Goal: Information Seeking & Learning: Compare options

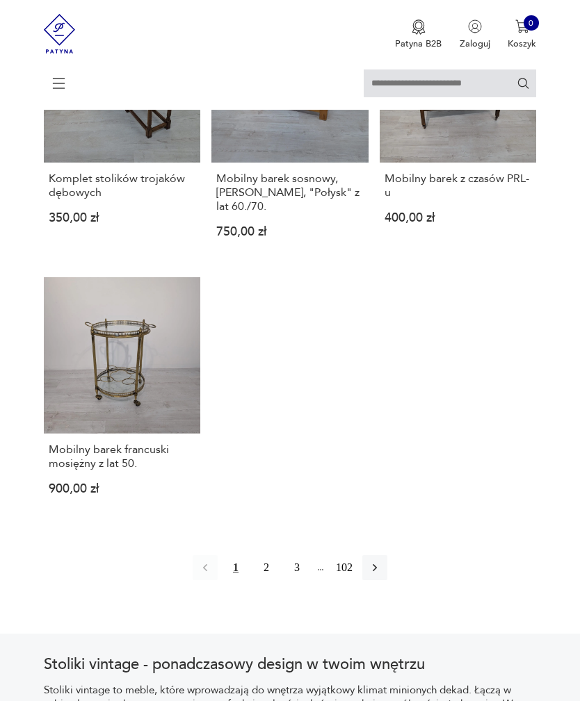
click at [382, 575] on icon "button" at bounding box center [375, 569] width 14 height 14
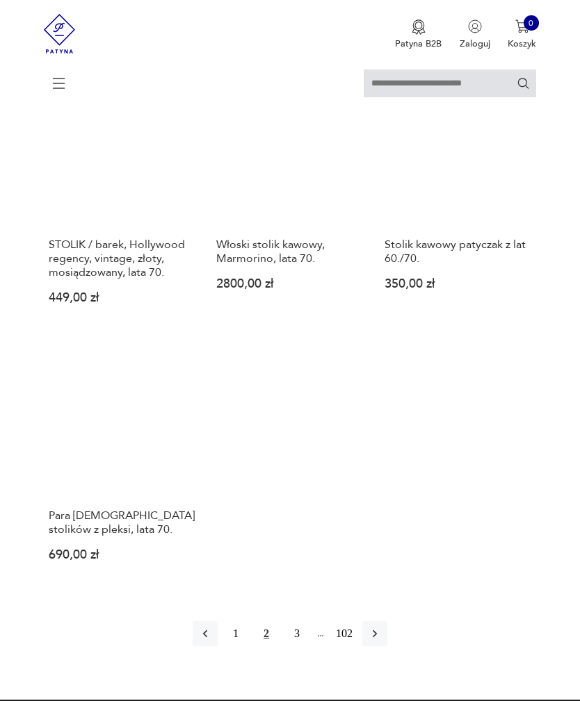
scroll to position [1528, 0]
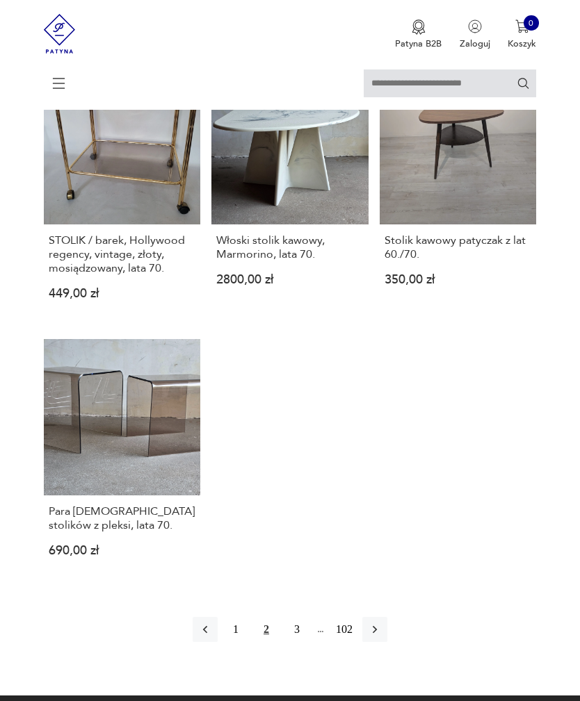
click at [385, 642] on button "button" at bounding box center [374, 629] width 25 height 25
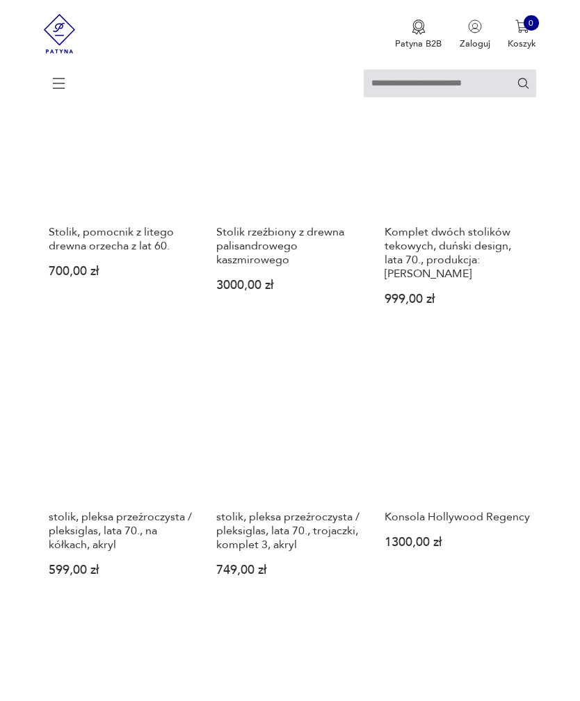
scroll to position [718, 0]
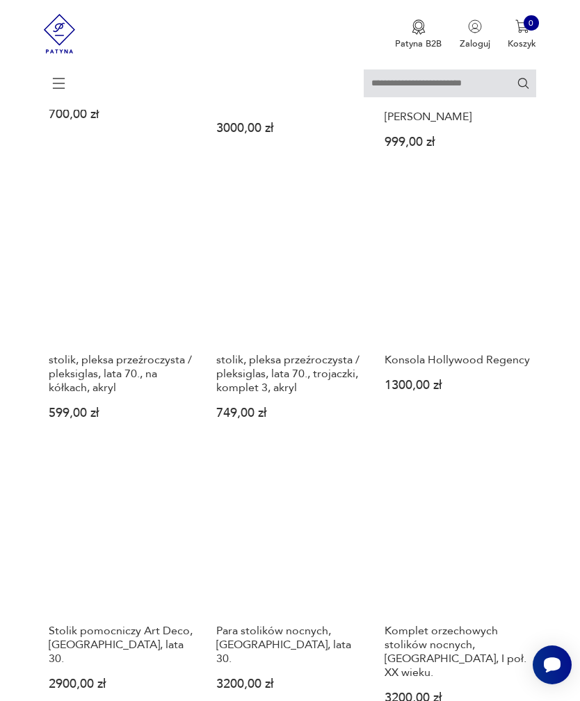
scroll to position [862, 0]
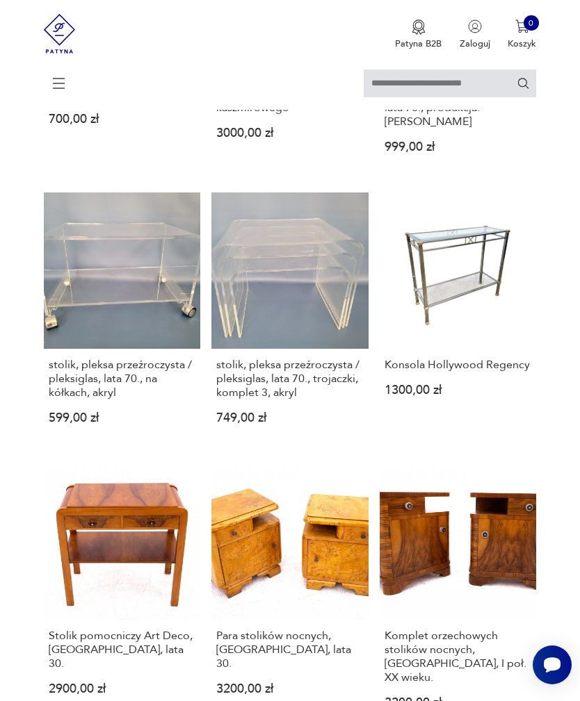
click at [142, 344] on link "stolik, pleksa przeźroczysta / pleksiglas, lata 70., na kółkach, akryl 599,00 zł" at bounding box center [122, 319] width 157 height 253
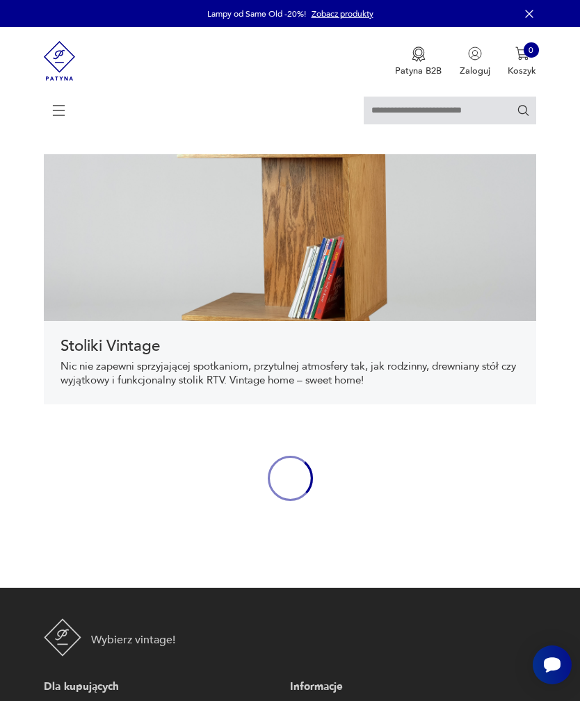
scroll to position [530, 0]
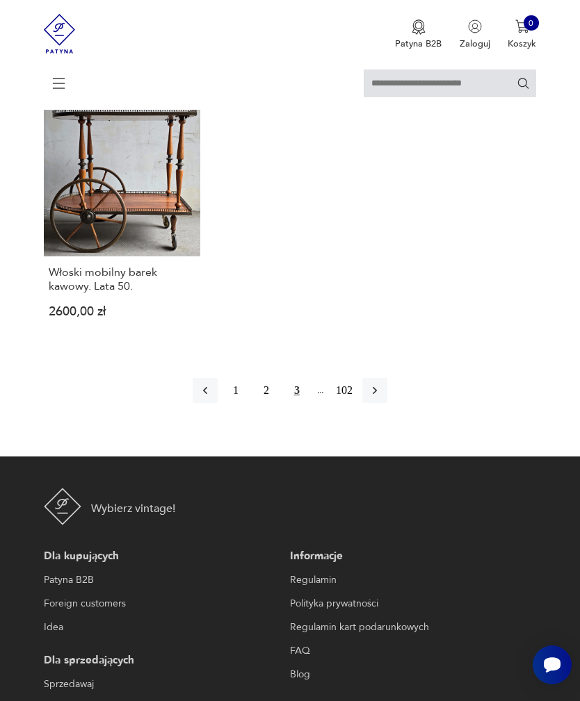
click at [382, 398] on icon "button" at bounding box center [375, 391] width 14 height 14
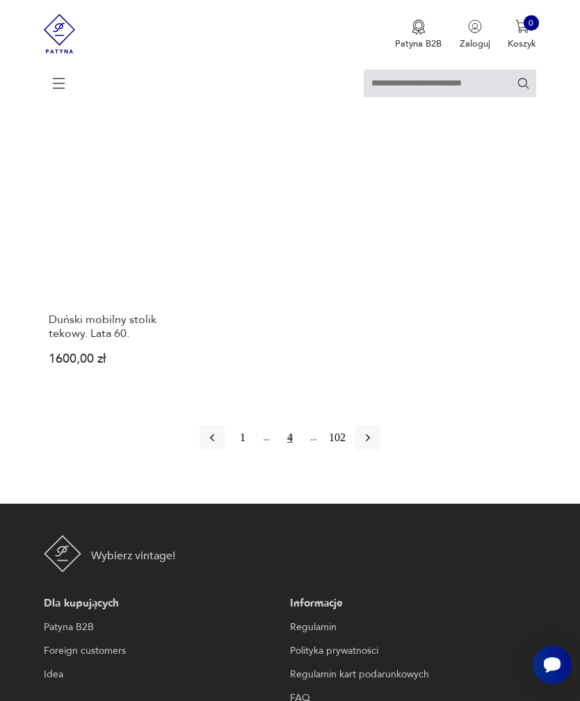
scroll to position [1727, 0]
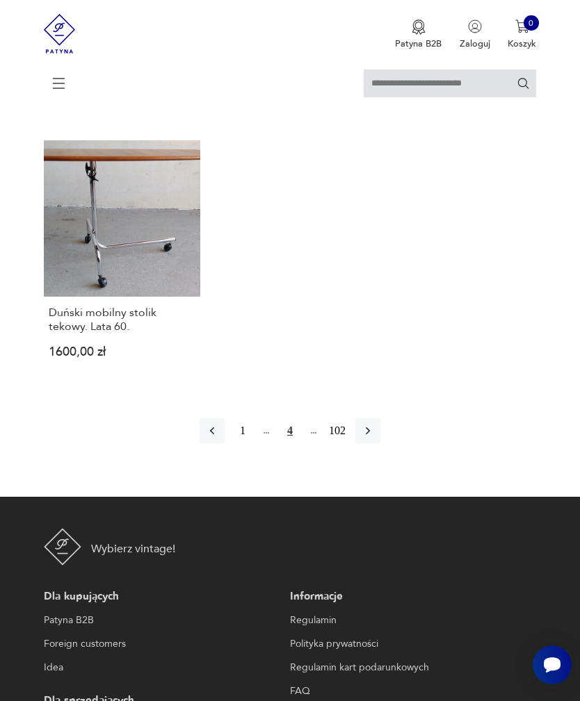
click at [373, 438] on icon "button" at bounding box center [368, 431] width 14 height 14
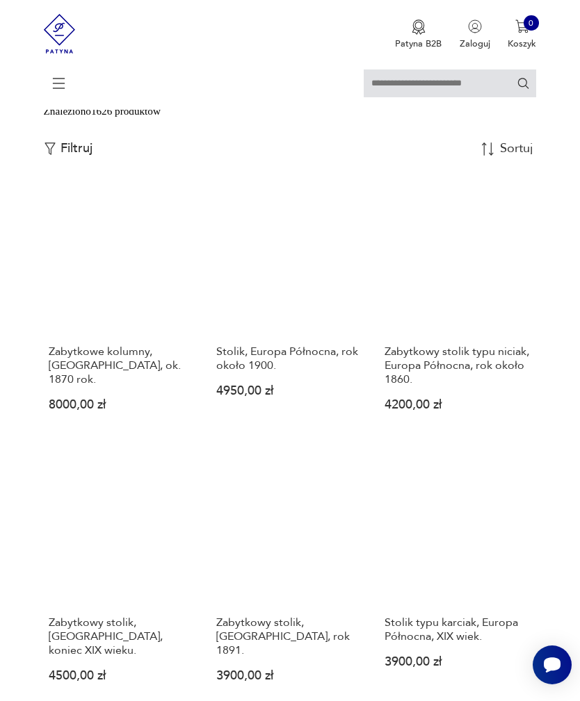
scroll to position [254, 0]
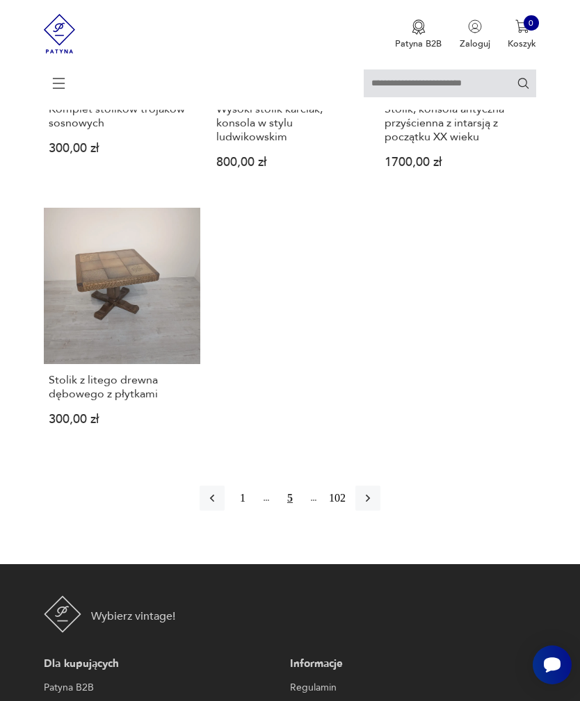
click at [375, 505] on icon "button" at bounding box center [368, 498] width 14 height 14
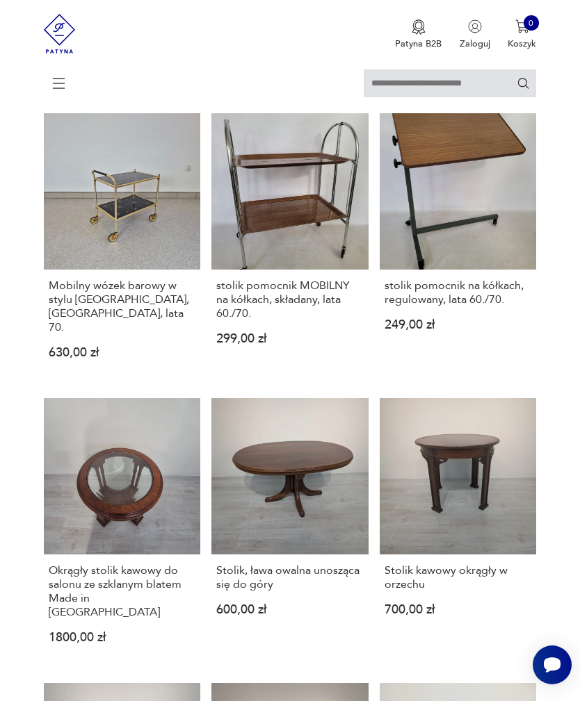
click at [381, 547] on link "Stolik kawowy okrągły w orzechu 700,00 zł" at bounding box center [457, 531] width 157 height 267
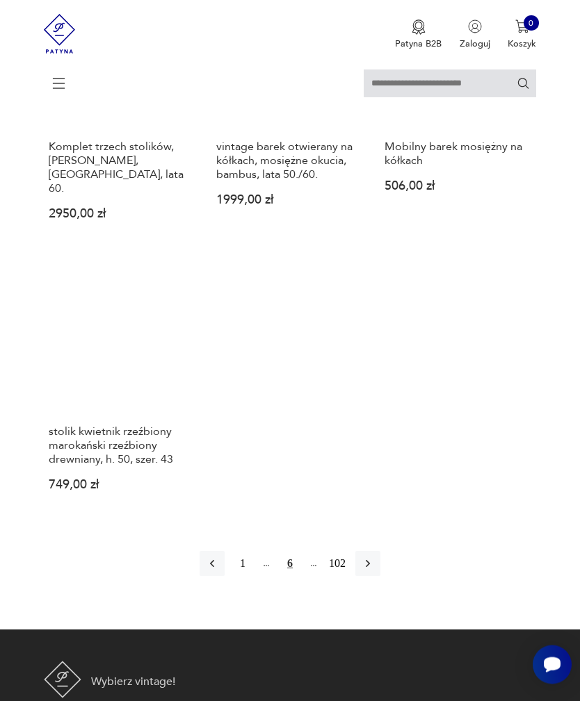
scroll to position [1638, 0]
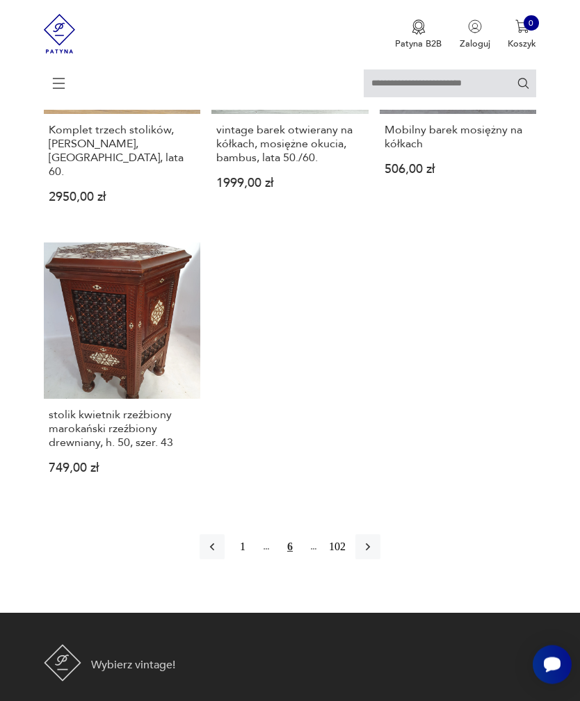
click at [375, 555] on icon "button" at bounding box center [368, 548] width 14 height 14
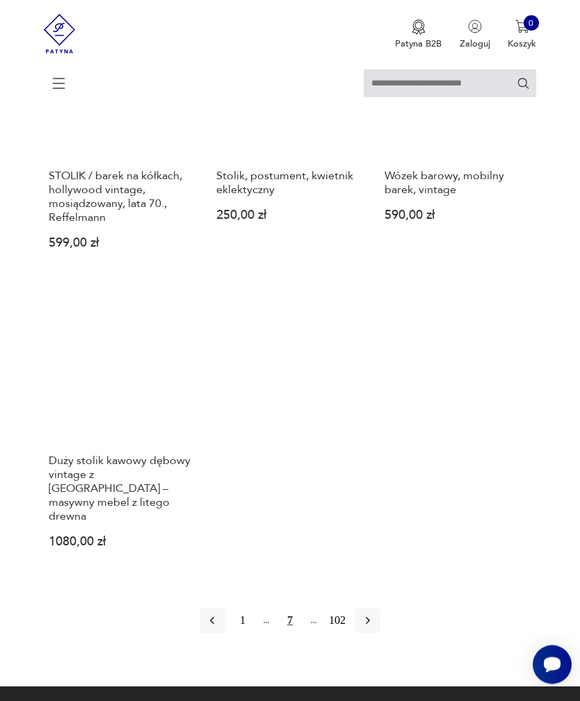
scroll to position [1634, 0]
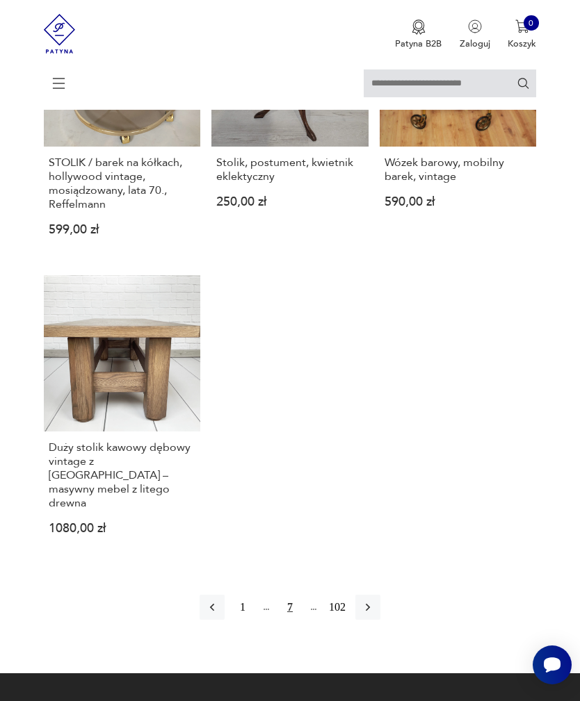
click at [380, 620] on button "button" at bounding box center [367, 607] width 25 height 25
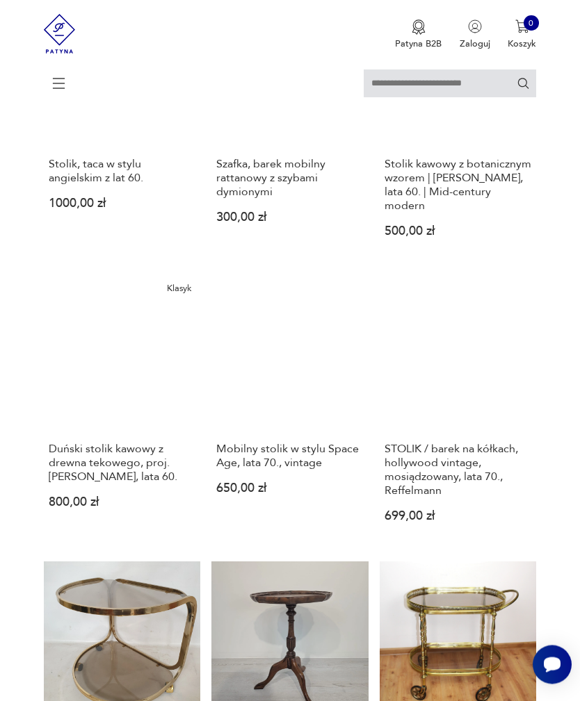
scroll to position [254, 0]
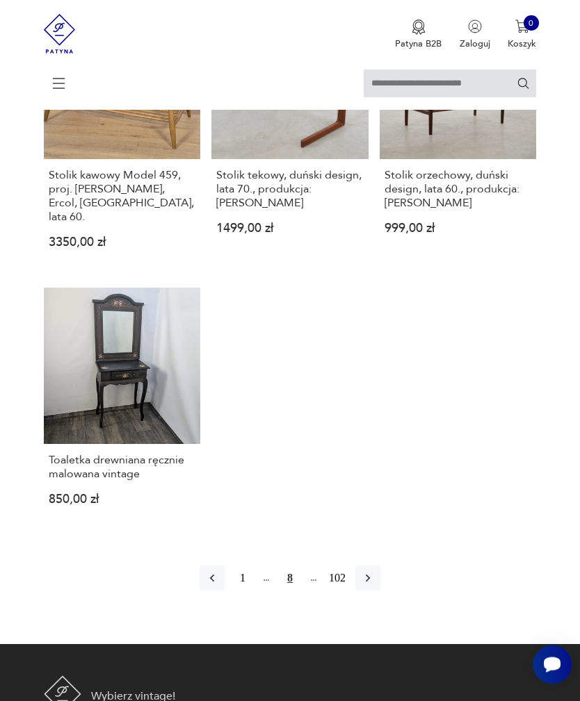
click at [375, 586] on icon "button" at bounding box center [368, 579] width 14 height 14
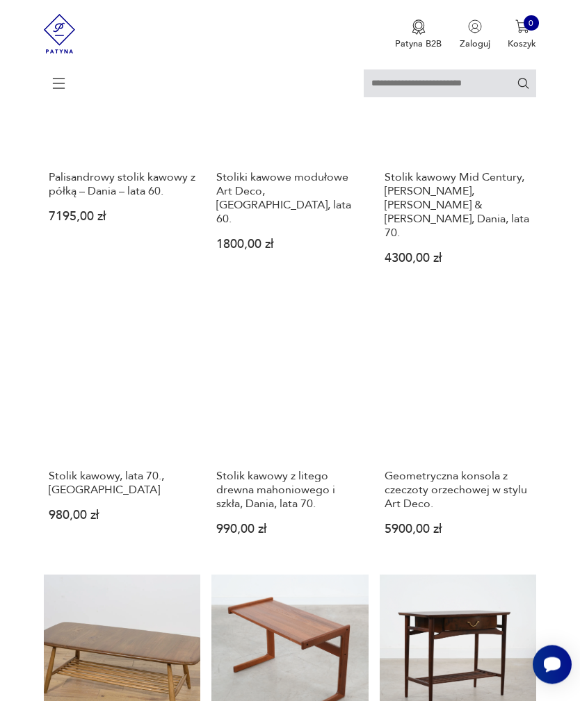
scroll to position [254, 0]
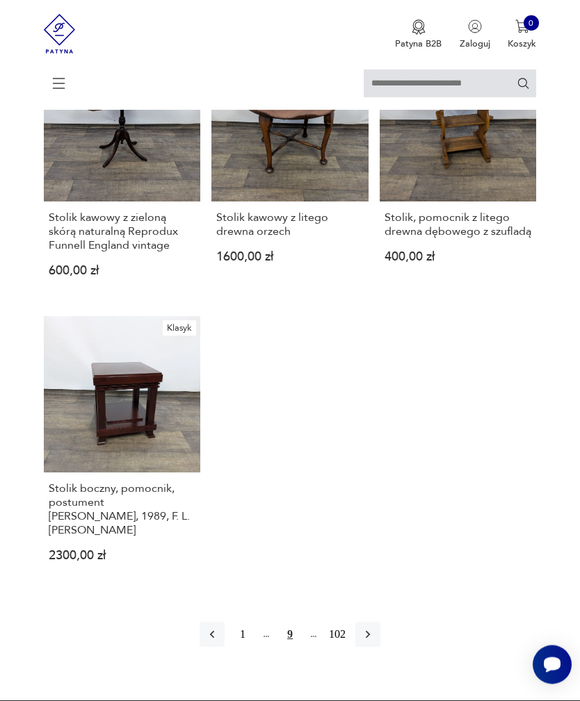
click at [376, 648] on button "button" at bounding box center [367, 635] width 25 height 25
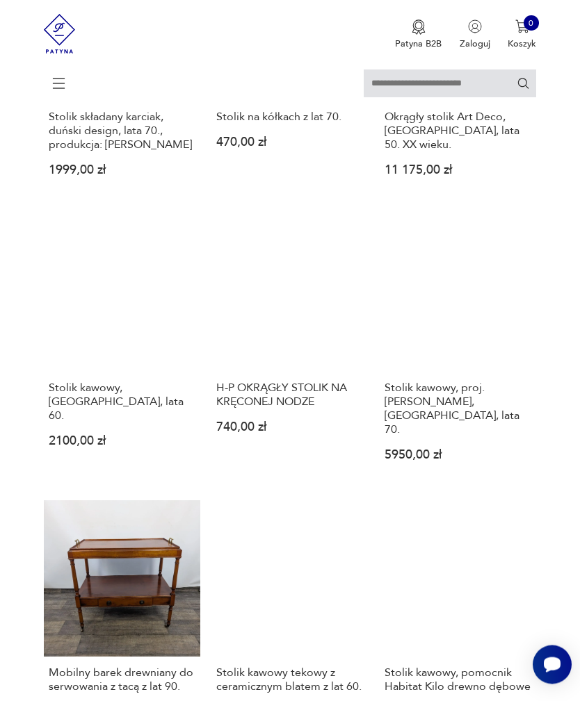
scroll to position [831, 0]
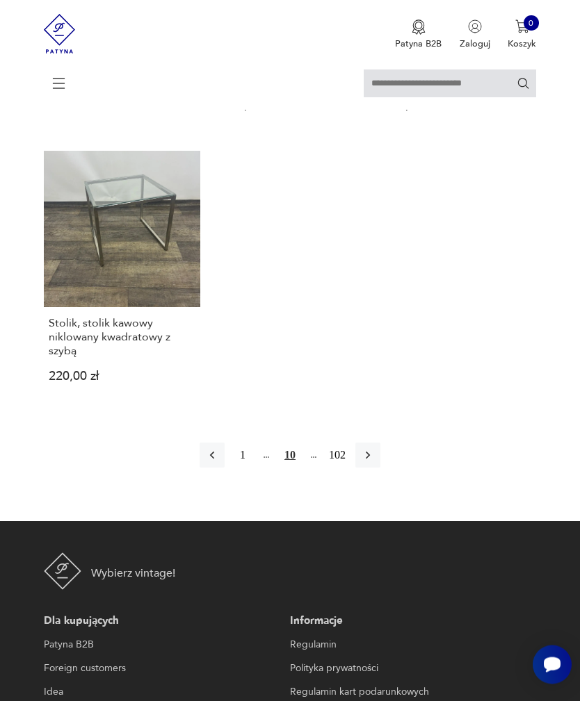
click at [375, 463] on icon "button" at bounding box center [368, 456] width 14 height 14
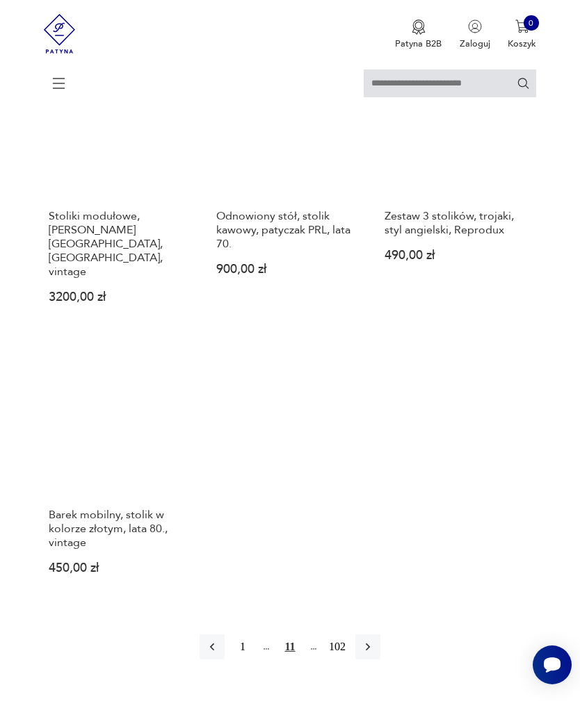
scroll to position [1588, 0]
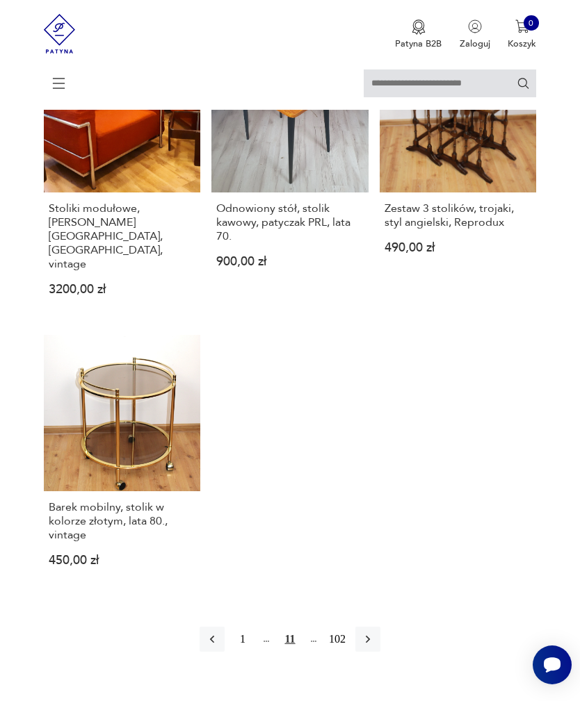
click at [378, 652] on button "button" at bounding box center [367, 639] width 25 height 25
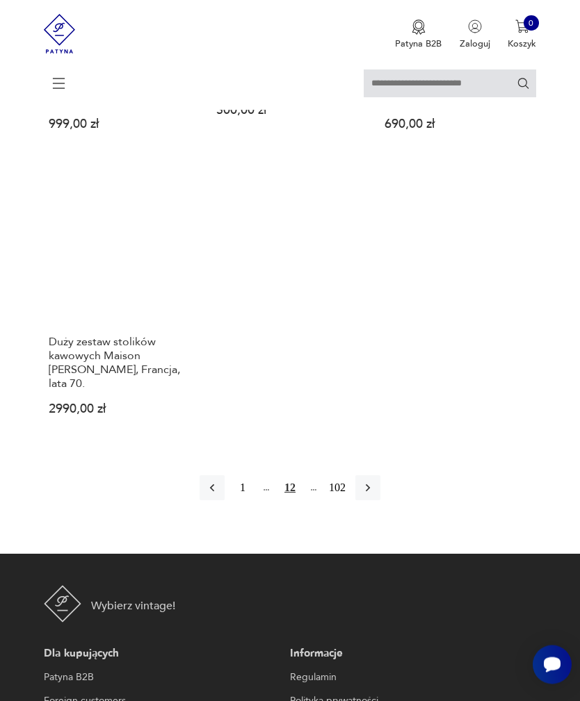
scroll to position [1713, 0]
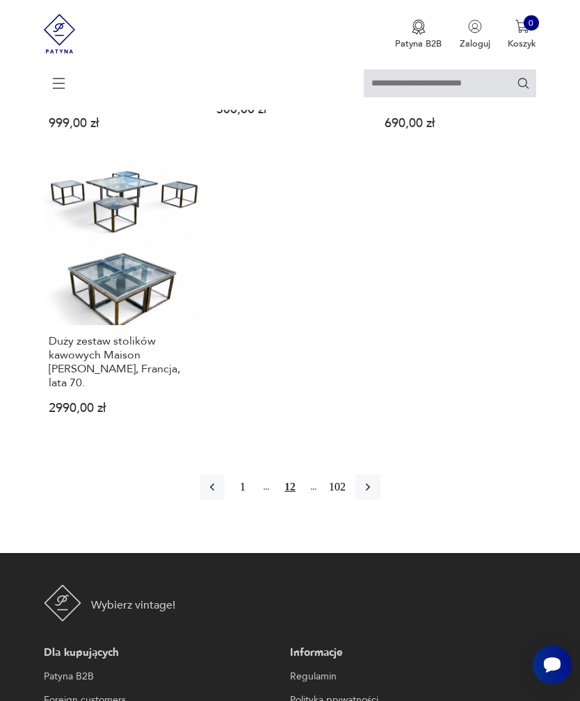
click at [370, 500] on button "button" at bounding box center [367, 487] width 25 height 25
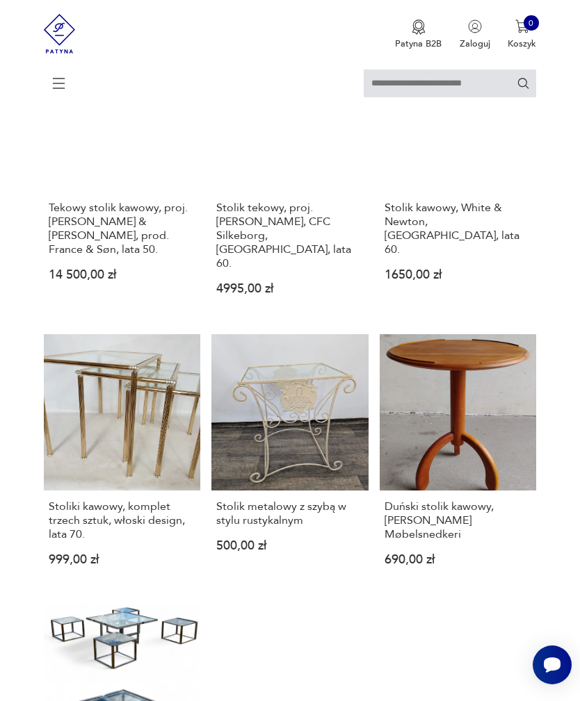
scroll to position [254, 0]
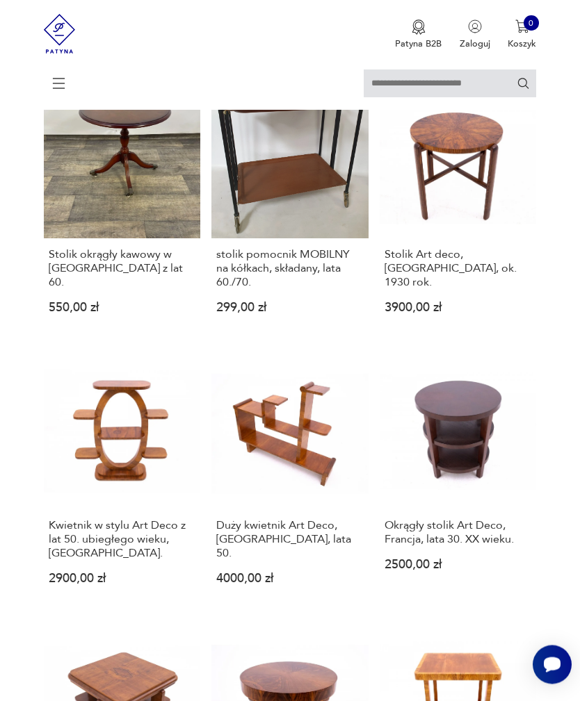
click at [61, 86] on icon at bounding box center [59, 83] width 49 height 49
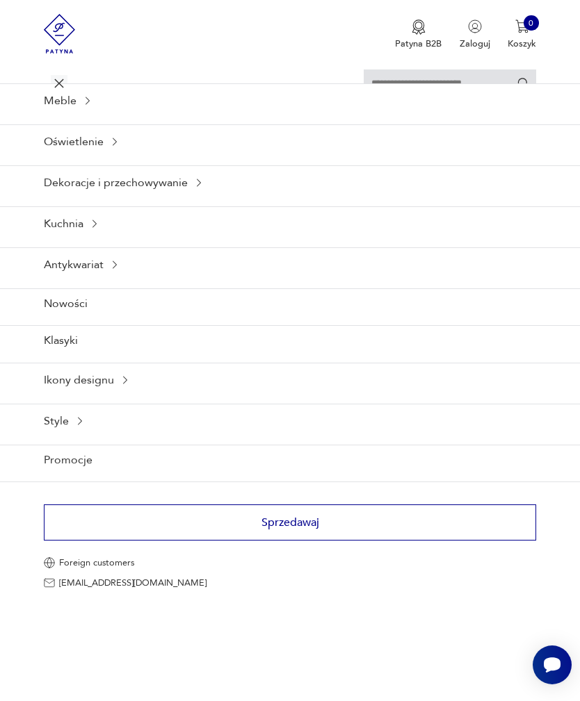
click at [81, 117] on div "Meble" at bounding box center [290, 100] width 580 height 34
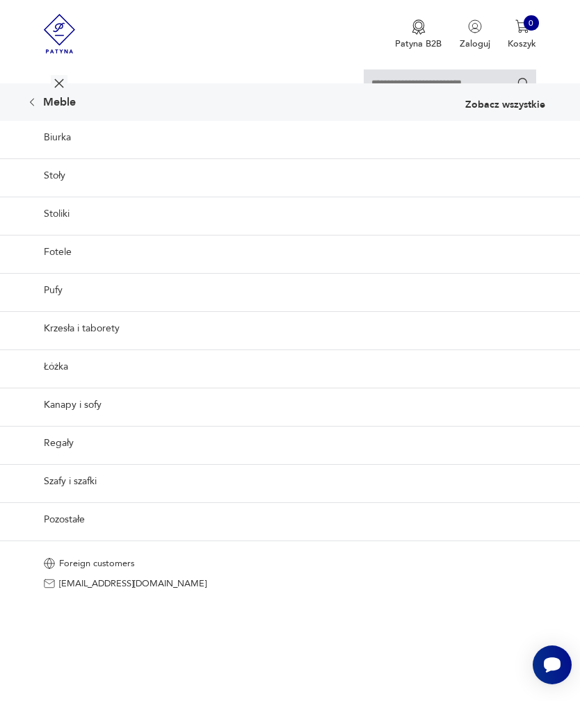
click at [76, 188] on link "Stoły" at bounding box center [290, 175] width 580 height 34
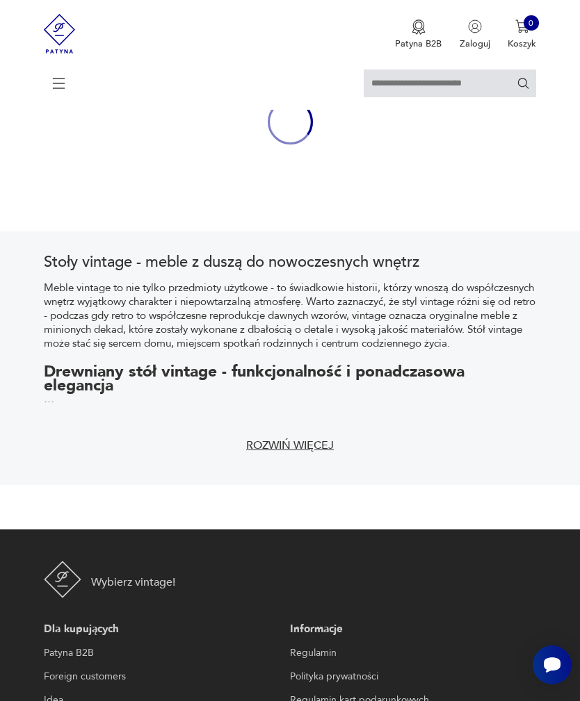
scroll to position [286, 0]
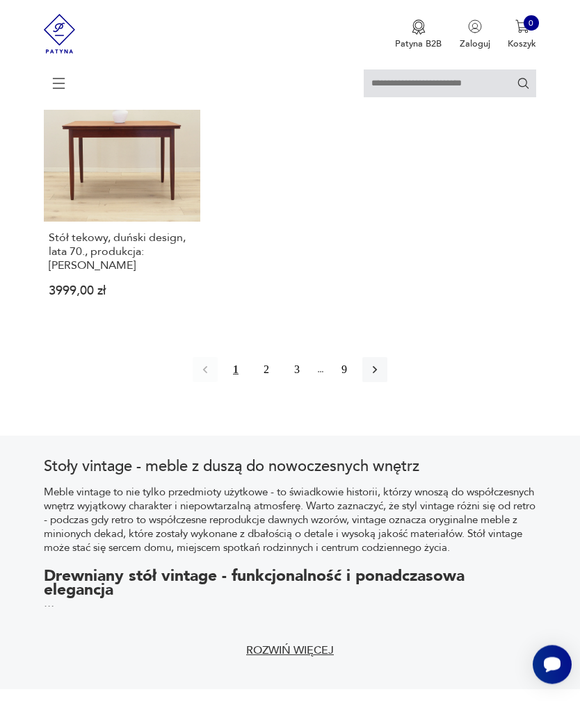
click at [382, 377] on icon "button" at bounding box center [375, 371] width 14 height 14
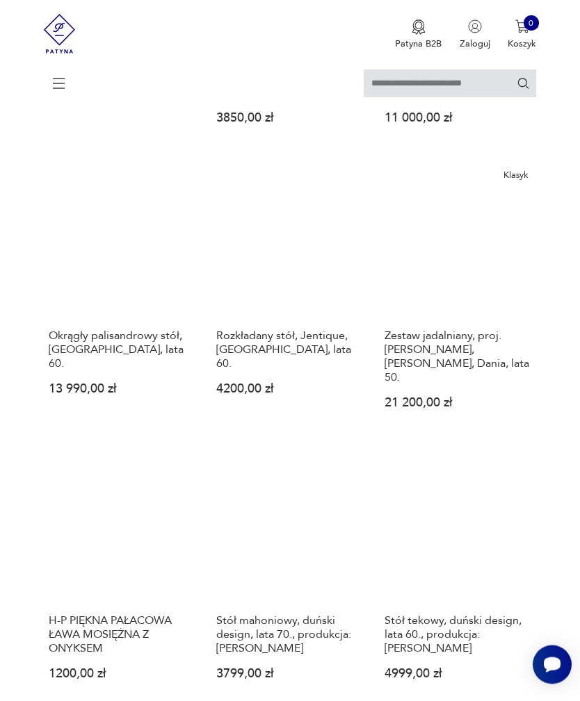
scroll to position [623, 0]
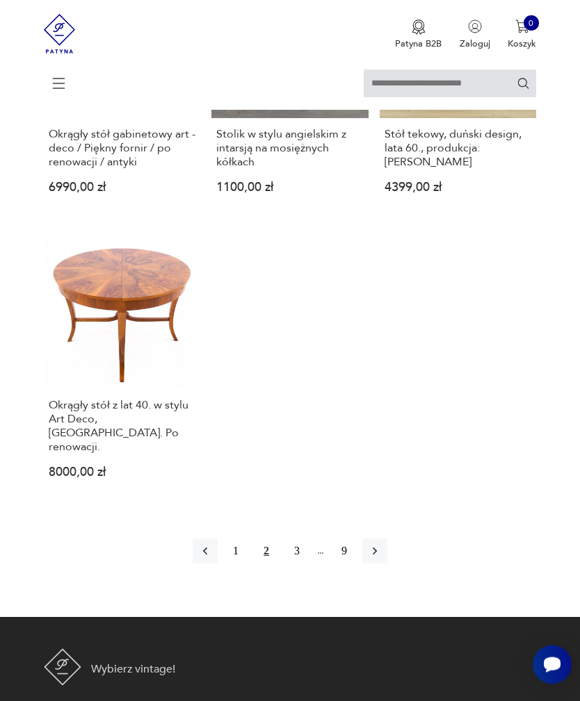
click at [382, 564] on button "button" at bounding box center [374, 551] width 25 height 25
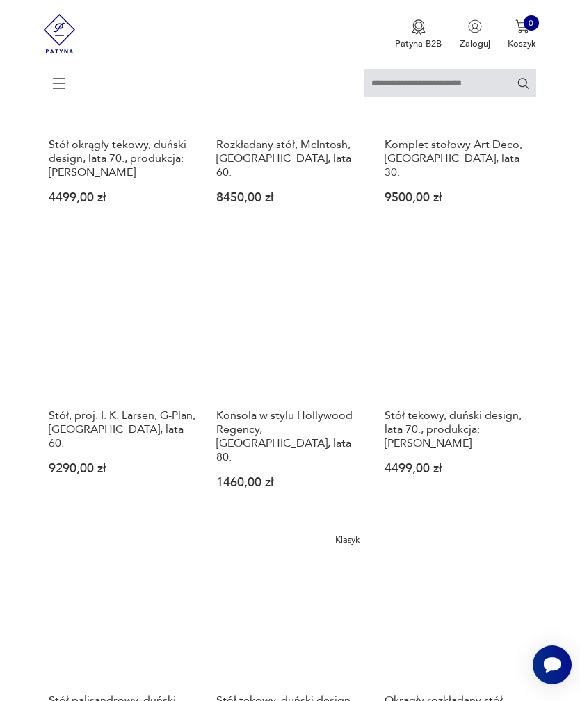
scroll to position [1087, 0]
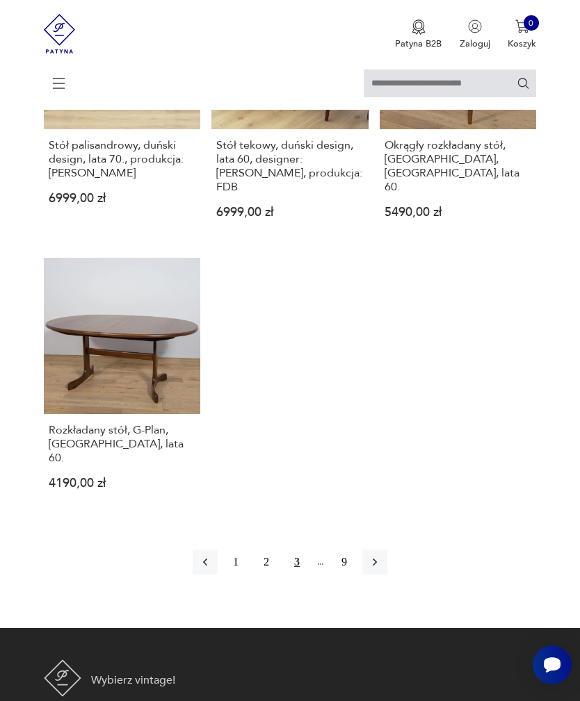
click at [382, 569] on icon "button" at bounding box center [375, 562] width 14 height 14
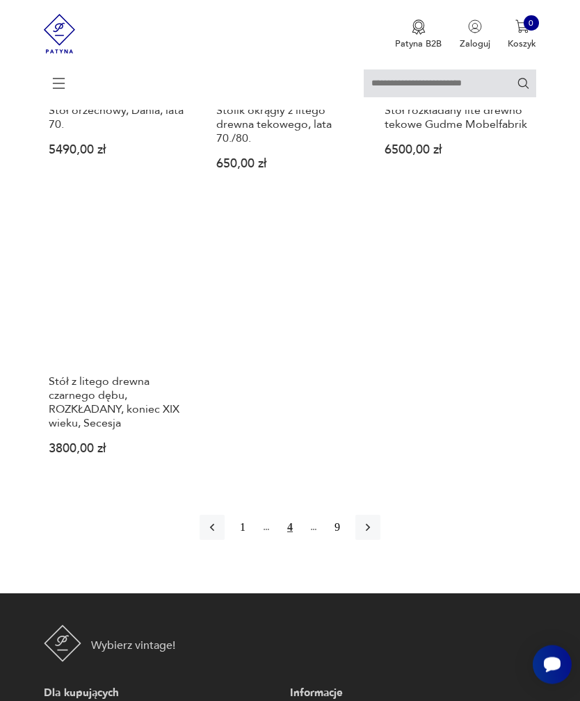
scroll to position [1701, 0]
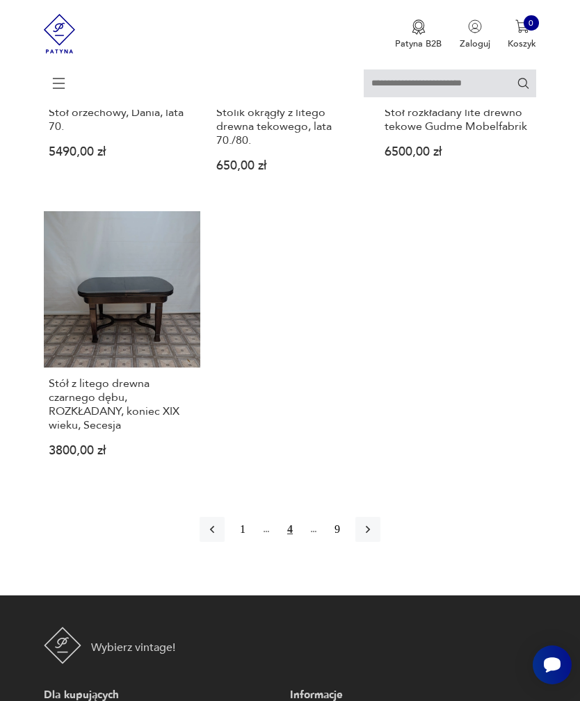
click at [375, 537] on icon "button" at bounding box center [368, 530] width 14 height 14
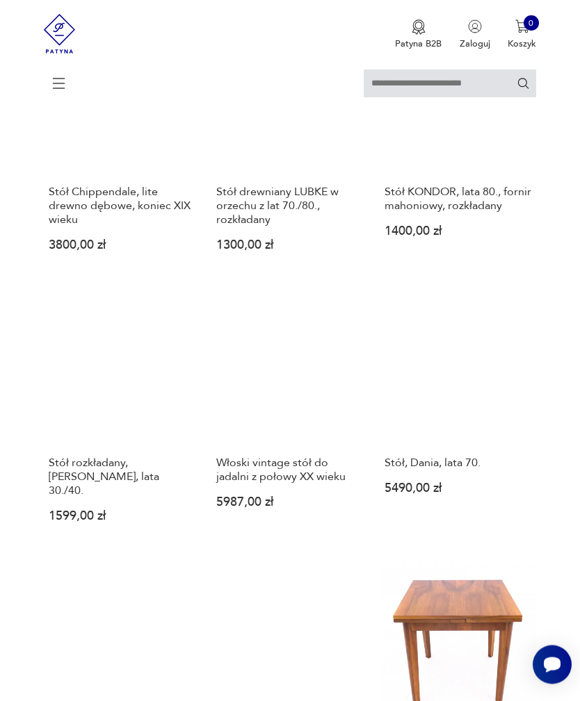
scroll to position [496, 0]
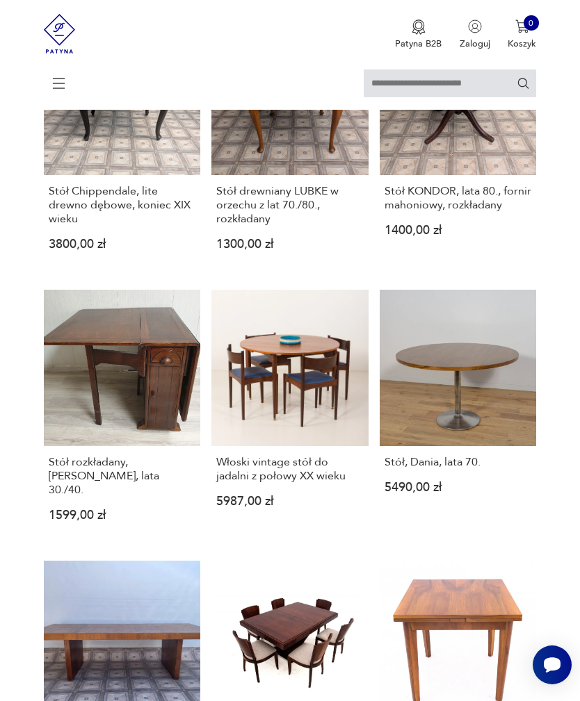
click at [150, 445] on link "Stół rozkładany, HARRIS LEBUS, lata 30./40. 1599,00 zł" at bounding box center [122, 416] width 157 height 253
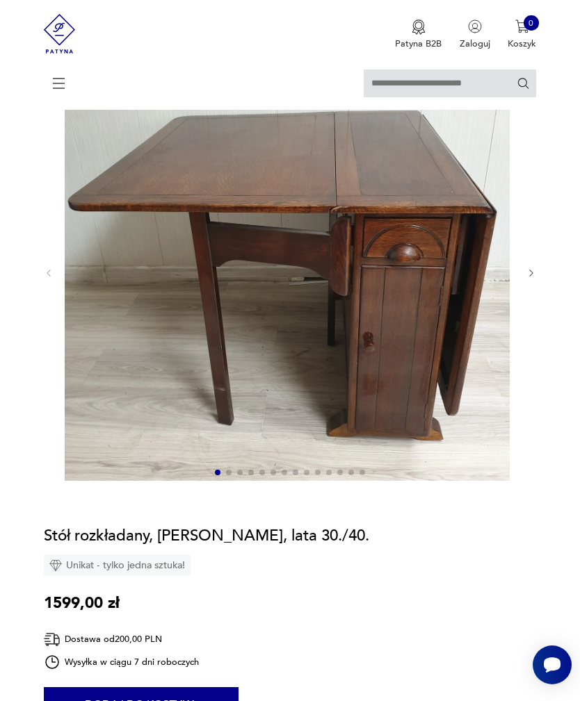
click at [535, 279] on icon "button" at bounding box center [531, 273] width 10 height 10
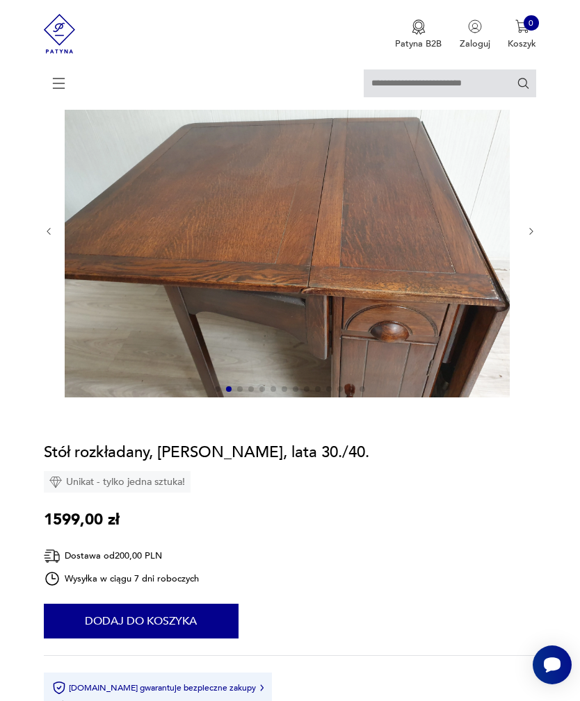
click at [529, 237] on icon "button" at bounding box center [531, 232] width 10 height 10
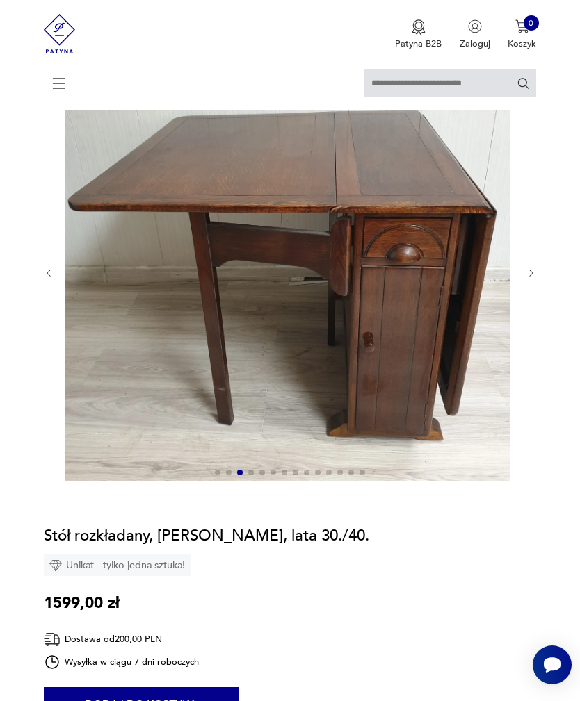
click at [528, 279] on icon "button" at bounding box center [531, 273] width 10 height 10
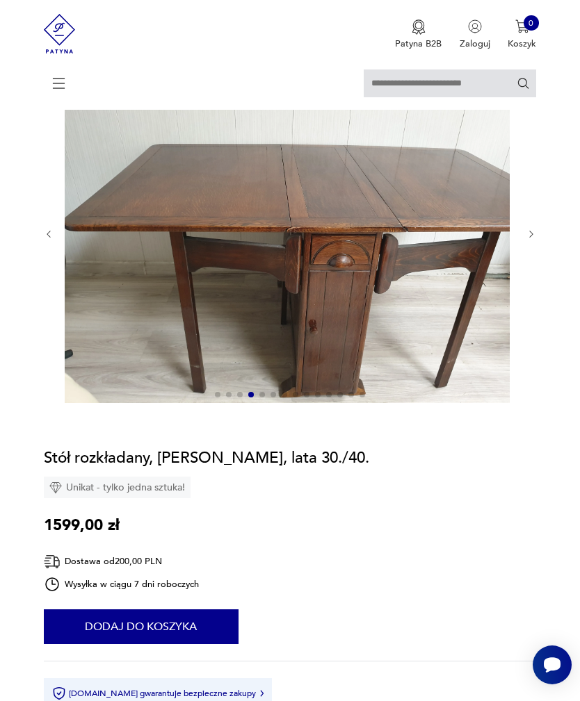
click at [526, 240] on icon "button" at bounding box center [531, 234] width 10 height 10
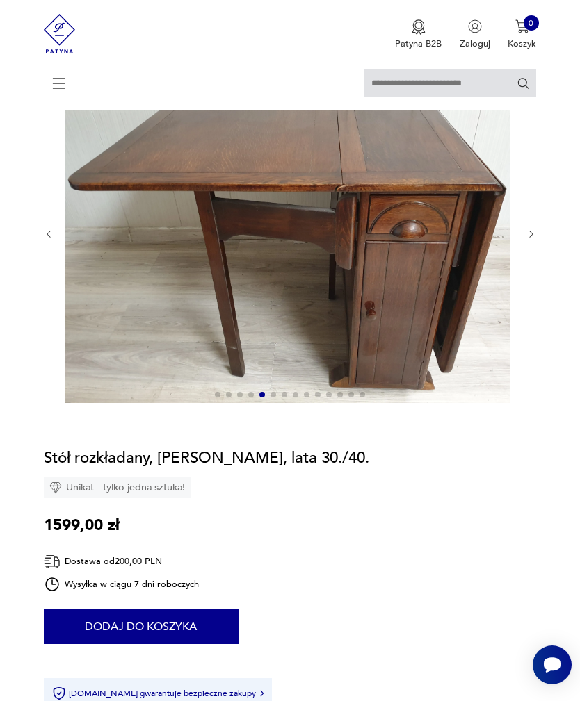
click at [529, 240] on icon "button" at bounding box center [531, 234] width 10 height 10
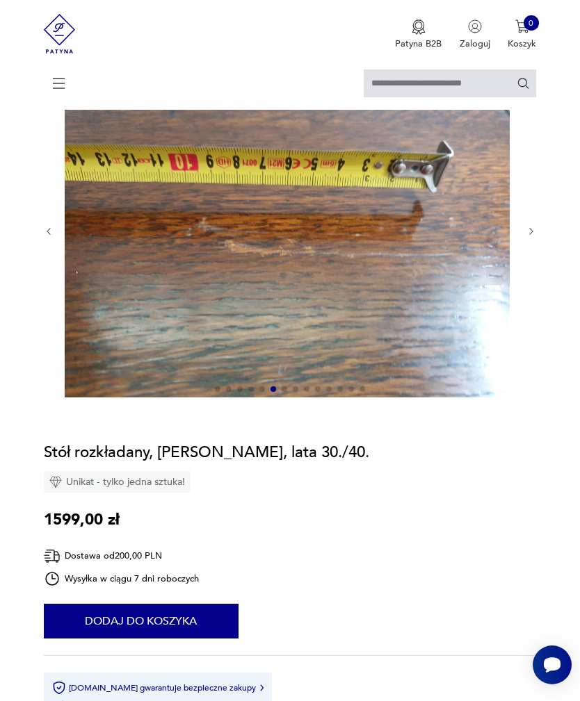
click at [529, 236] on icon "button" at bounding box center [530, 232] width 3 height 7
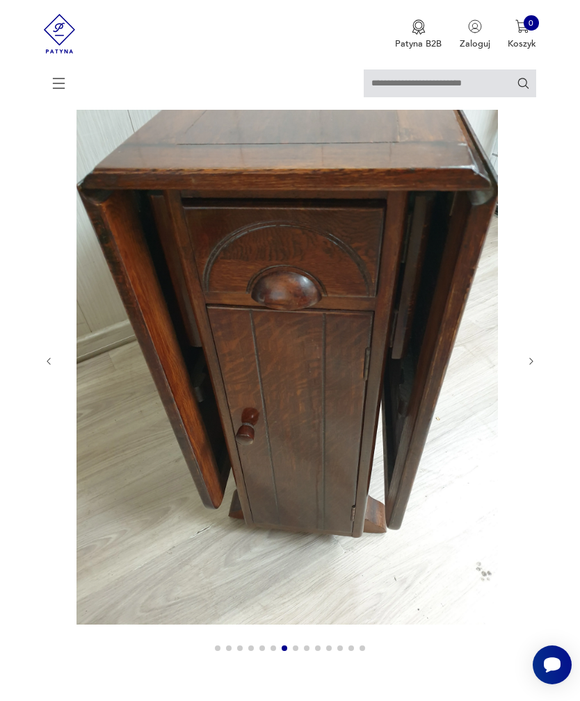
click at [531, 359] on div at bounding box center [290, 361] width 493 height 595
click at [509, 361] on img at bounding box center [287, 344] width 445 height 561
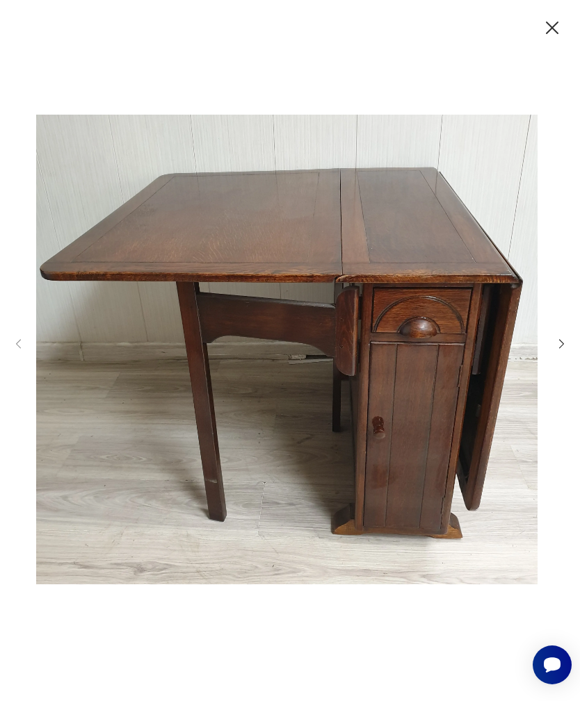
click at [558, 350] on icon "button" at bounding box center [561, 343] width 13 height 13
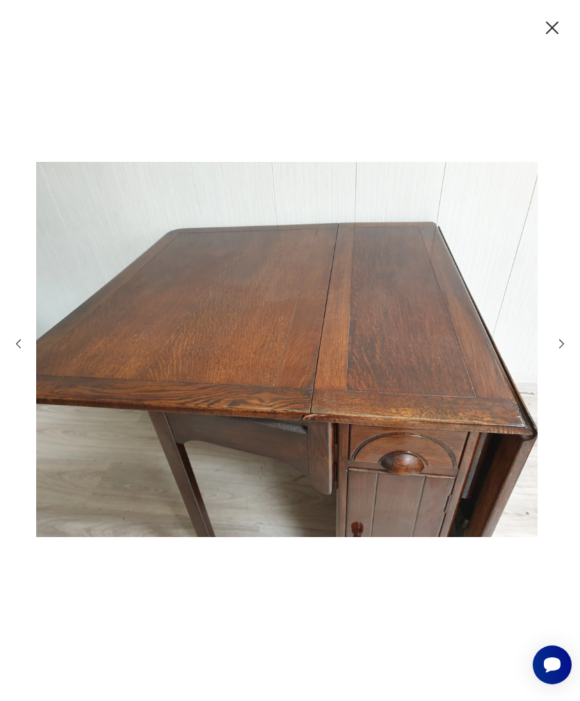
click at [555, 350] on icon "button" at bounding box center [561, 343] width 13 height 13
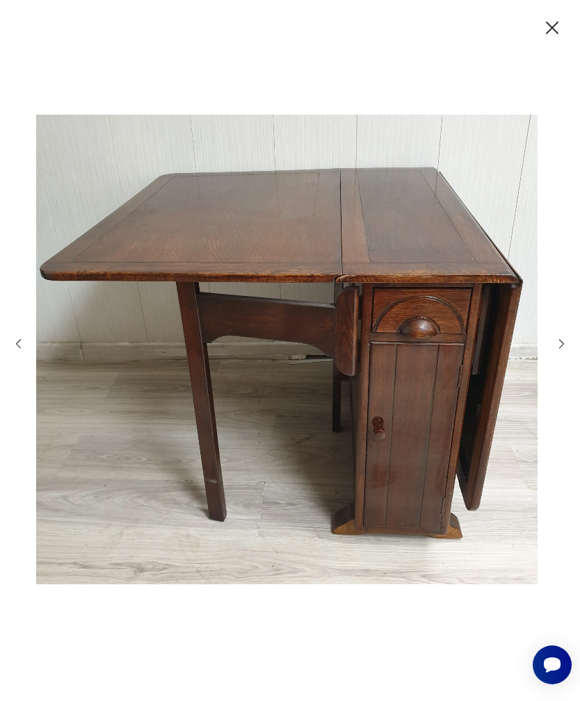
click at [550, 359] on div at bounding box center [290, 350] width 556 height 563
click at [553, 373] on div at bounding box center [290, 350] width 556 height 563
click at [563, 350] on icon "button" at bounding box center [561, 343] width 13 height 13
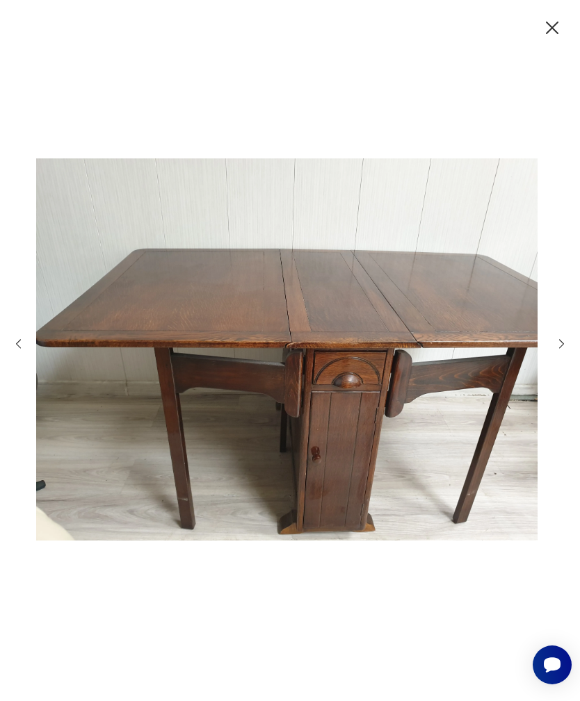
click at [555, 350] on icon "button" at bounding box center [561, 343] width 13 height 13
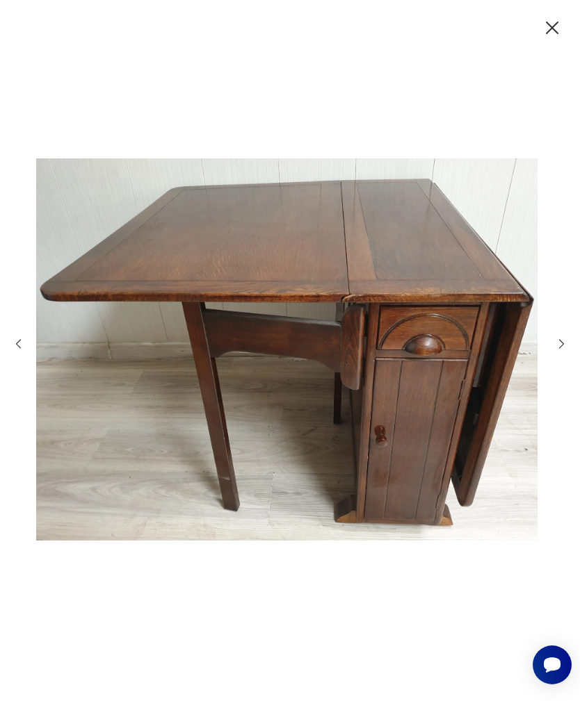
click at [551, 373] on div at bounding box center [290, 350] width 556 height 563
click at [555, 350] on icon "button" at bounding box center [561, 343] width 13 height 13
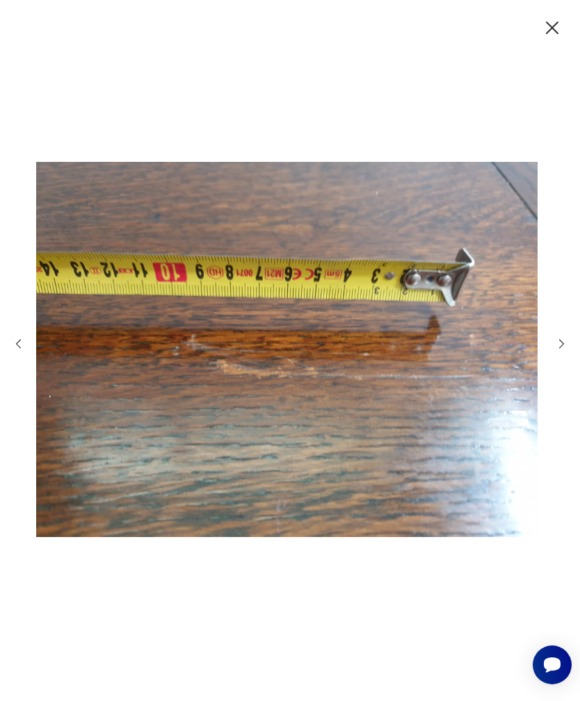
scroll to position [213, 0]
click at [542, 31] on icon "button" at bounding box center [552, 28] width 22 height 22
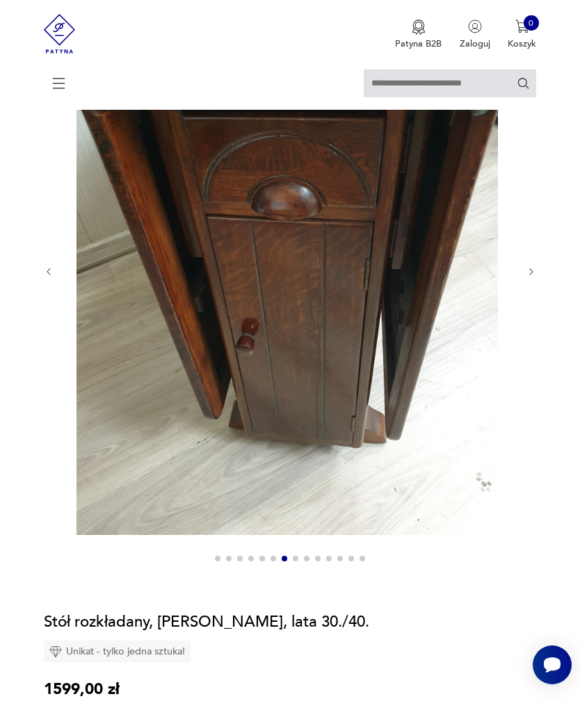
click at [364, 535] on img at bounding box center [287, 254] width 445 height 561
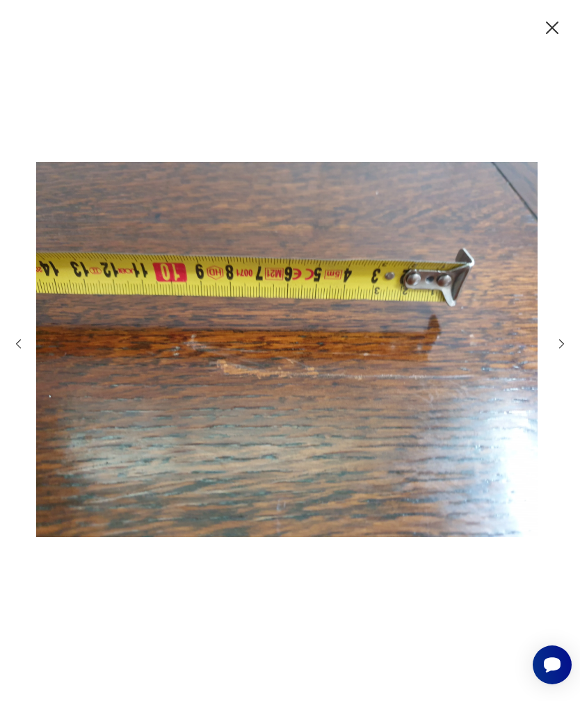
click at [548, 33] on icon "button" at bounding box center [552, 28] width 22 height 22
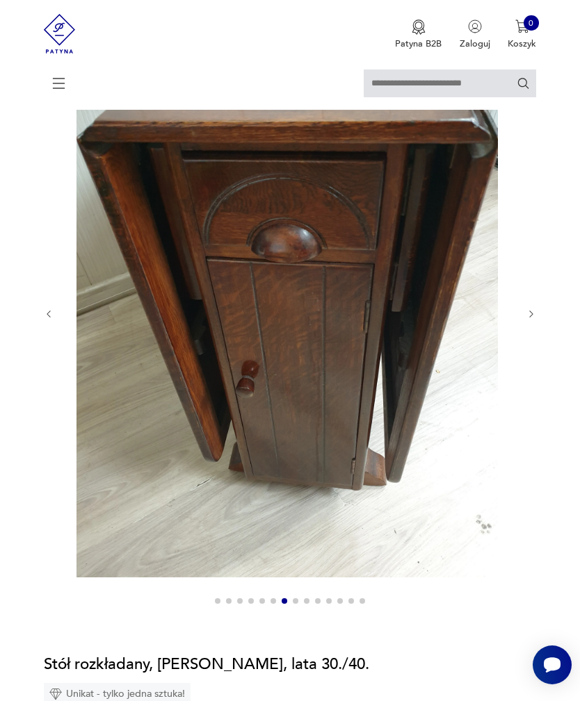
scroll to position [172, 0]
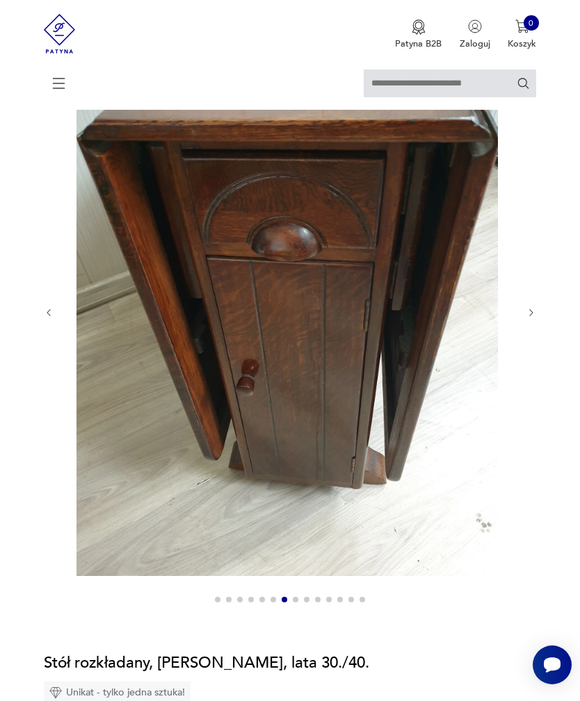
click at [324, 605] on div at bounding box center [290, 601] width 450 height 8
click at [328, 576] on img at bounding box center [287, 295] width 445 height 561
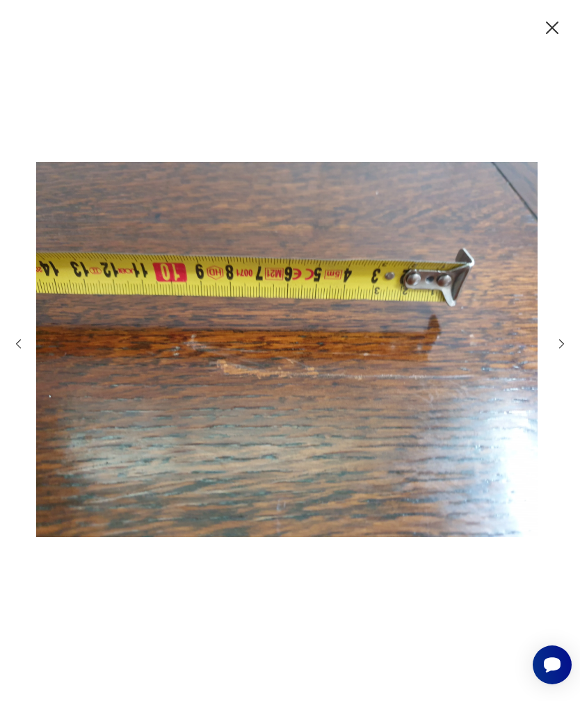
click at [322, 609] on img at bounding box center [286, 349] width 501 height 561
click at [548, 39] on icon "button" at bounding box center [552, 28] width 22 height 22
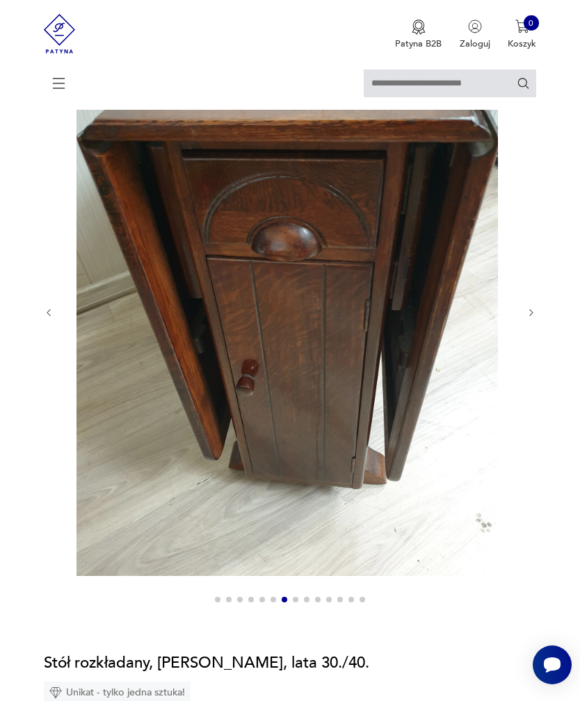
click at [366, 605] on div at bounding box center [290, 601] width 450 height 8
click at [534, 311] on div at bounding box center [290, 312] width 493 height 595
click at [527, 315] on div at bounding box center [290, 312] width 493 height 595
click at [526, 335] on div at bounding box center [290, 312] width 493 height 595
click at [531, 318] on icon "button" at bounding box center [531, 313] width 10 height 10
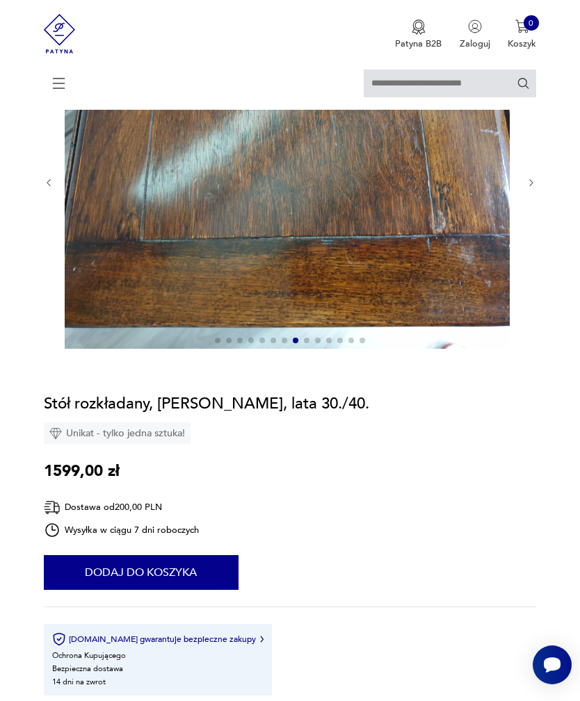
click at [526, 188] on icon "button" at bounding box center [531, 183] width 10 height 10
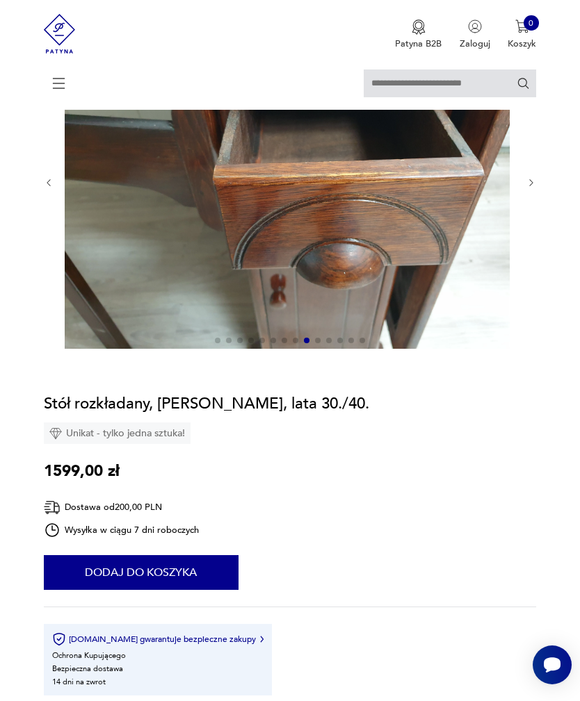
click at [528, 188] on icon "button" at bounding box center [531, 183] width 10 height 10
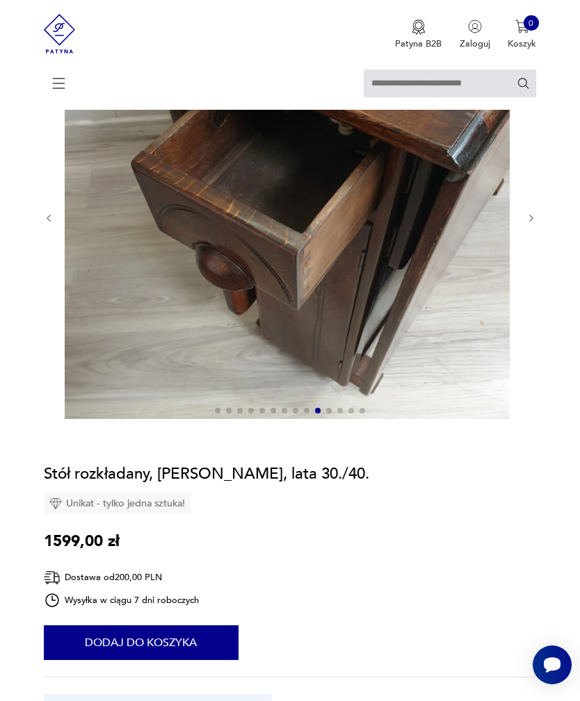
click at [532, 224] on icon "button" at bounding box center [531, 218] width 10 height 10
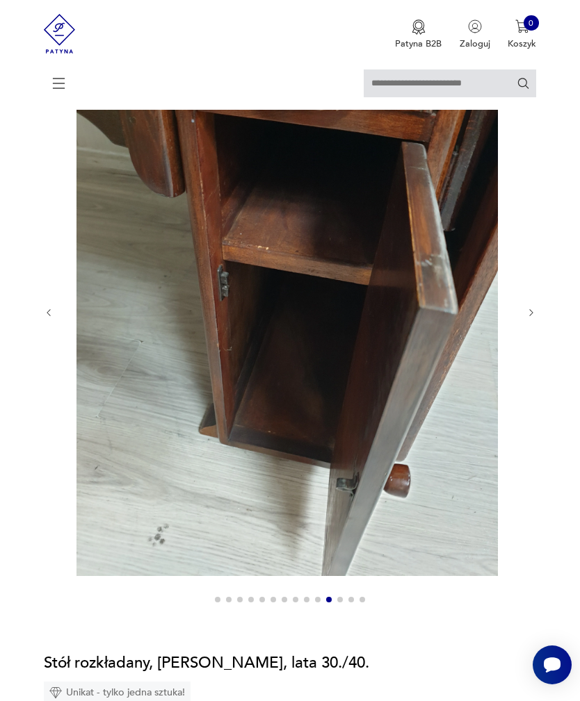
click at [528, 318] on icon "button" at bounding box center [531, 313] width 10 height 10
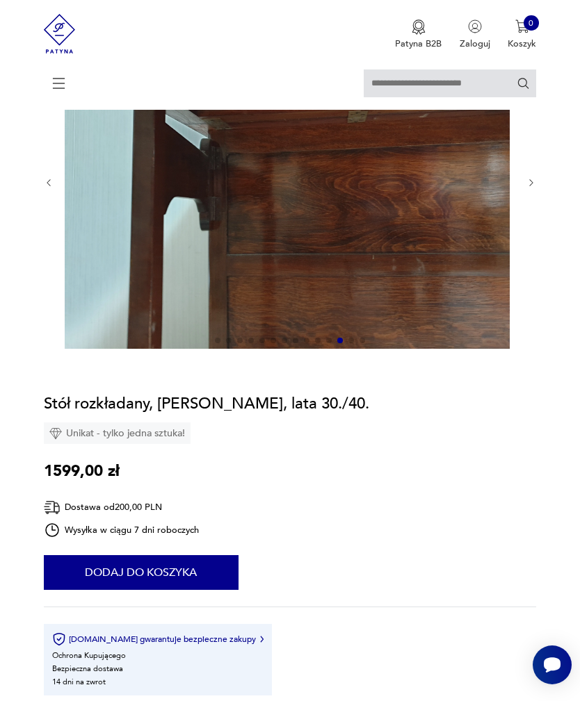
click at [527, 188] on icon "button" at bounding box center [531, 183] width 10 height 10
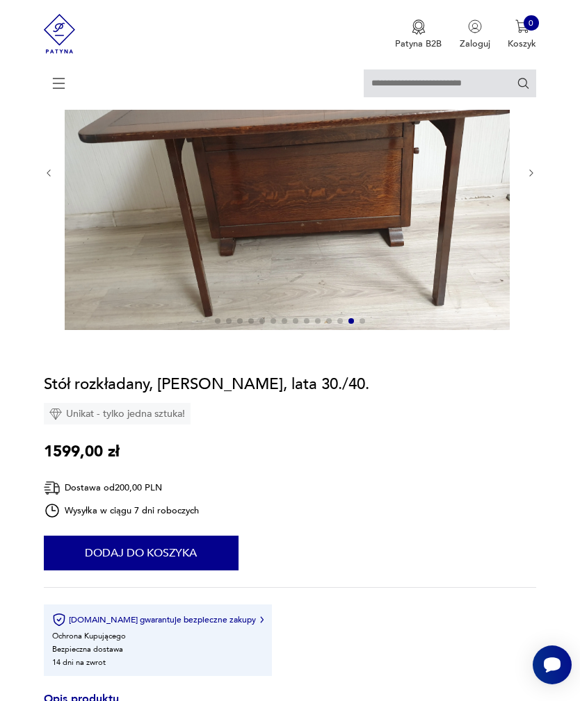
click at [529, 179] on icon "button" at bounding box center [531, 173] width 10 height 10
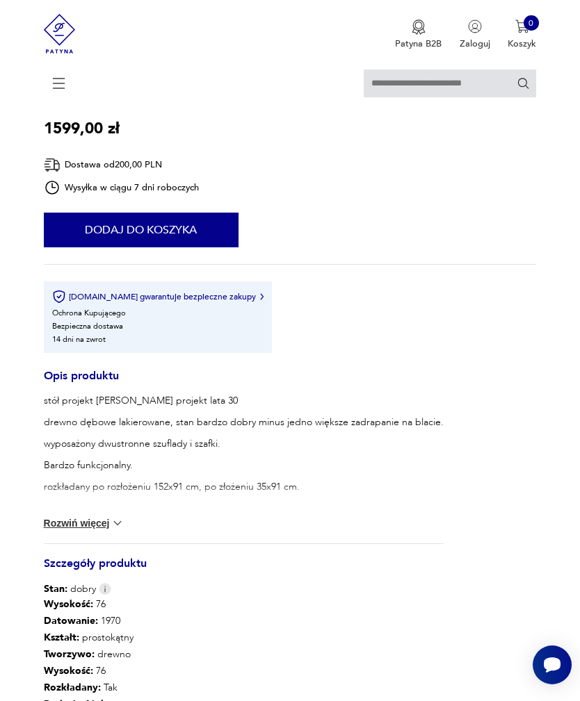
scroll to position [667, 0]
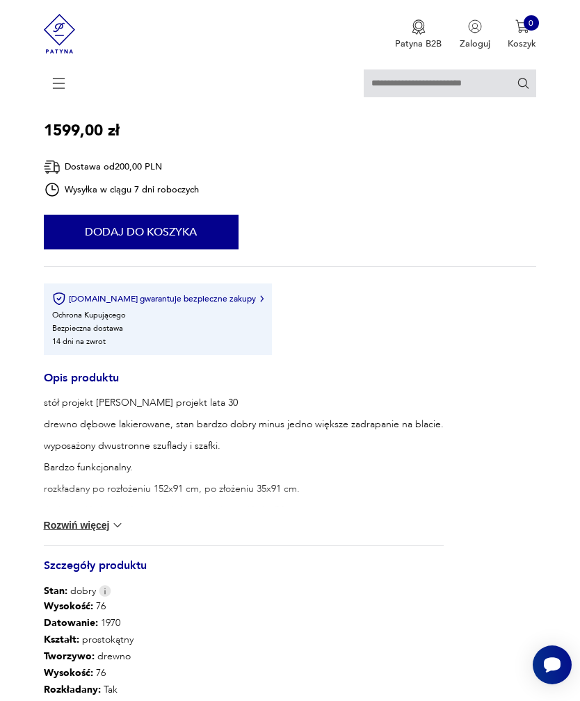
click at [115, 532] on img at bounding box center [118, 526] width 14 height 14
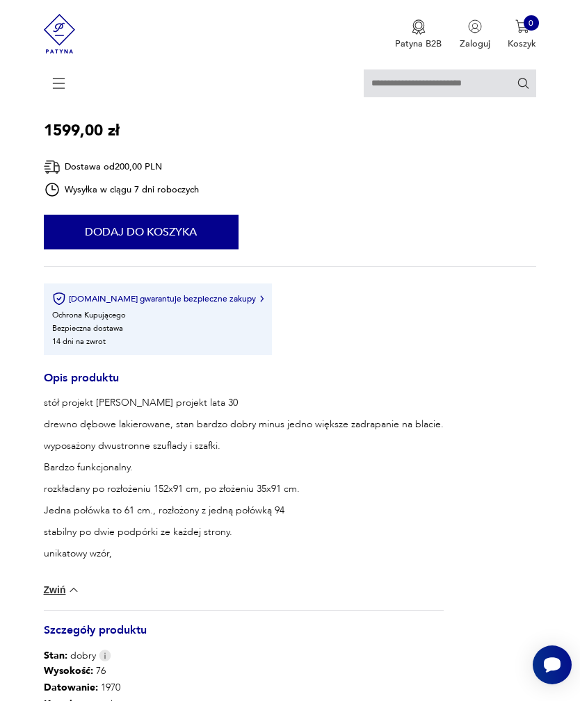
click at [73, 597] on img at bounding box center [74, 590] width 14 height 14
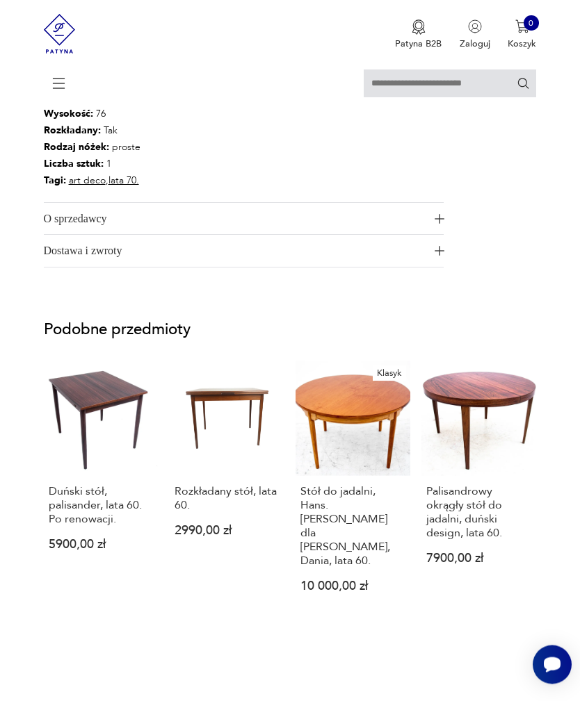
scroll to position [1228, 0]
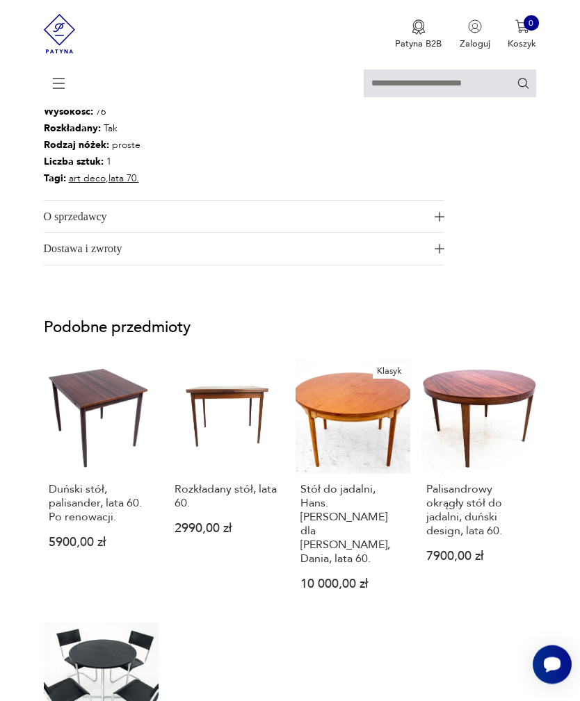
click at [423, 234] on button "O sprzedawcy" at bounding box center [244, 218] width 400 height 32
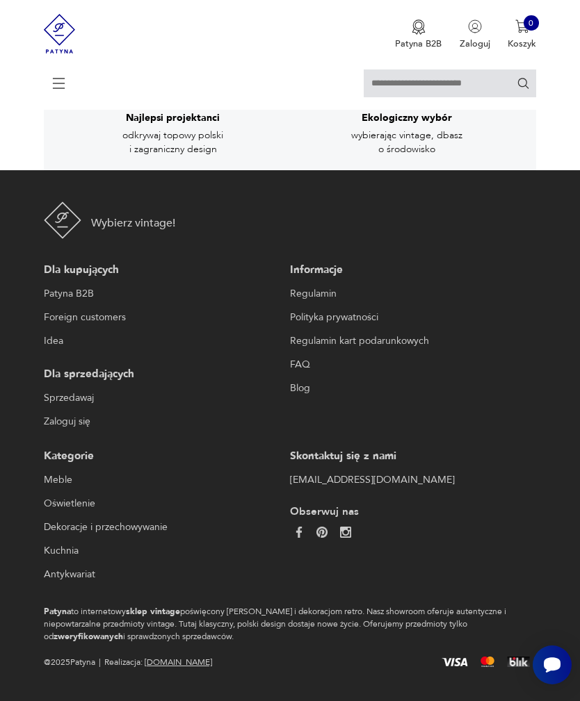
scroll to position [3226, 0]
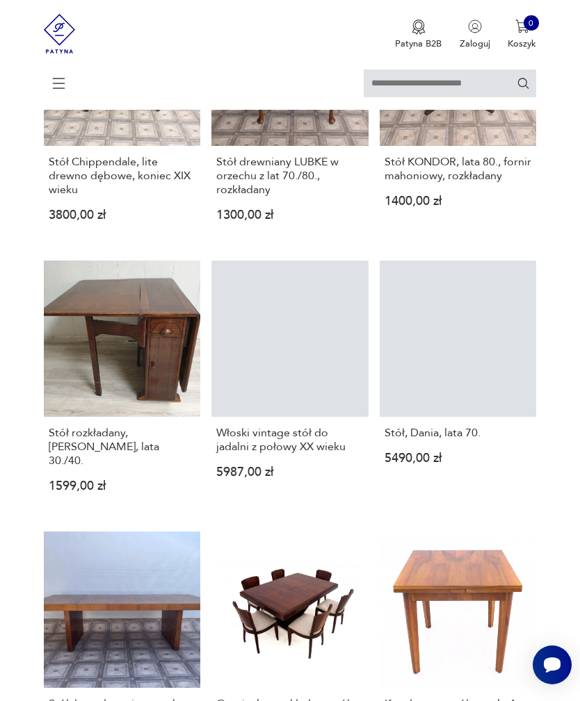
scroll to position [525, 0]
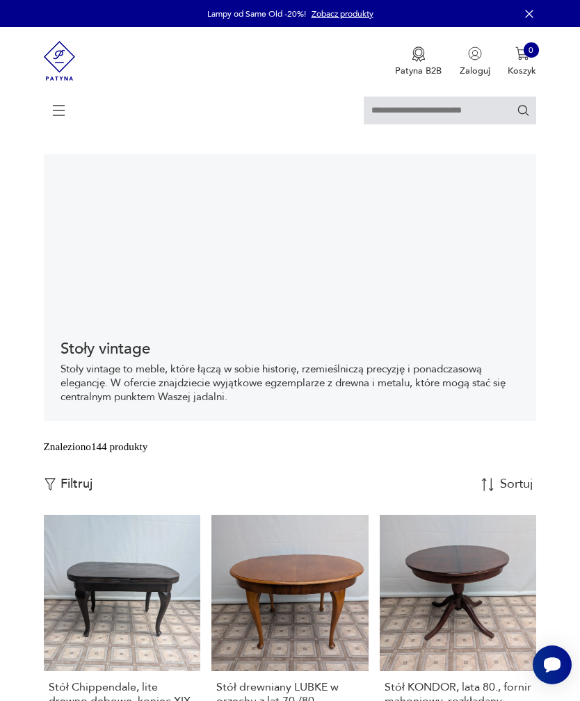
click at [59, 105] on icon at bounding box center [59, 110] width 49 height 49
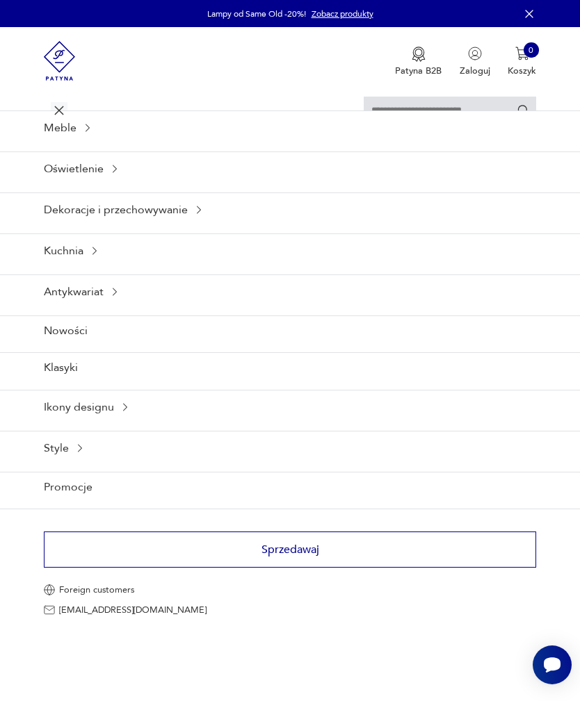
click at [113, 174] on icon at bounding box center [114, 168] width 11 height 11
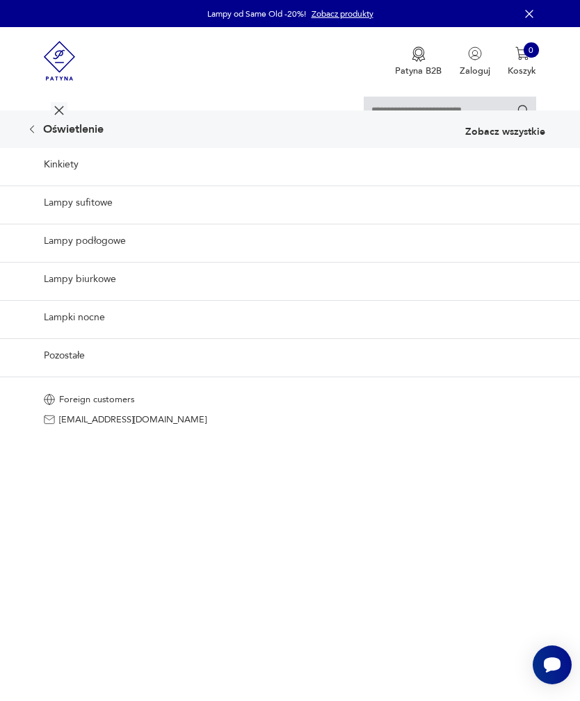
click at [119, 258] on link "Lampy podłogowe" at bounding box center [290, 241] width 580 height 34
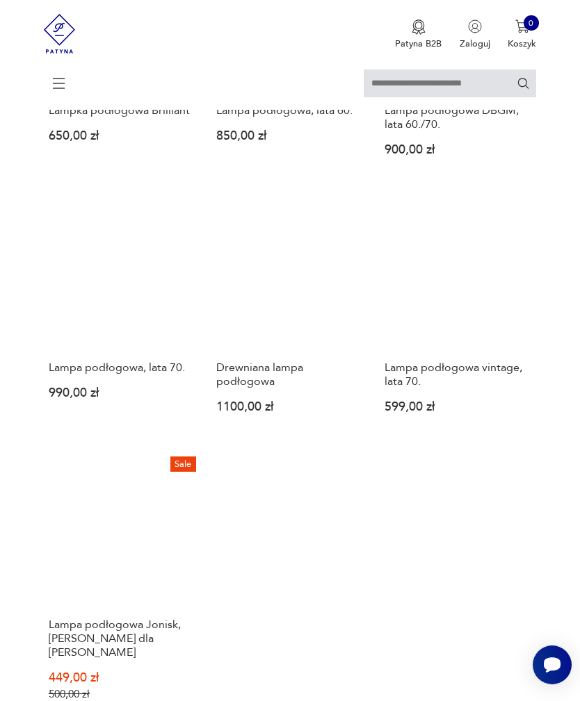
scroll to position [1359, 0]
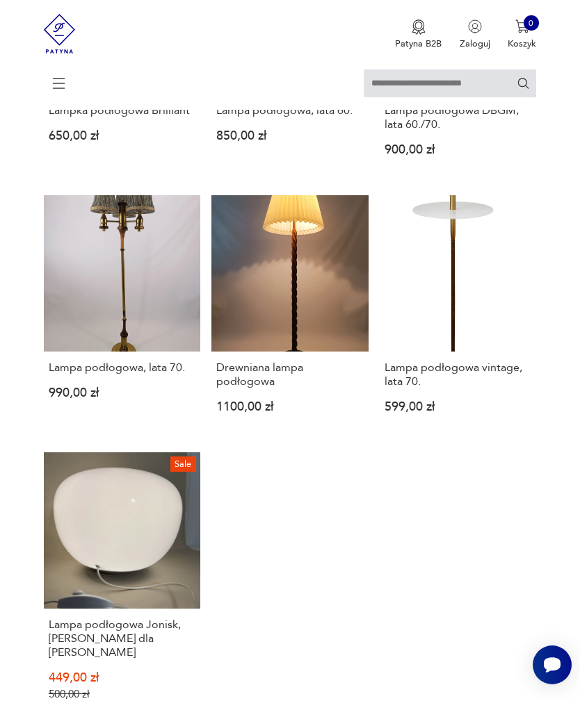
click at [468, 392] on link "Lampa podłogowa vintage, lata 70. 599,00 zł" at bounding box center [457, 314] width 157 height 239
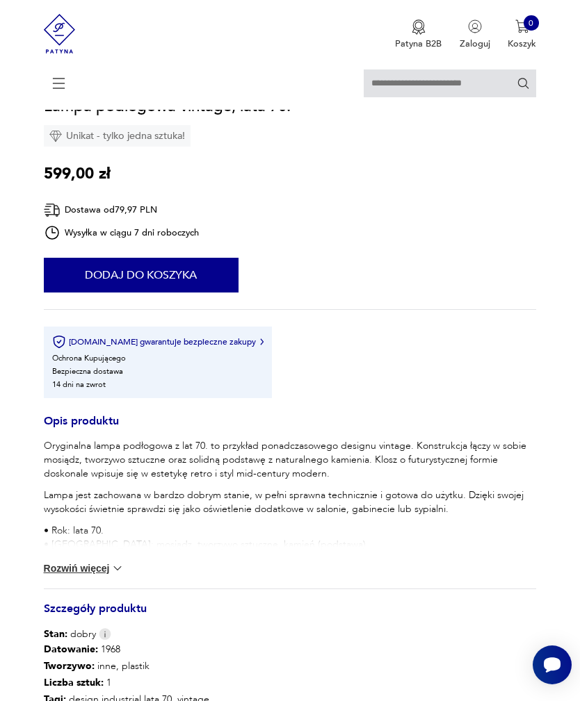
scroll to position [733, 0]
click at [115, 576] on img at bounding box center [118, 569] width 14 height 14
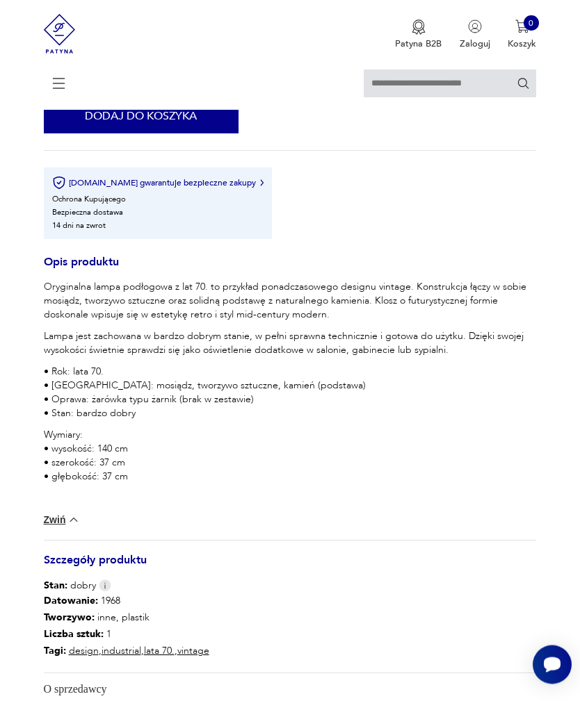
scroll to position [892, 0]
click at [494, 484] on p "Wymiary: • wysokość: 140 cm • szerokość: 37 cm • głębokość: 37 cm" at bounding box center [290, 457] width 493 height 56
click at [493, 484] on p "Wymiary: • wysokość: 140 cm • szerokość: 37 cm • głębokość: 37 cm" at bounding box center [290, 457] width 493 height 56
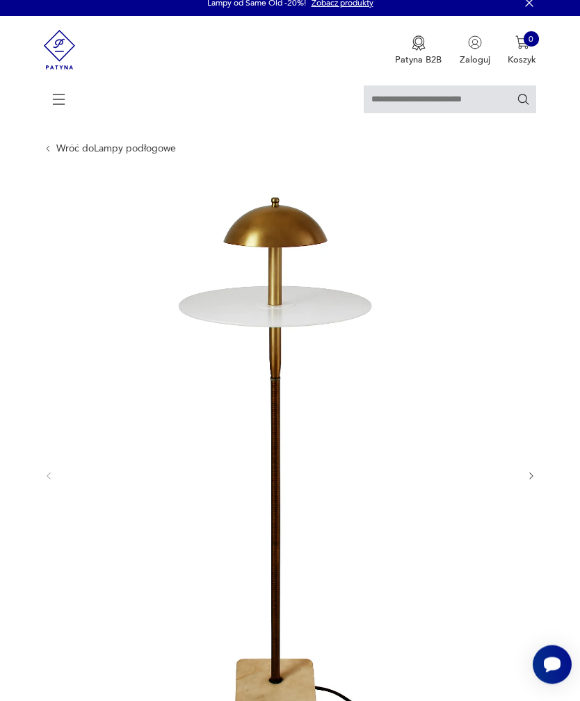
scroll to position [0, 0]
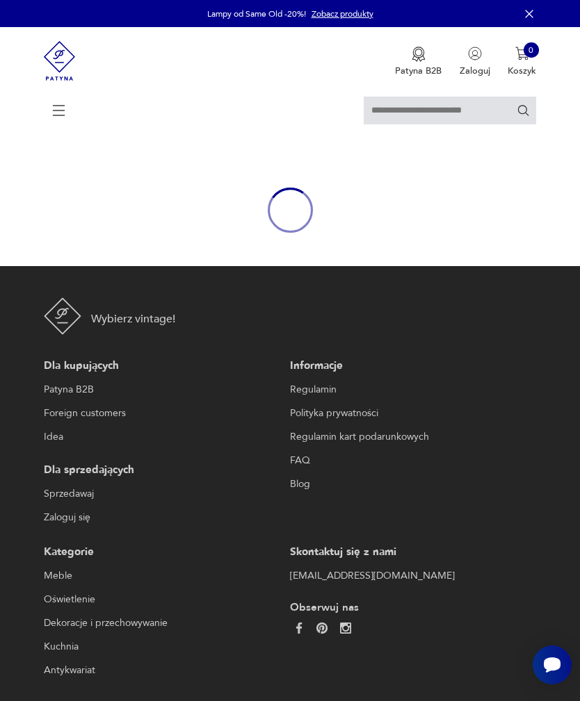
scroll to position [170, 0]
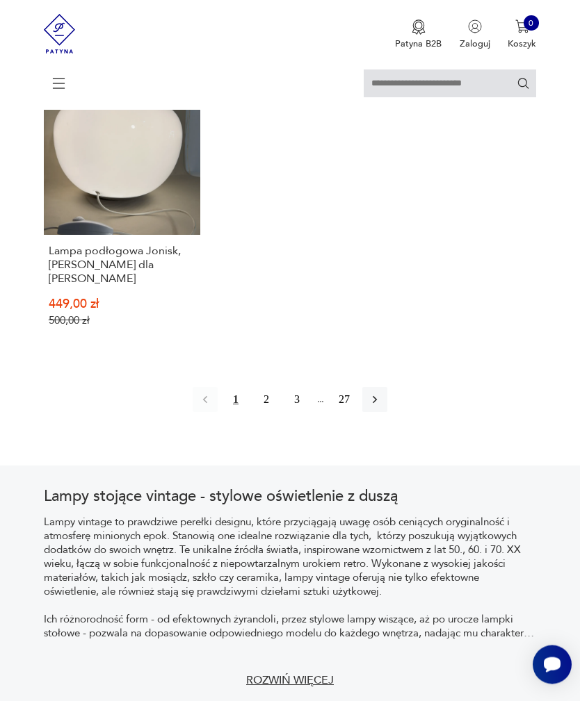
click at [382, 413] on button "button" at bounding box center [374, 400] width 25 height 25
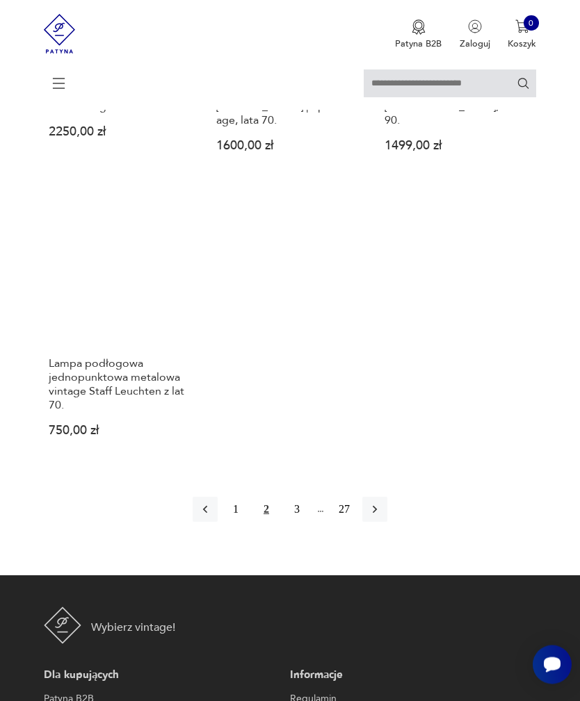
scroll to position [1695, 0]
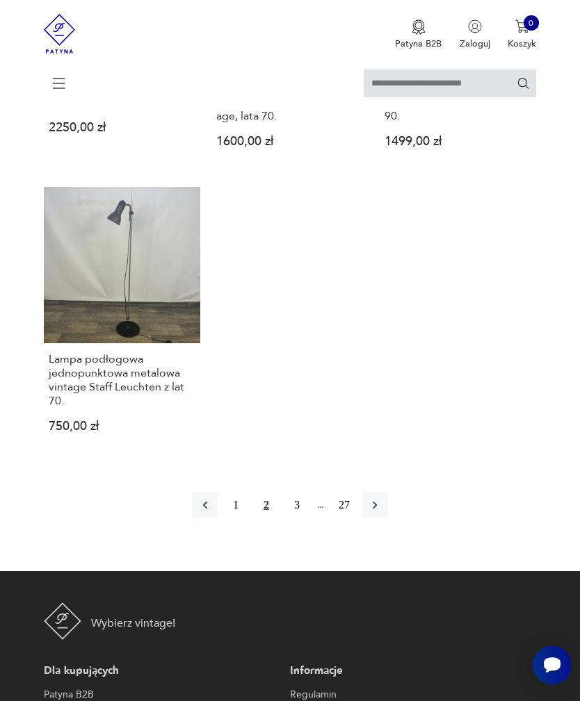
click at [382, 512] on icon "button" at bounding box center [375, 505] width 14 height 14
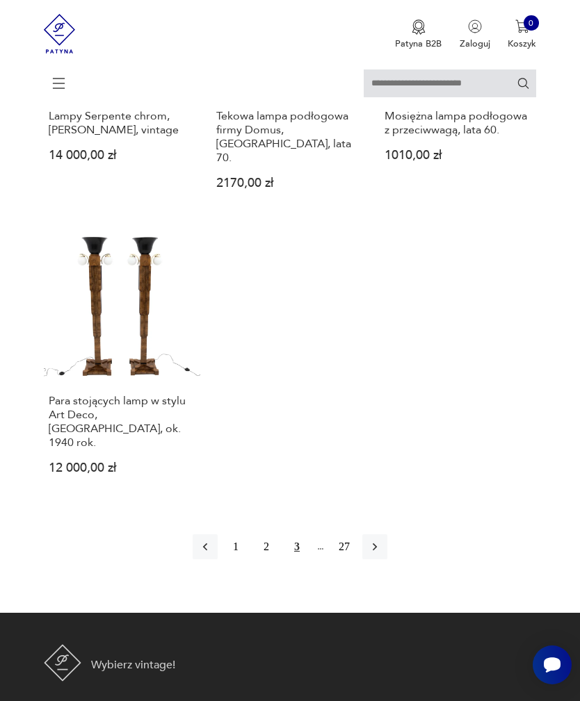
scroll to position [1703, 0]
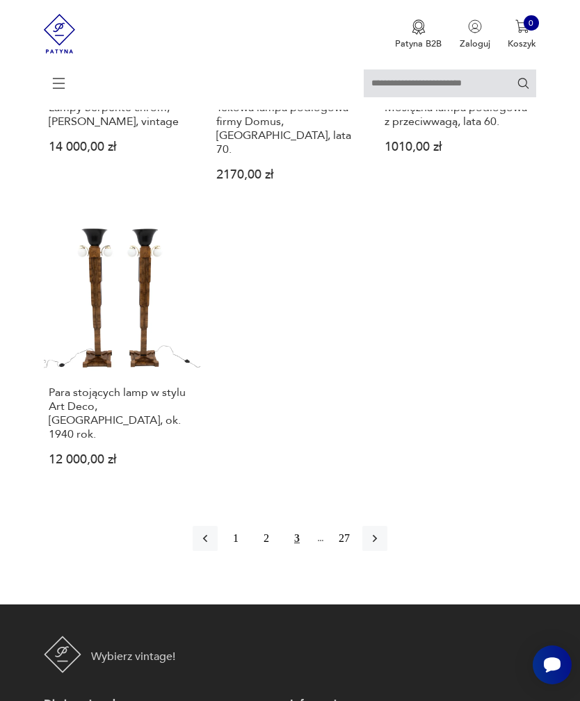
click at [377, 543] on icon "button" at bounding box center [375, 539] width 4 height 8
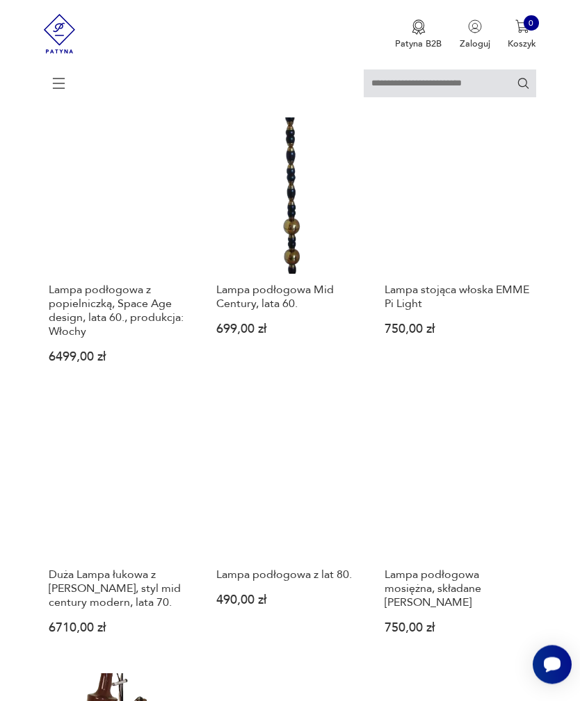
scroll to position [1196, 0]
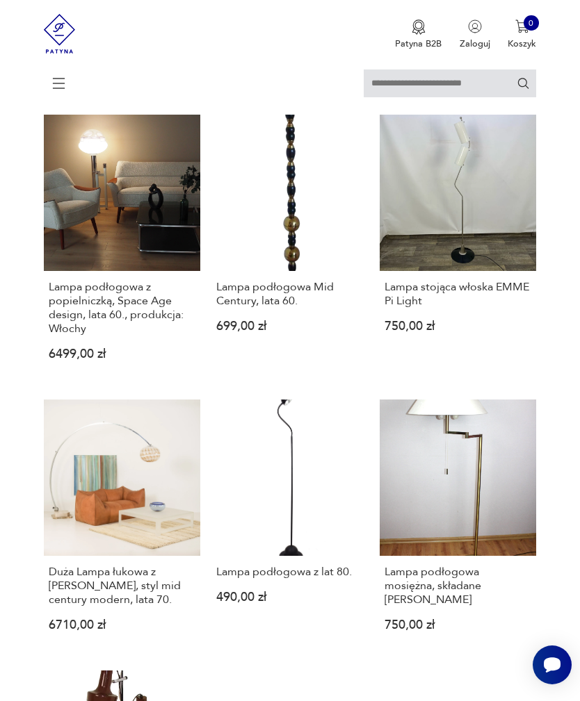
click at [493, 288] on link "Lampa stojąca włoska EMME Pi Light 750,00 zł" at bounding box center [457, 248] width 157 height 267
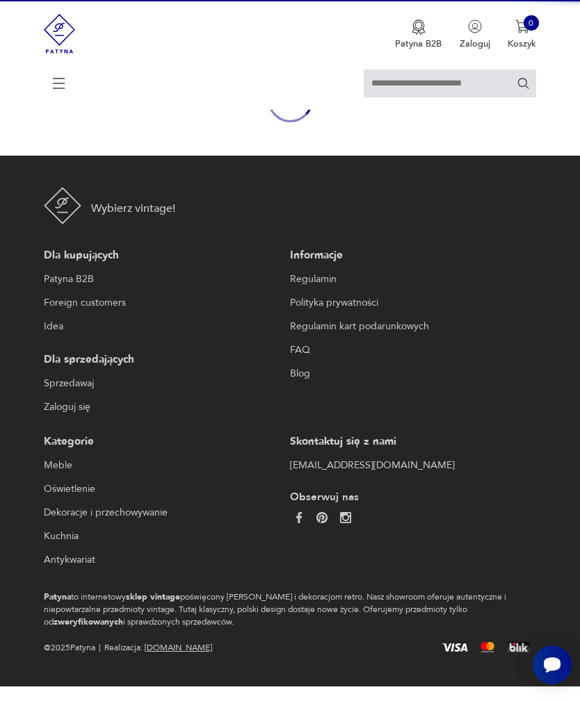
scroll to position [124, 0]
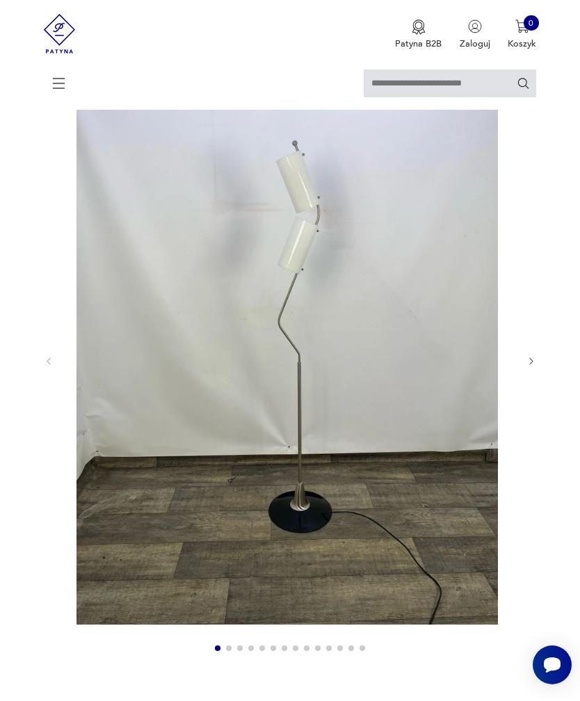
click at [535, 367] on icon "button" at bounding box center [531, 362] width 10 height 10
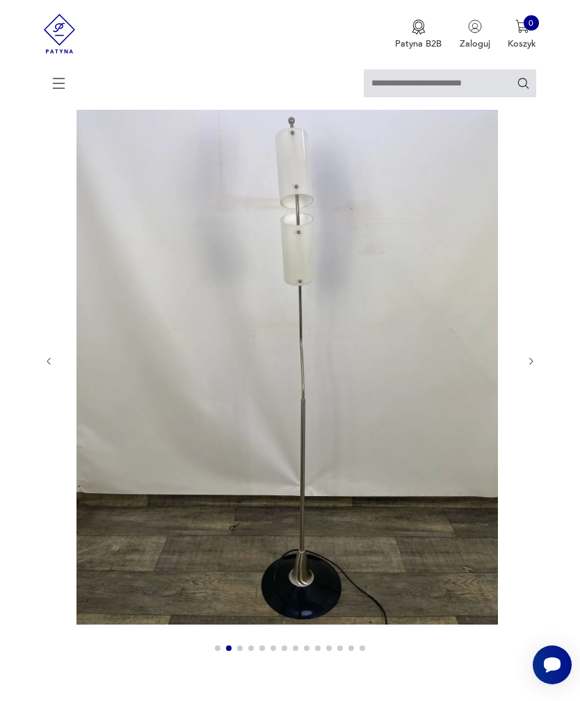
click at [526, 367] on icon "button" at bounding box center [531, 362] width 10 height 10
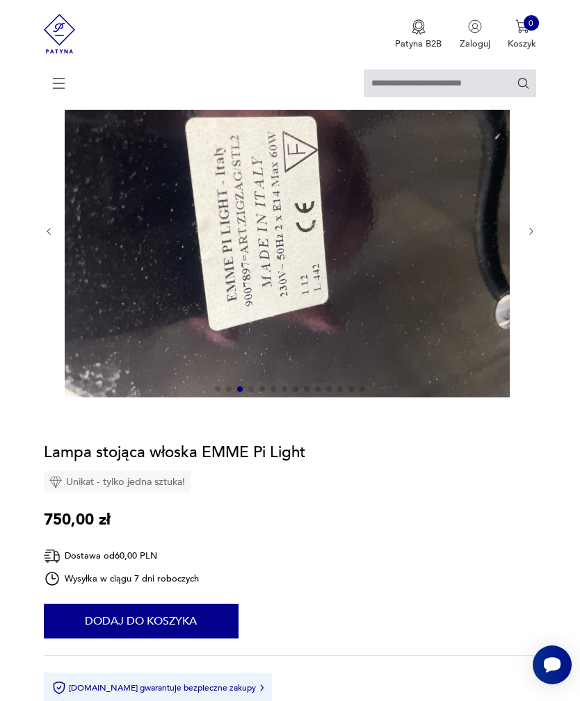
click at [534, 237] on icon "button" at bounding box center [531, 232] width 10 height 10
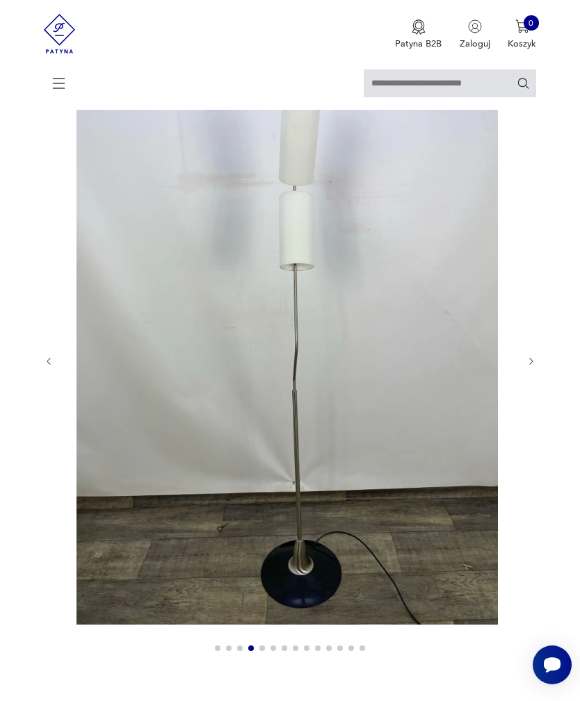
click at [534, 240] on div at bounding box center [290, 361] width 493 height 595
click at [530, 365] on icon "button" at bounding box center [530, 361] width 3 height 7
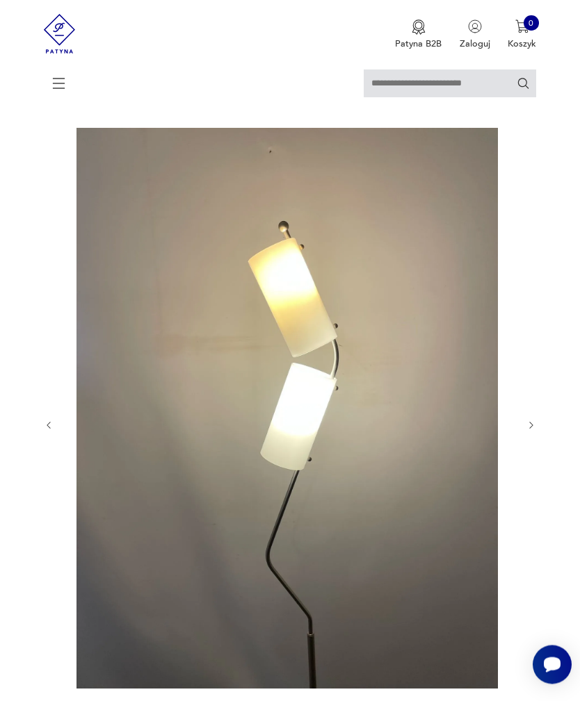
scroll to position [0, 0]
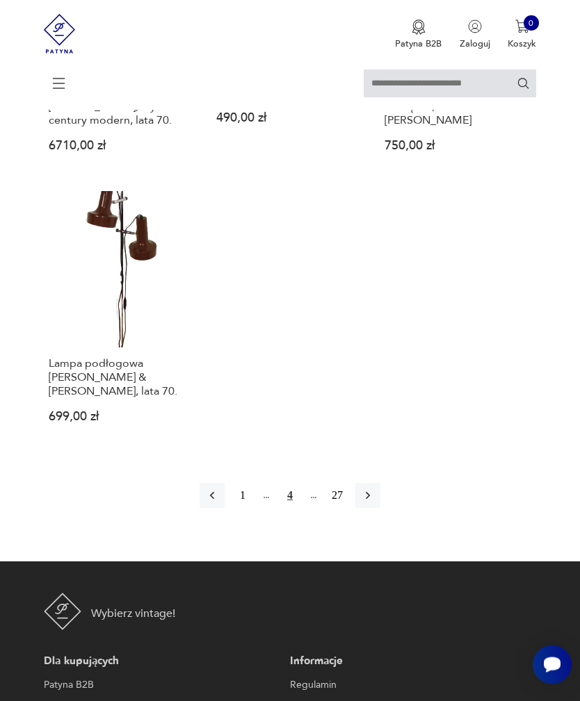
scroll to position [1676, 0]
click at [375, 503] on icon "button" at bounding box center [368, 496] width 14 height 14
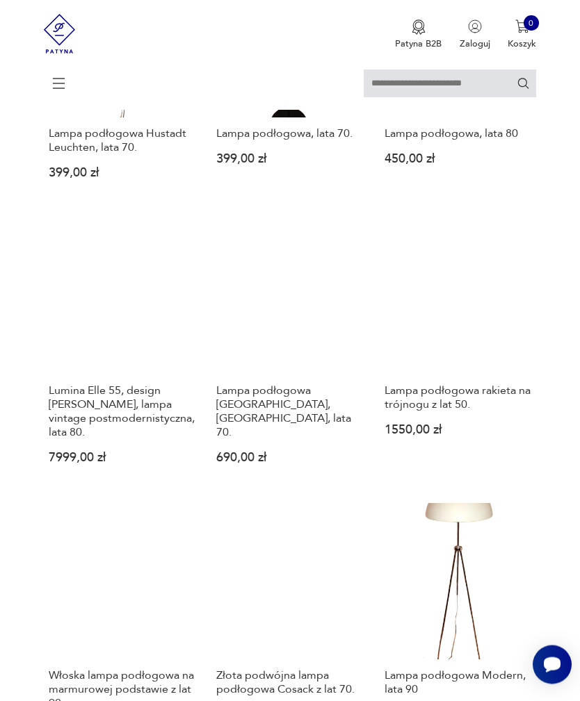
scroll to position [539, 0]
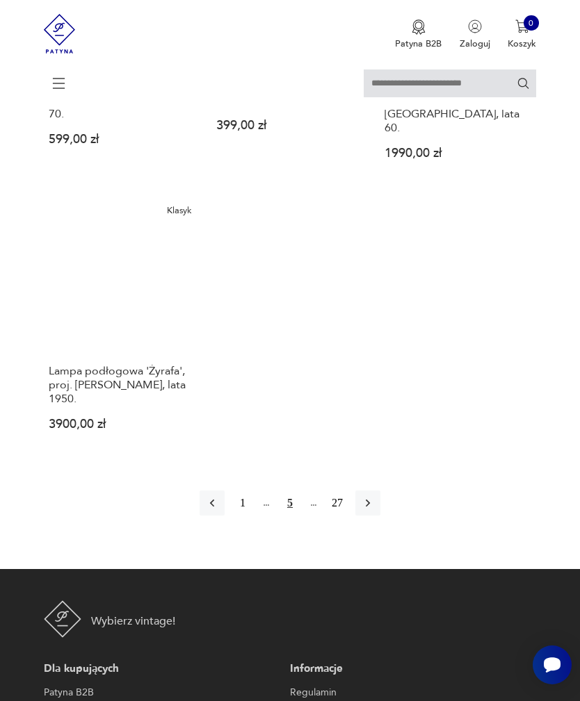
scroll to position [1671, 0]
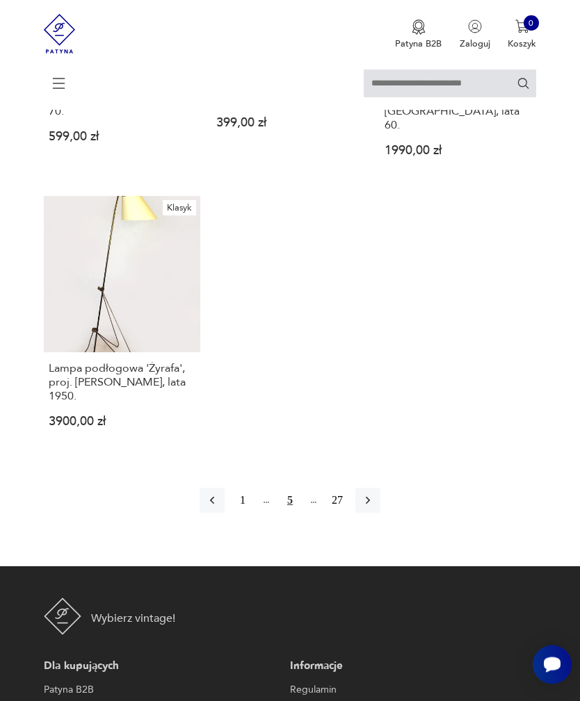
click at [375, 508] on icon "button" at bounding box center [368, 501] width 14 height 14
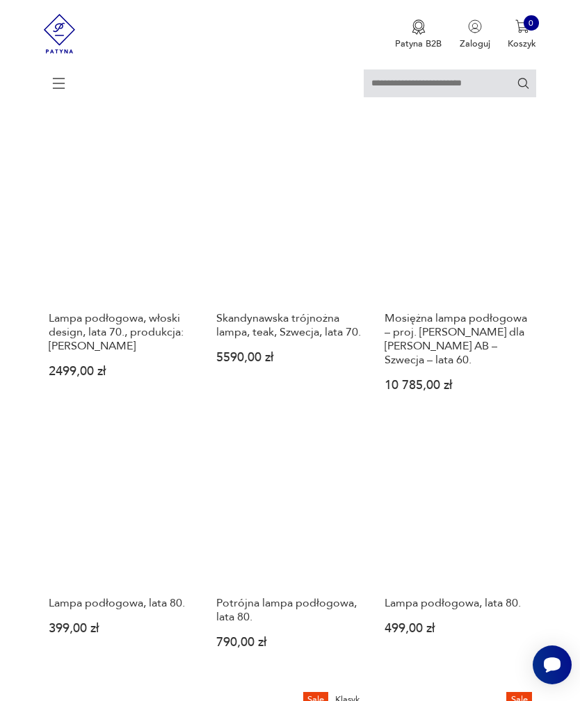
scroll to position [892, 0]
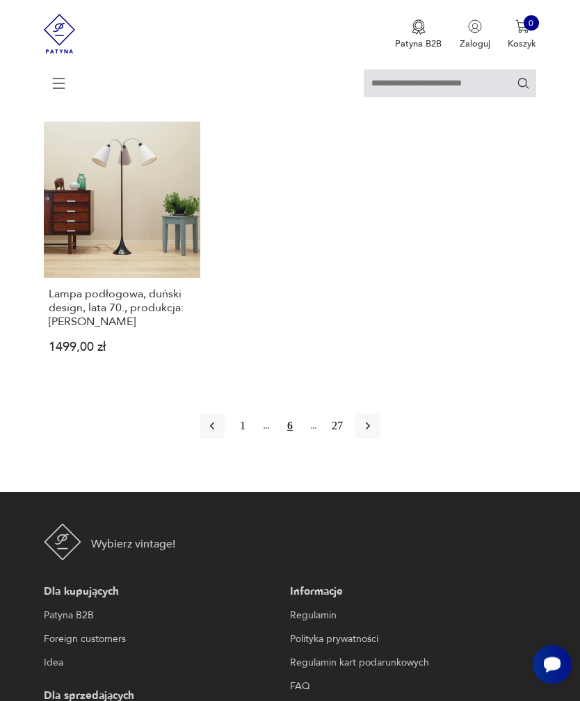
click at [375, 434] on icon "button" at bounding box center [368, 427] width 14 height 14
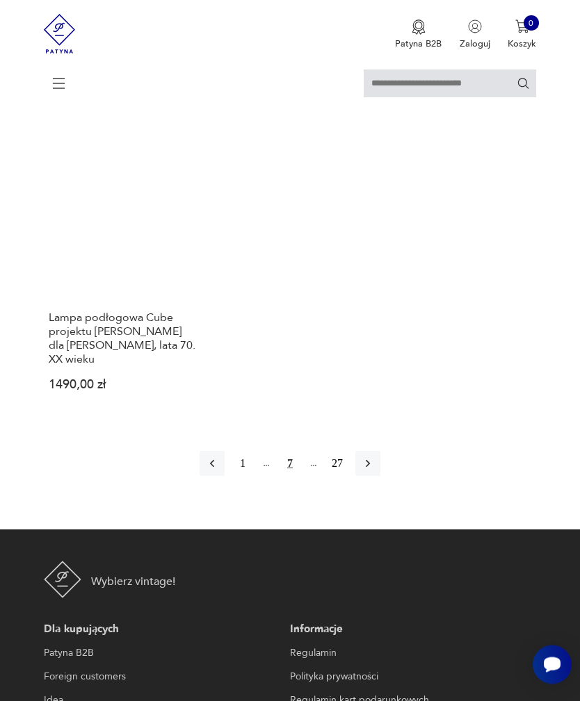
scroll to position [1697, 0]
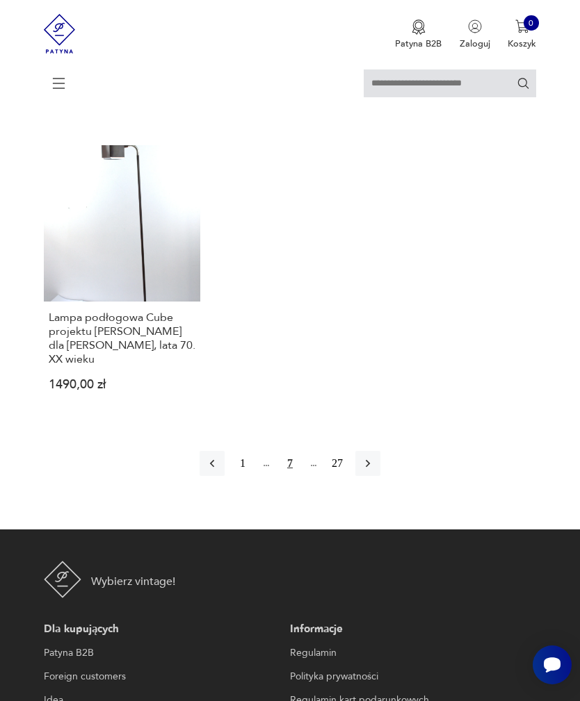
click at [375, 471] on icon "button" at bounding box center [368, 464] width 14 height 14
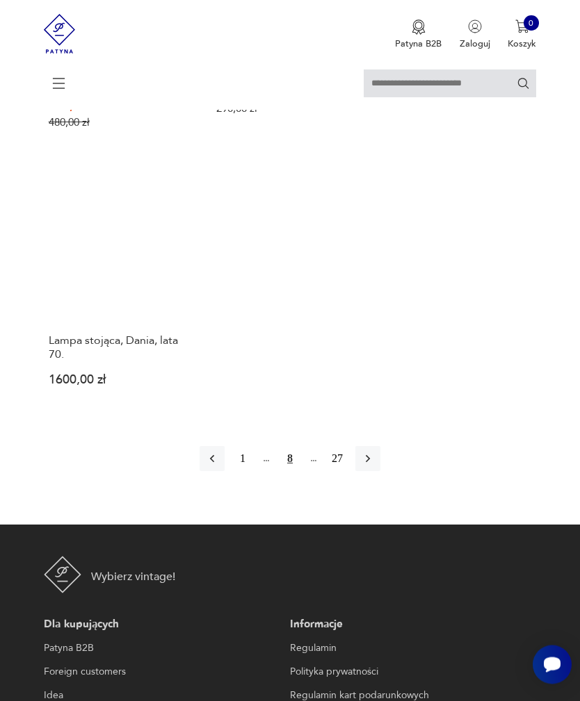
scroll to position [1735, 0]
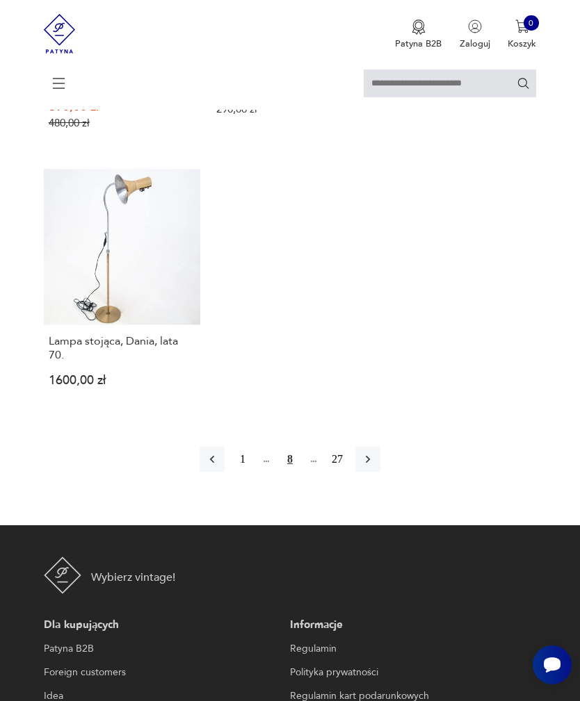
click at [375, 466] on icon "button" at bounding box center [368, 459] width 14 height 14
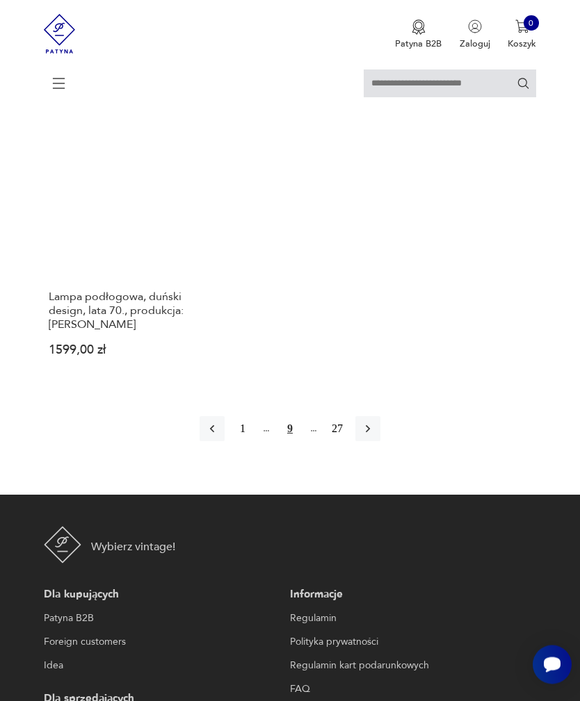
scroll to position [1747, 0]
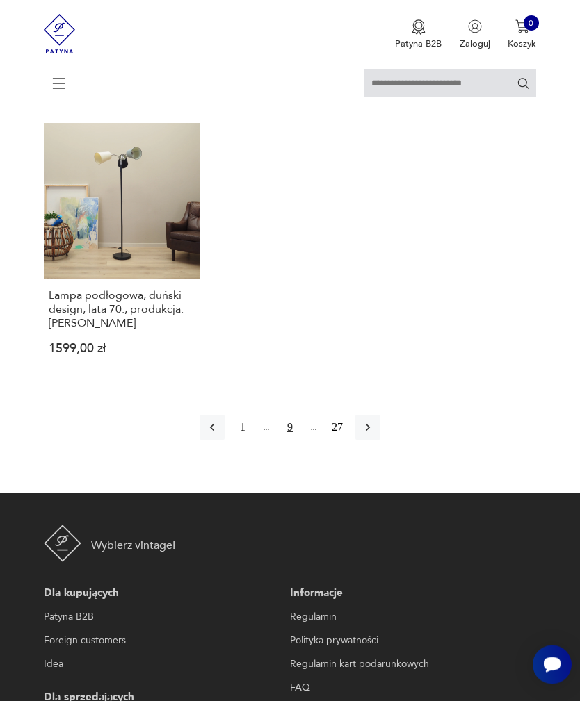
click at [370, 432] on icon "button" at bounding box center [368, 429] width 4 height 8
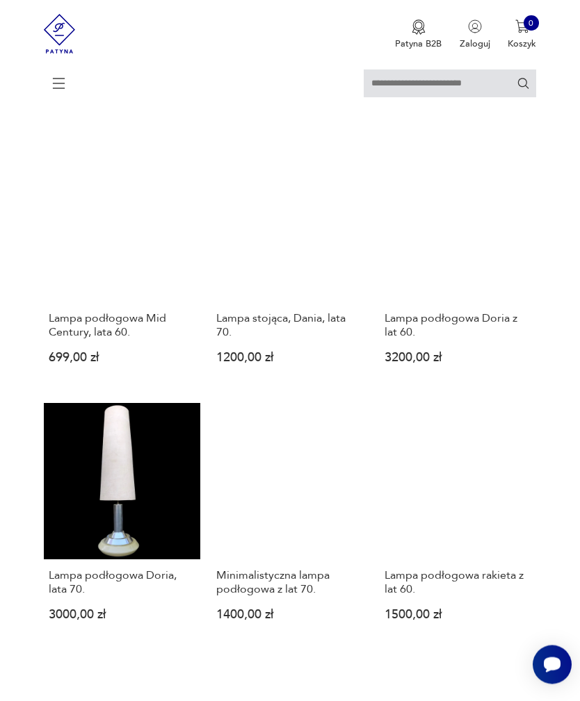
scroll to position [1183, 0]
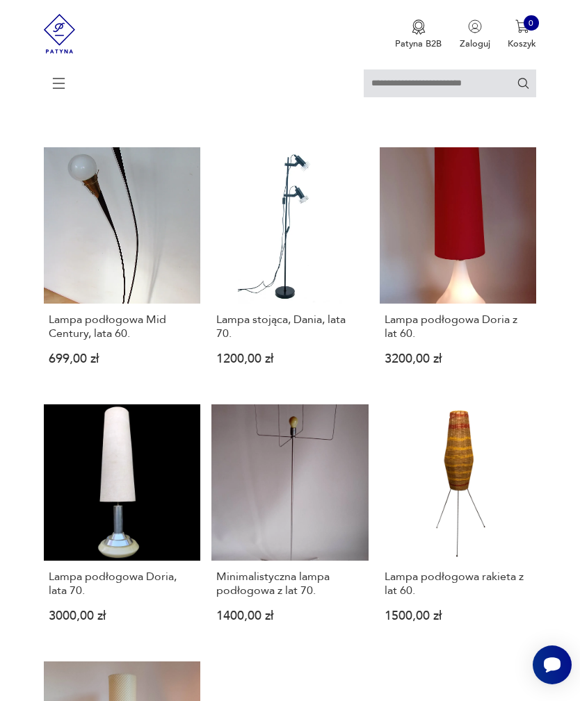
click at [148, 325] on link "Lampa podłogowa Mid Century, lata 60. 699,00 zł" at bounding box center [122, 266] width 157 height 239
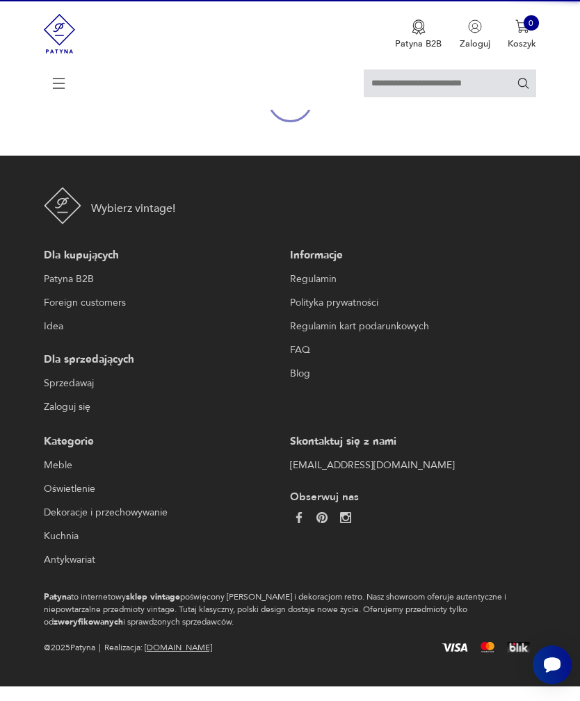
scroll to position [124, 0]
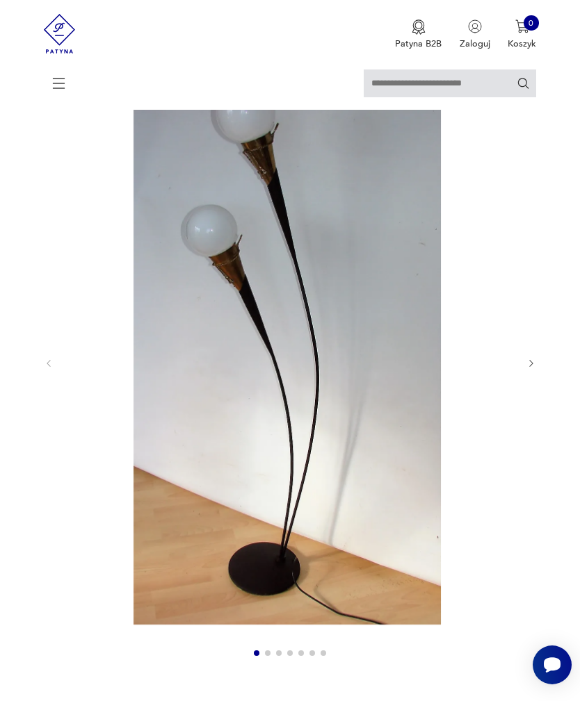
click at [526, 369] on icon "button" at bounding box center [531, 364] width 10 height 10
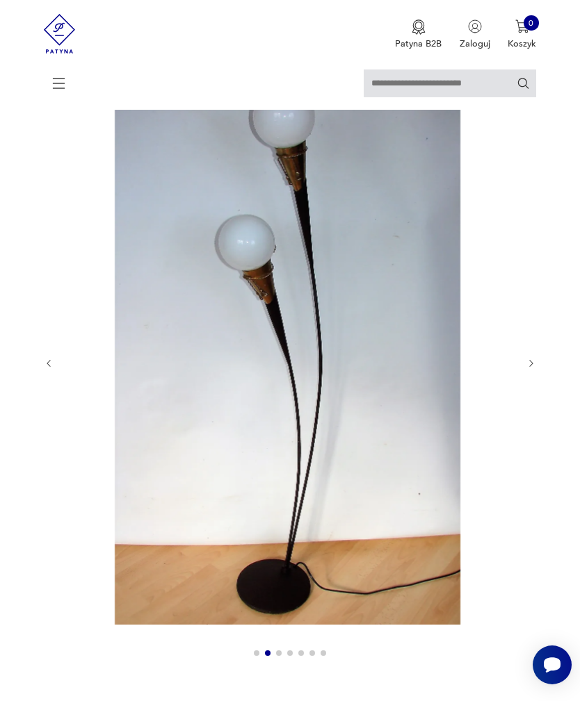
click at [526, 369] on icon "button" at bounding box center [531, 364] width 10 height 10
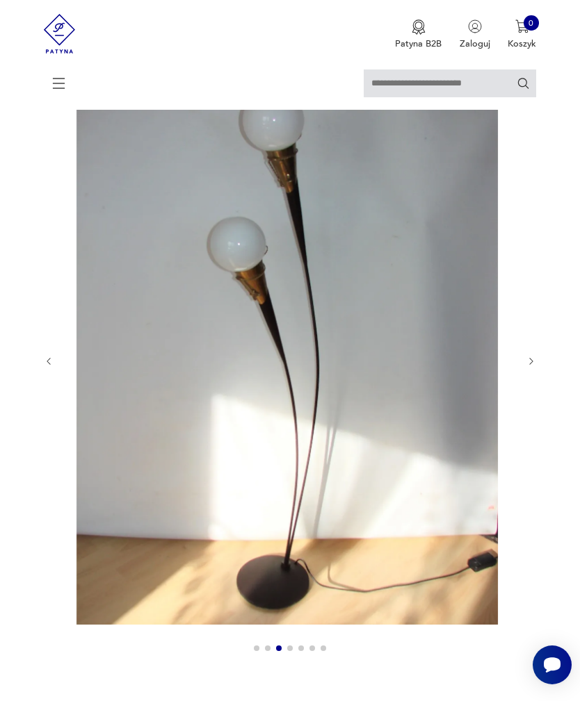
click at [526, 367] on icon "button" at bounding box center [531, 362] width 10 height 10
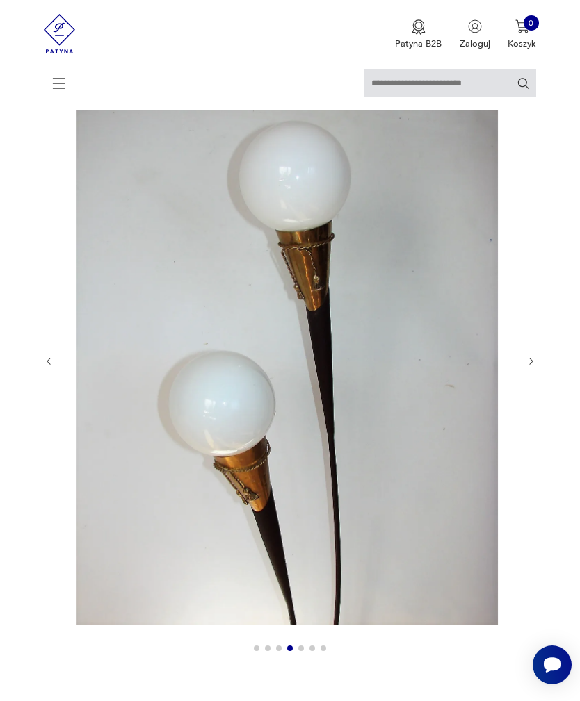
click at [526, 367] on icon "button" at bounding box center [531, 362] width 10 height 10
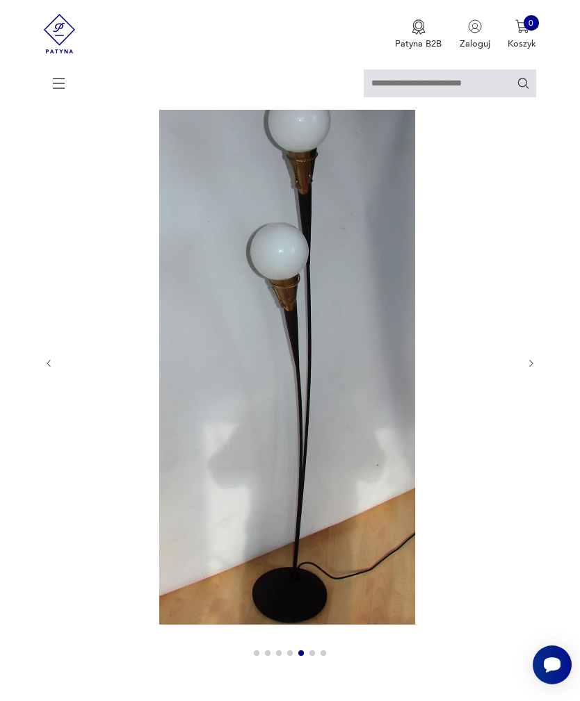
click at [526, 369] on icon "button" at bounding box center [531, 364] width 10 height 10
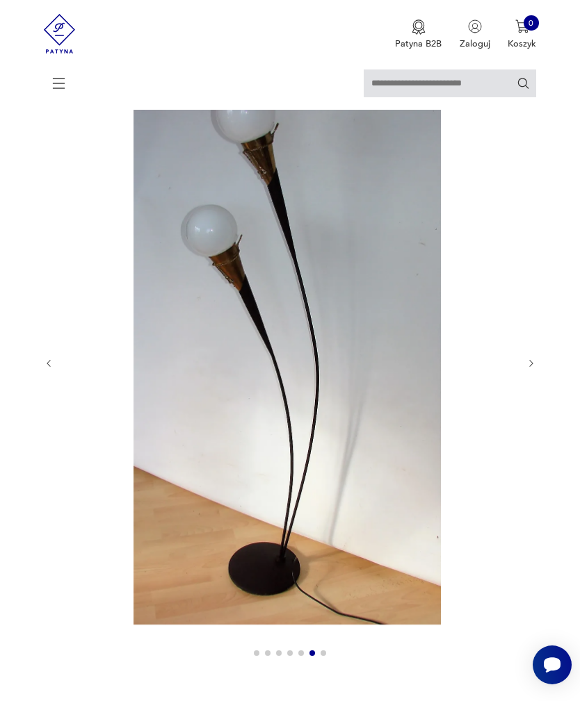
click at [526, 369] on icon "button" at bounding box center [531, 364] width 10 height 10
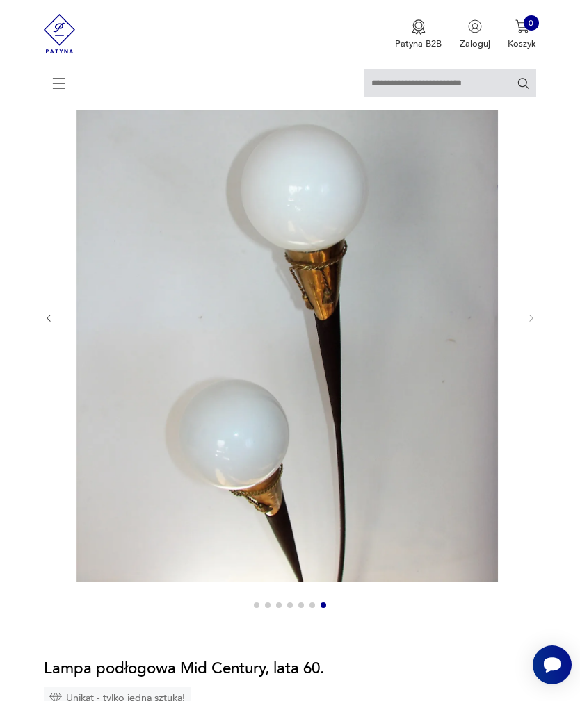
scroll to position [165, 0]
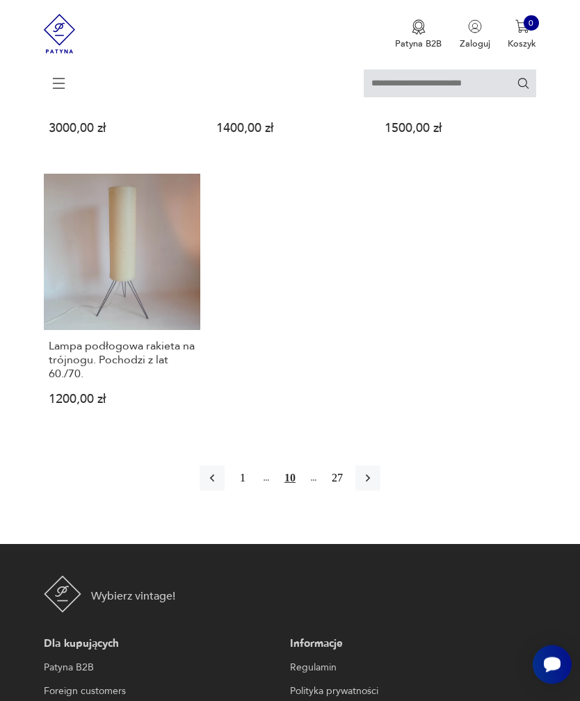
scroll to position [1671, 0]
click at [375, 486] on icon "button" at bounding box center [368, 479] width 14 height 14
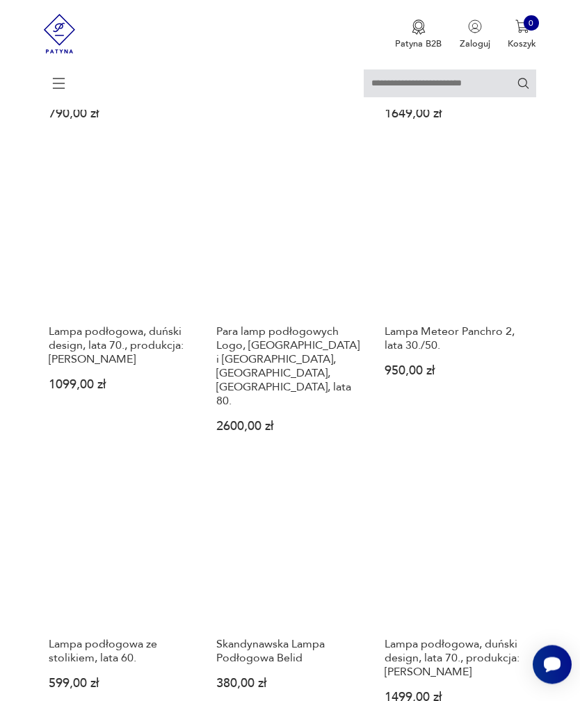
scroll to position [1156, 0]
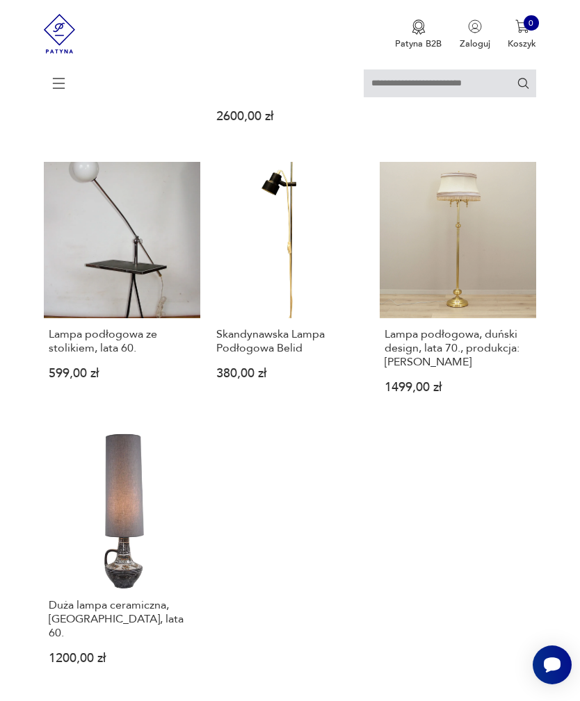
click at [303, 325] on link "Skandynawska Lampa Podłogowa Belid 380,00 zł" at bounding box center [289, 288] width 157 height 253
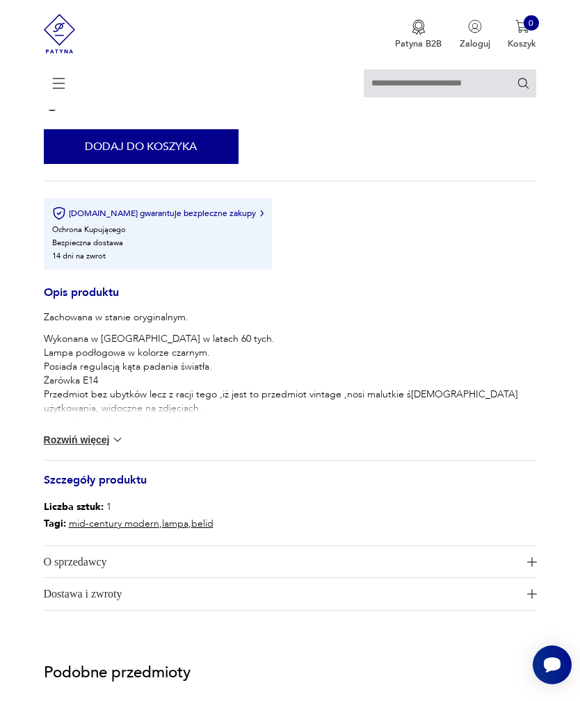
scroll to position [862, 0]
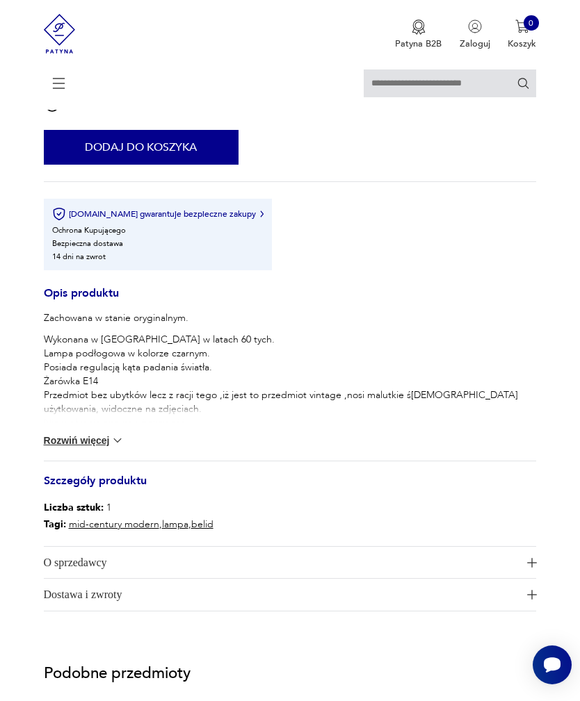
click at [117, 448] on img at bounding box center [118, 441] width 14 height 14
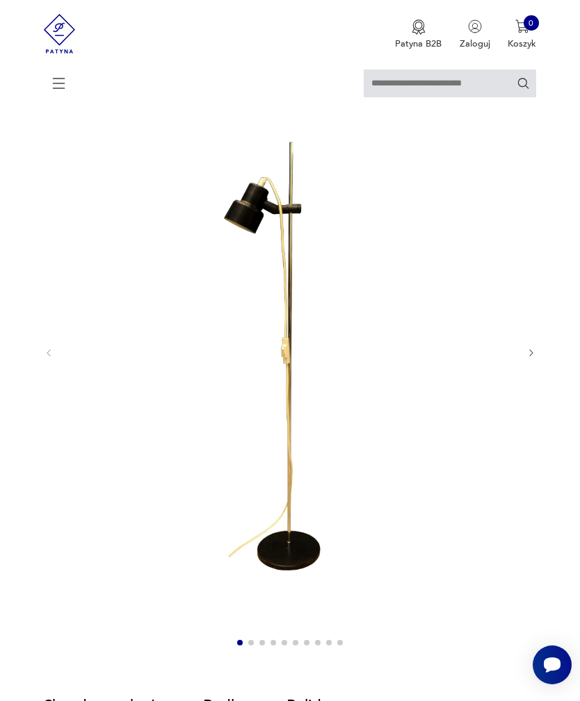
scroll to position [132, 0]
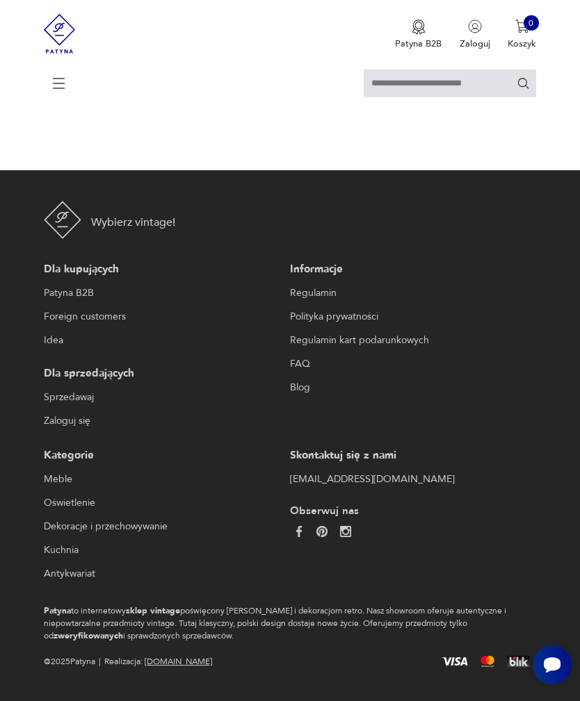
scroll to position [170, 0]
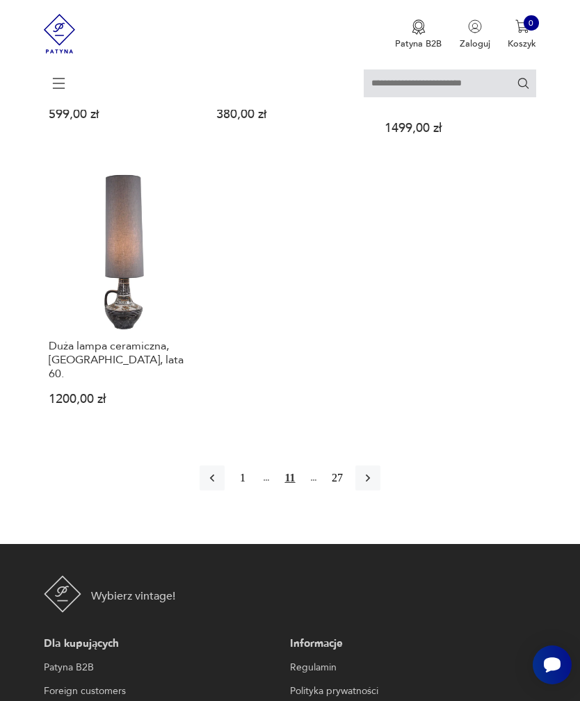
click at [375, 485] on icon "button" at bounding box center [368, 478] width 14 height 14
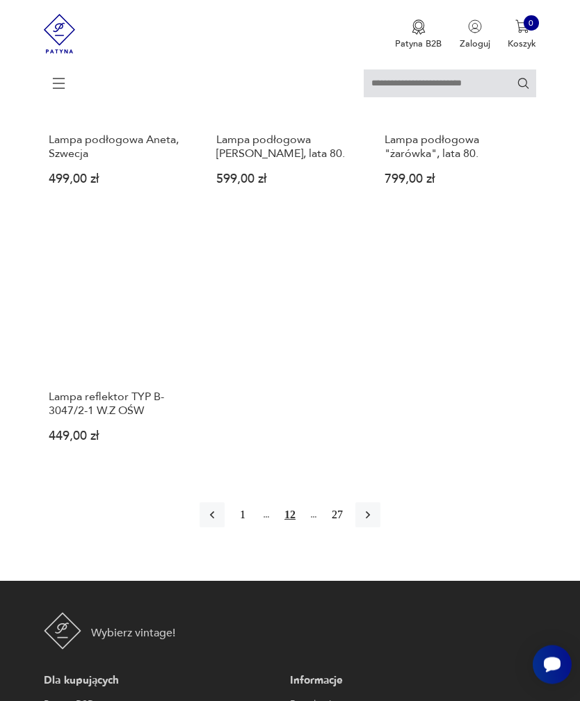
scroll to position [1618, 0]
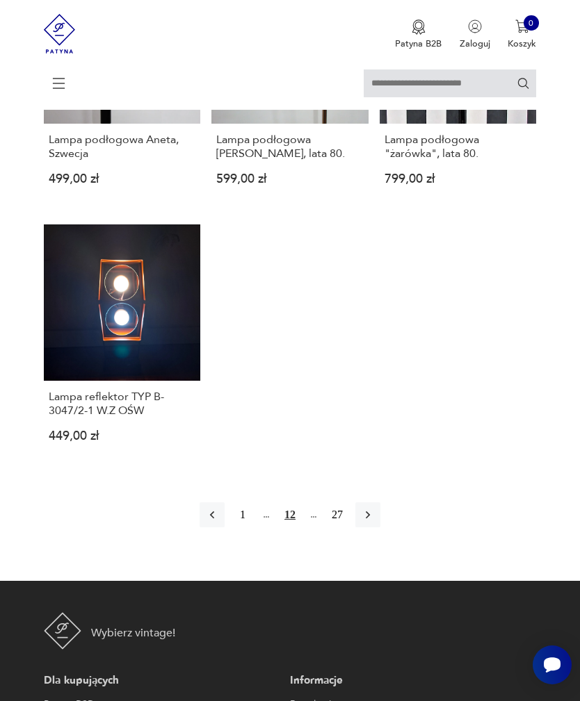
click at [157, 402] on link "Lampa reflektor TYP B-3047/2-1 W.Z OŚW 449,00 zł" at bounding box center [122, 343] width 157 height 239
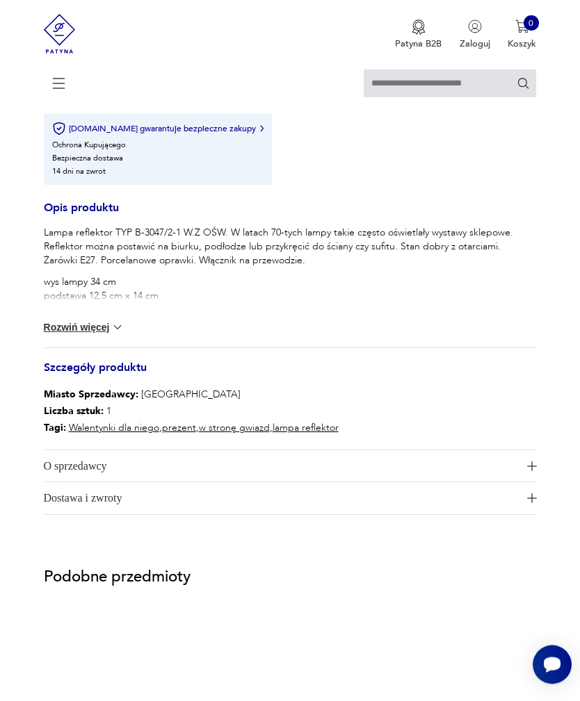
scroll to position [813, 0]
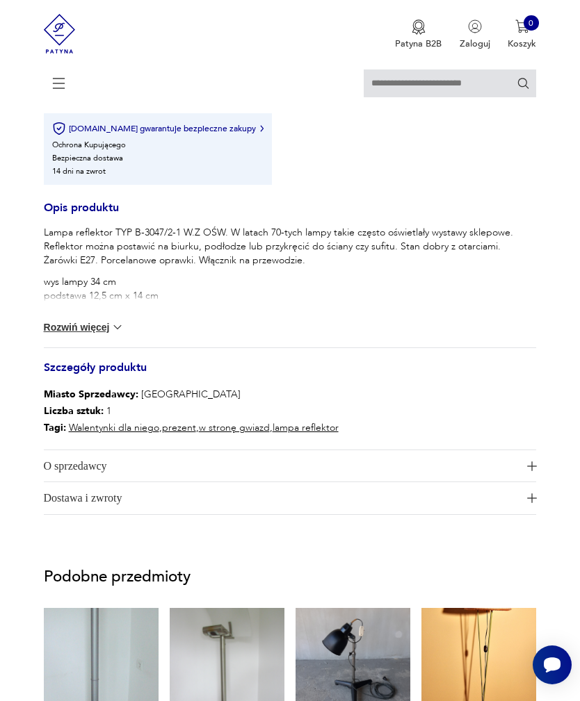
click at [124, 334] on img at bounding box center [118, 327] width 14 height 14
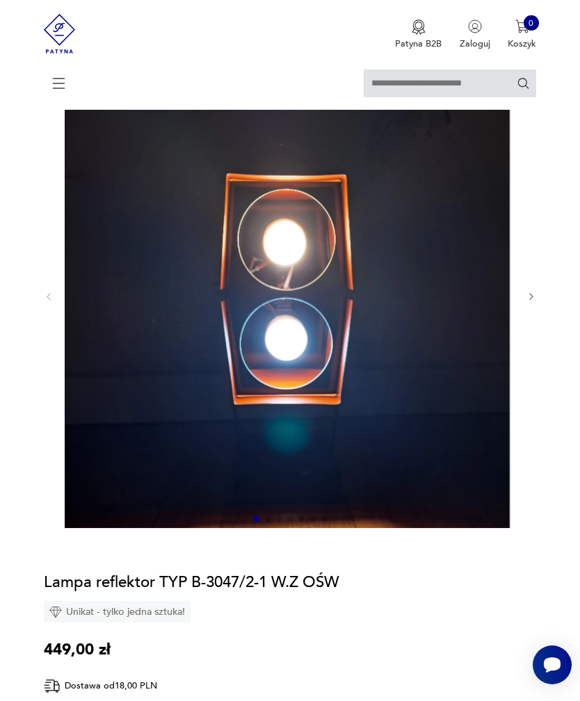
scroll to position [124, 0]
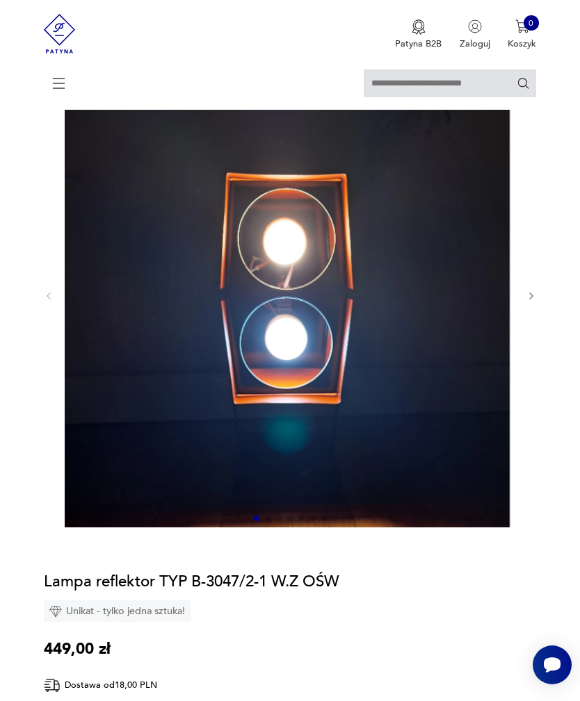
click at [528, 302] on icon "button" at bounding box center [531, 296] width 10 height 10
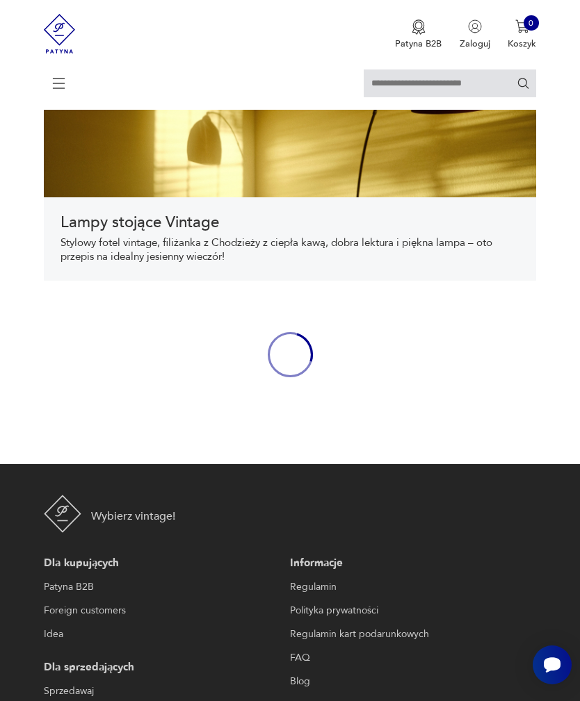
scroll to position [530, 0]
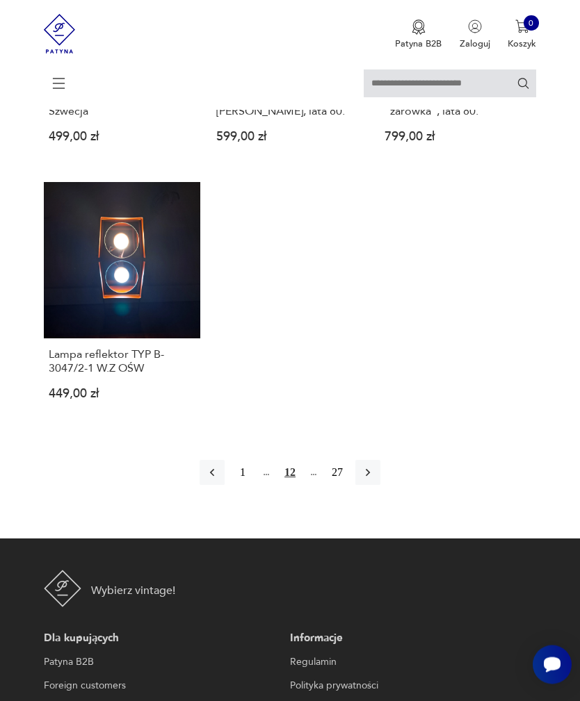
click at [375, 480] on icon "button" at bounding box center [368, 473] width 14 height 14
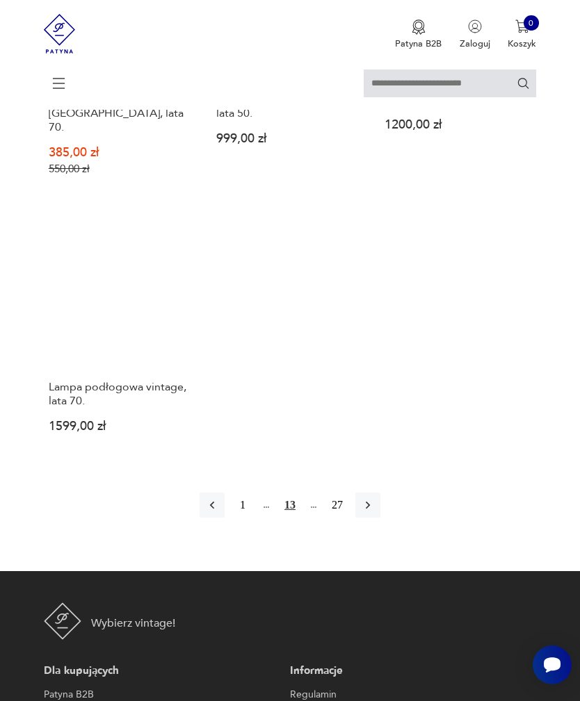
scroll to position [1660, 0]
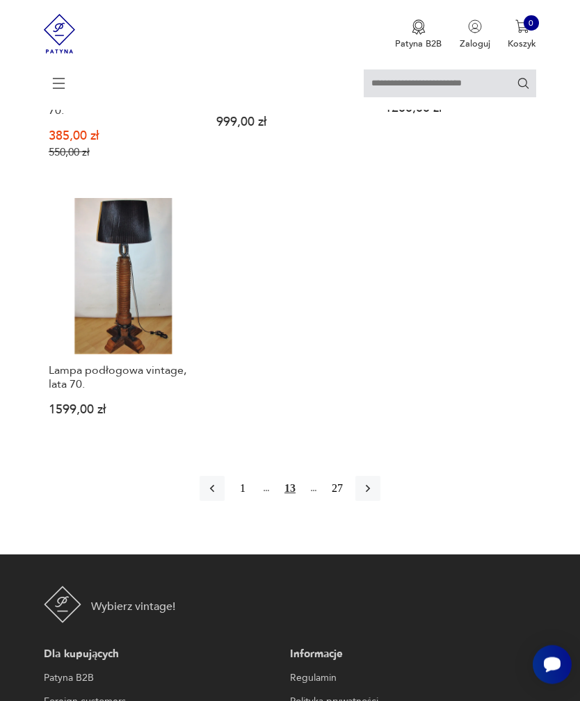
click at [375, 496] on icon "button" at bounding box center [368, 489] width 14 height 14
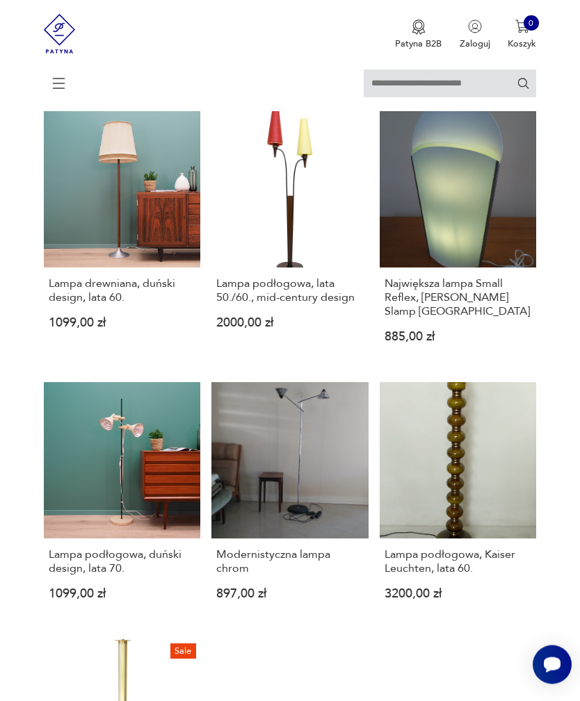
scroll to position [1196, 0]
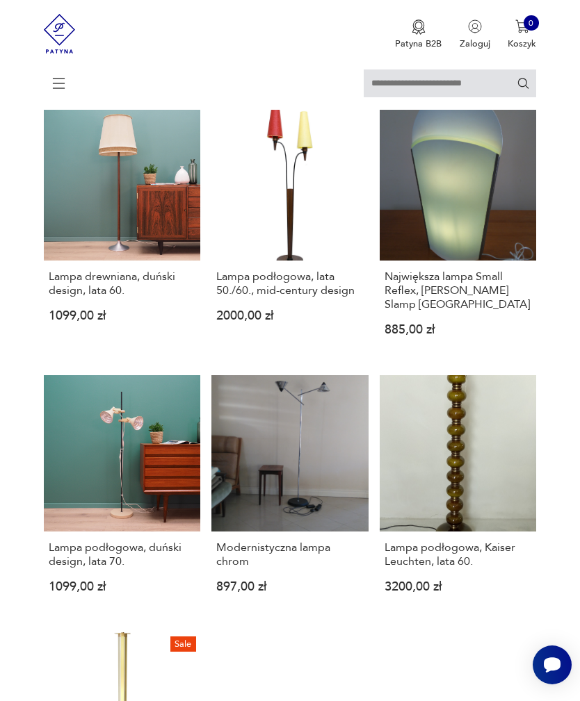
click at [308, 291] on link "Lampa podłogowa, lata 50./60., mid-century design 2000,00 zł" at bounding box center [289, 230] width 157 height 253
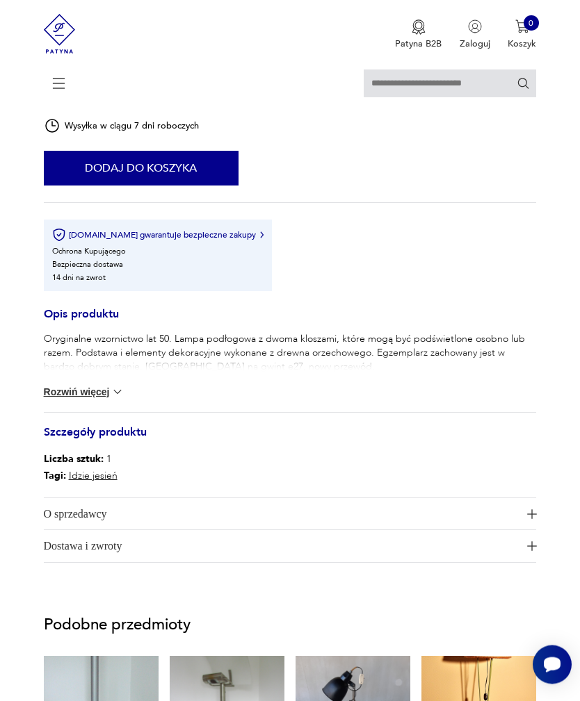
scroll to position [745, 0]
click at [99, 399] on button "Rozwiń więcej" at bounding box center [84, 392] width 81 height 14
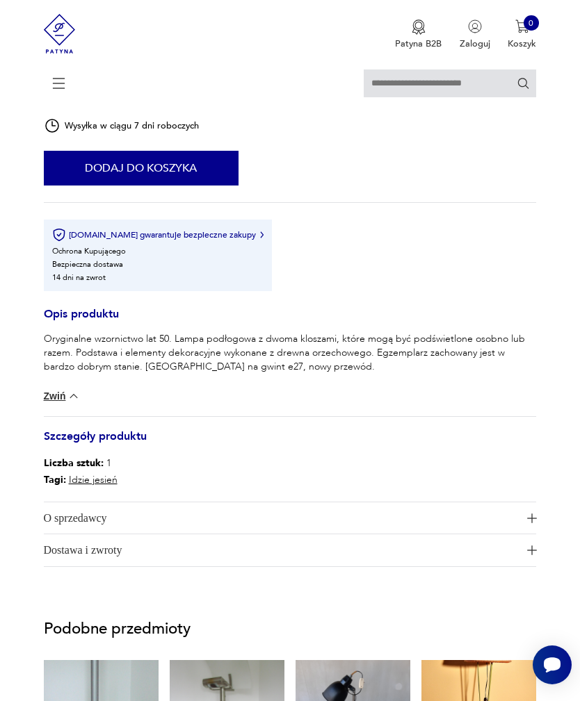
click at [130, 455] on h3 "Szczegóły produktu" at bounding box center [290, 442] width 493 height 24
click at [112, 455] on h3 "Szczegóły produktu" at bounding box center [290, 442] width 493 height 24
click at [78, 403] on img at bounding box center [74, 396] width 14 height 14
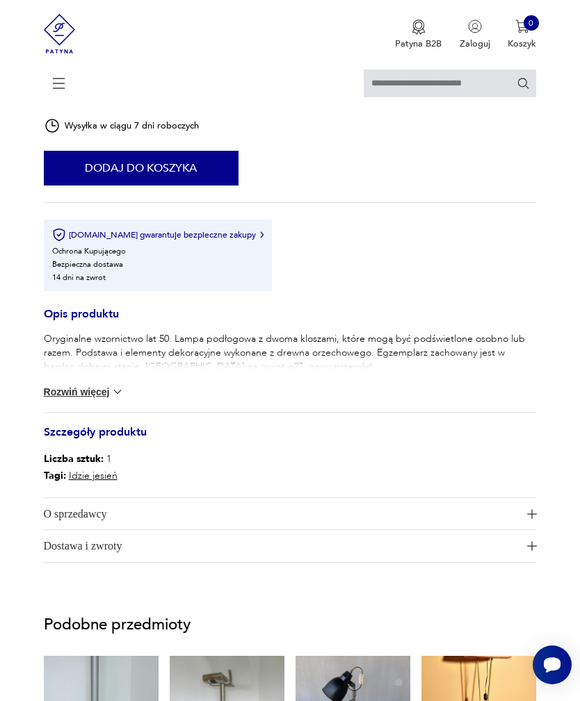
click at [115, 399] on img at bounding box center [118, 392] width 14 height 14
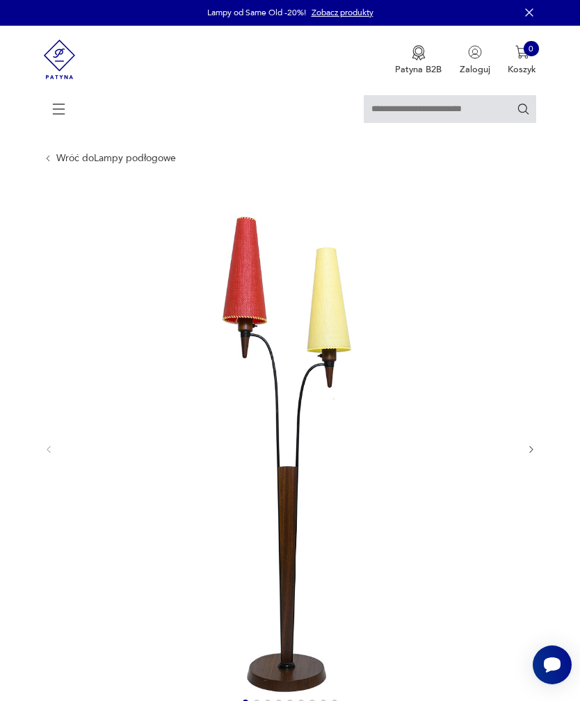
scroll to position [0, 0]
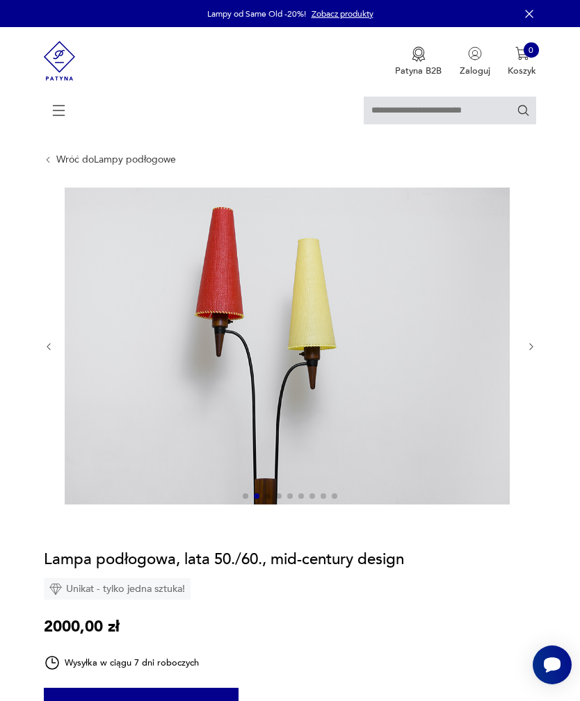
click at [526, 352] on icon "button" at bounding box center [531, 347] width 10 height 10
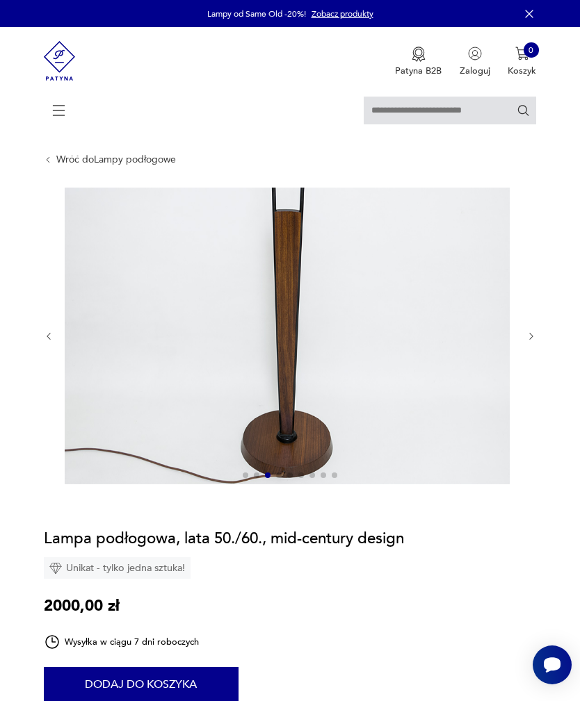
click at [528, 342] on icon "button" at bounding box center [531, 337] width 10 height 10
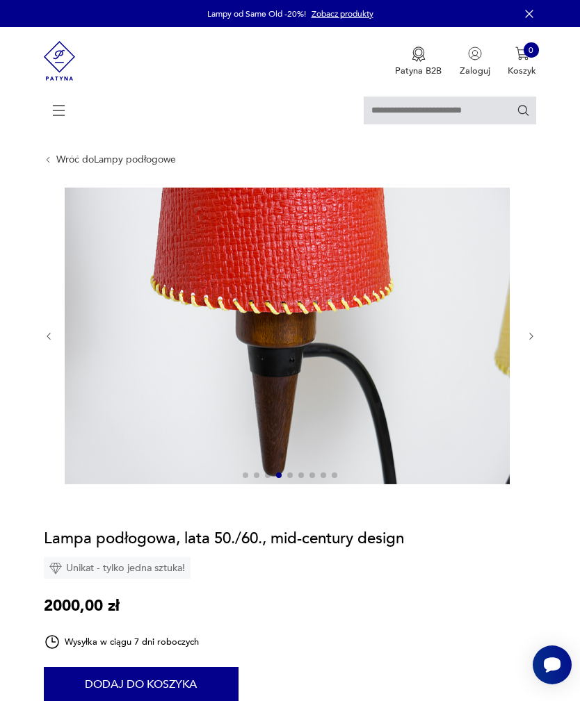
click at [522, 356] on div at bounding box center [290, 337] width 493 height 298
click at [509, 337] on img at bounding box center [287, 336] width 445 height 296
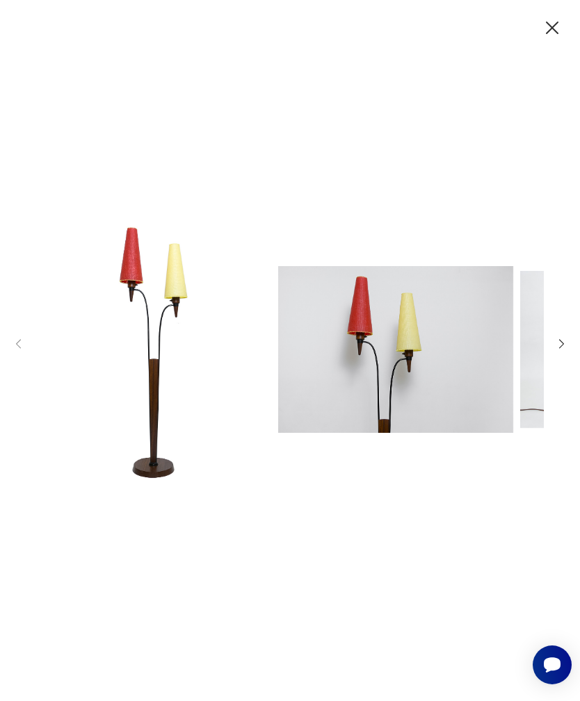
click at [271, 355] on img at bounding box center [153, 349] width 235 height 561
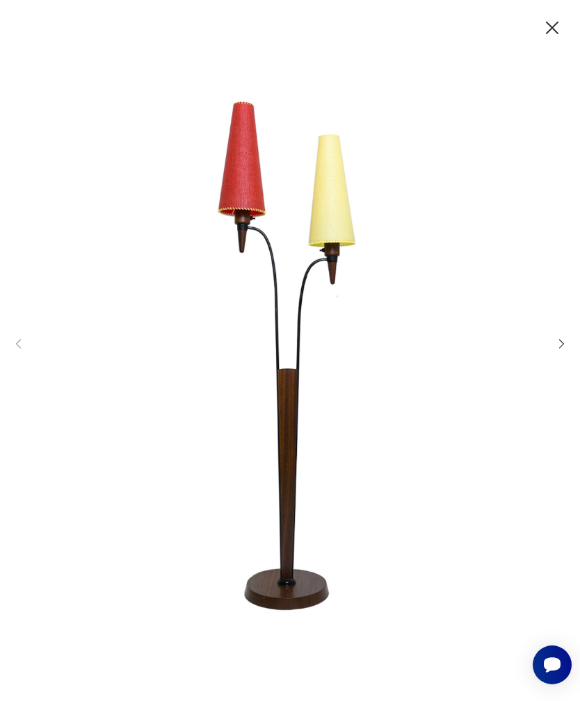
click at [555, 350] on icon "button" at bounding box center [561, 343] width 13 height 13
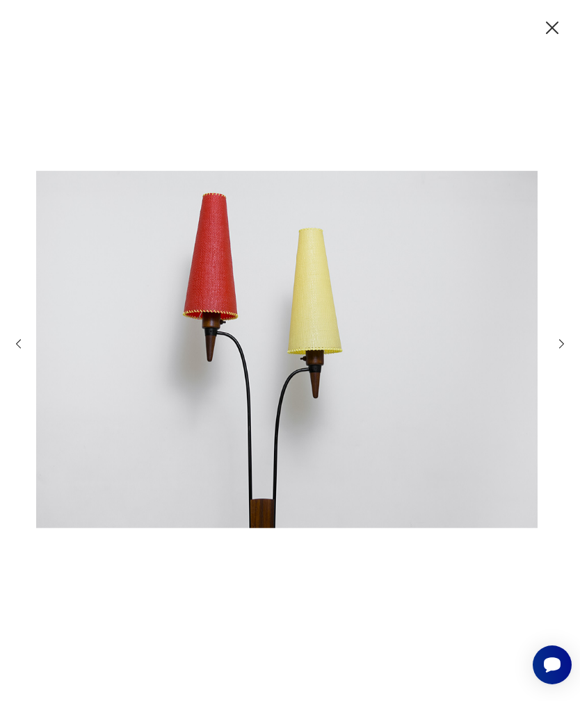
click at [557, 350] on icon "button" at bounding box center [561, 343] width 13 height 13
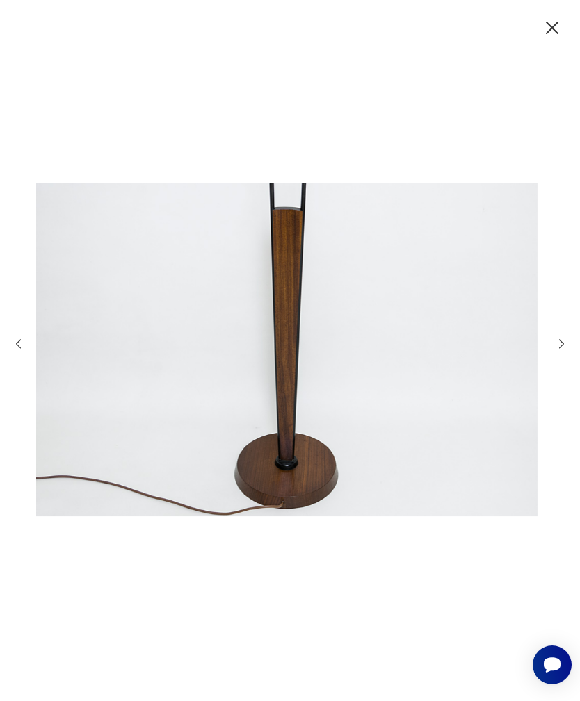
click at [555, 350] on icon "button" at bounding box center [561, 343] width 13 height 13
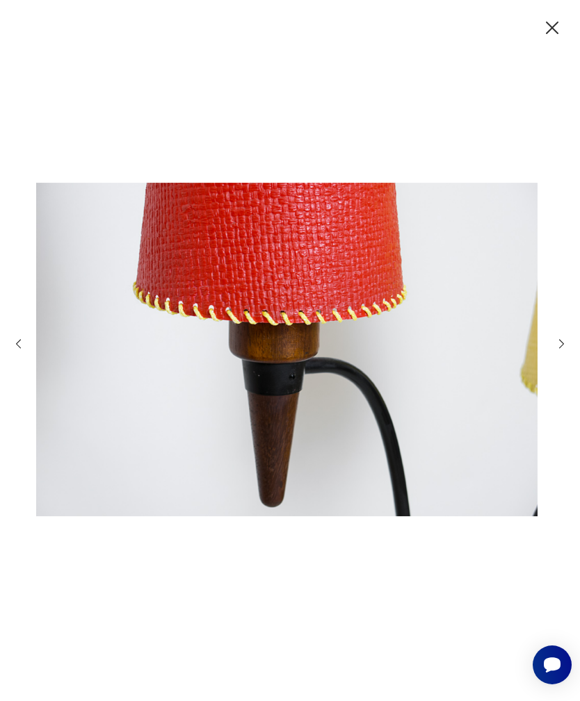
click at [555, 350] on icon "button" at bounding box center [561, 343] width 13 height 13
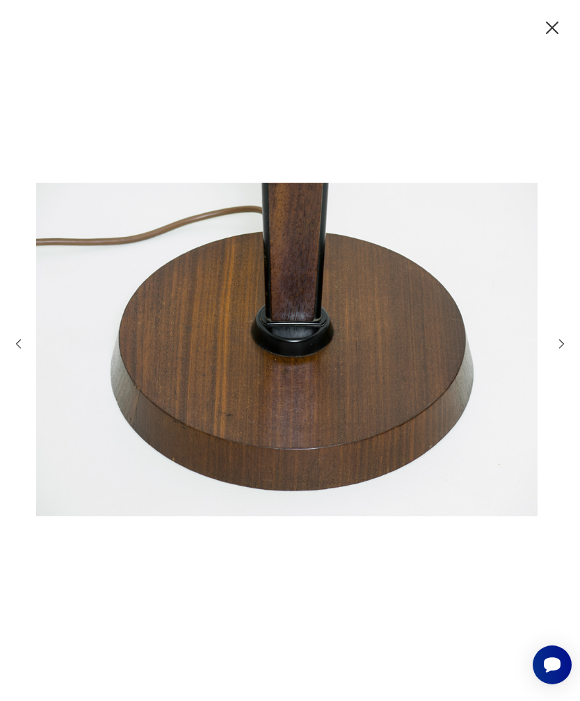
click at [542, 31] on icon "button" at bounding box center [552, 28] width 22 height 22
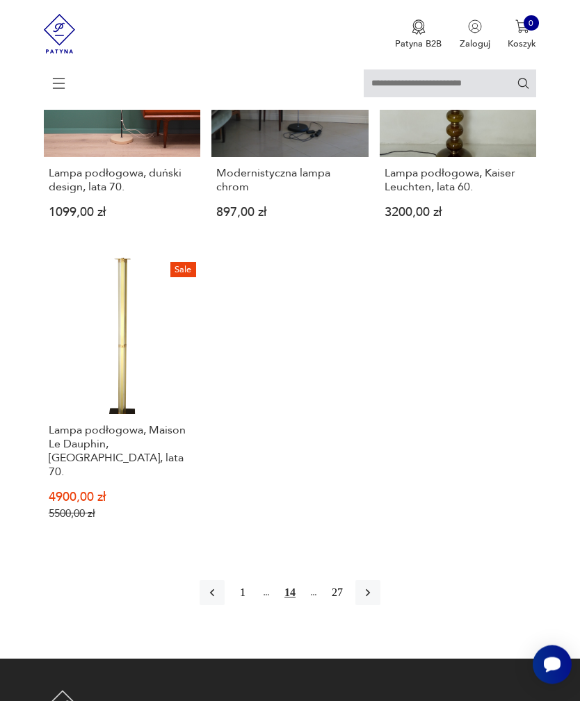
scroll to position [1583, 0]
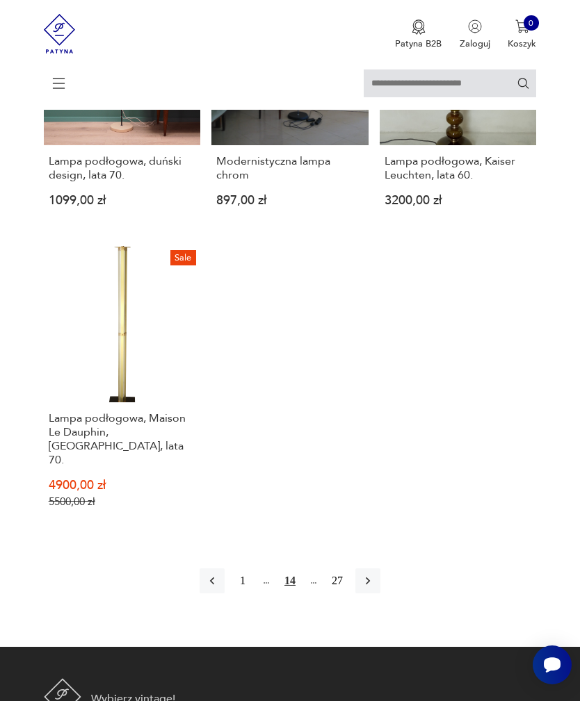
click at [375, 588] on icon "button" at bounding box center [368, 581] width 14 height 14
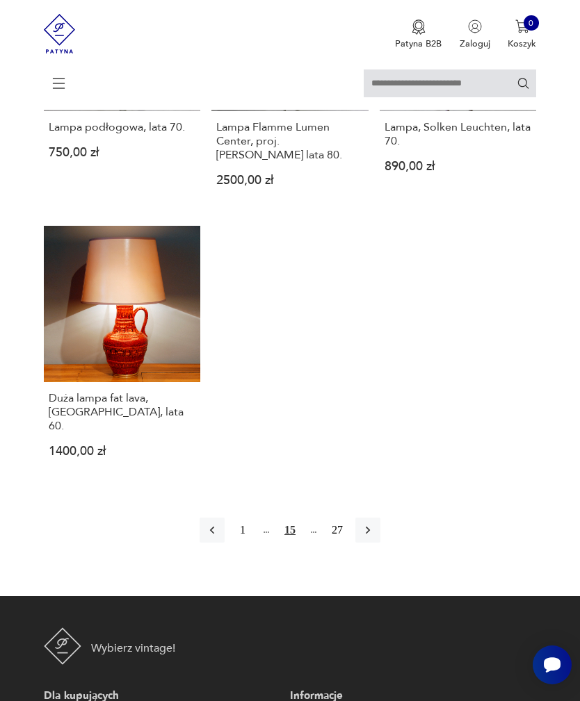
scroll to position [1601, 0]
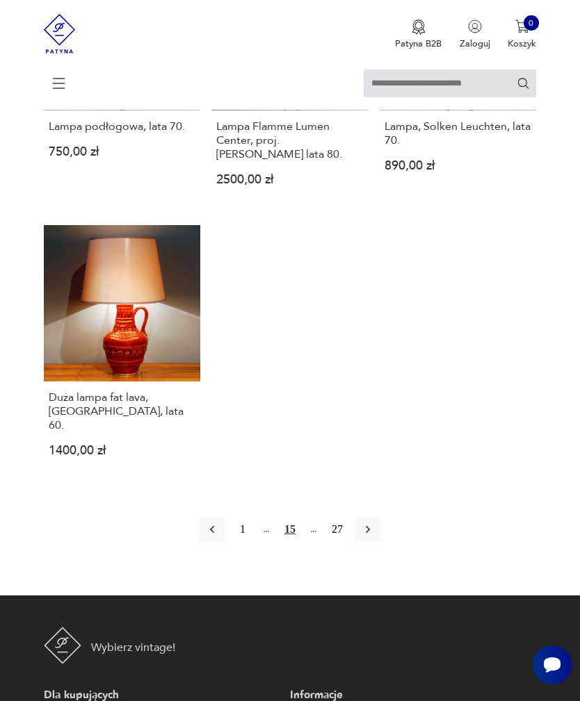
click at [375, 537] on icon "button" at bounding box center [368, 530] width 14 height 14
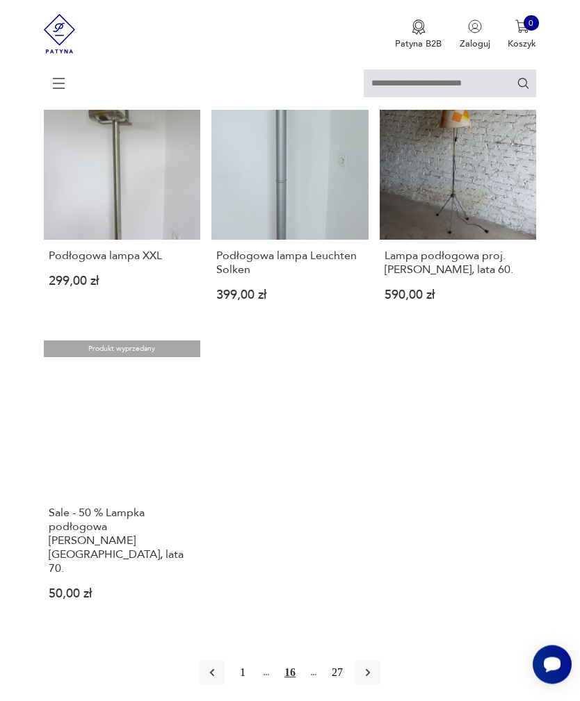
scroll to position [1473, 0]
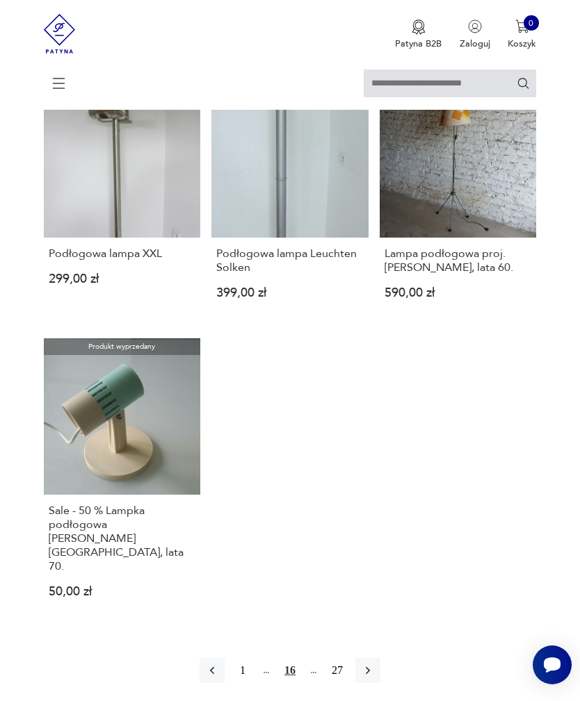
click at [151, 261] on h3 "Podłogowa lampa XXL" at bounding box center [122, 254] width 147 height 14
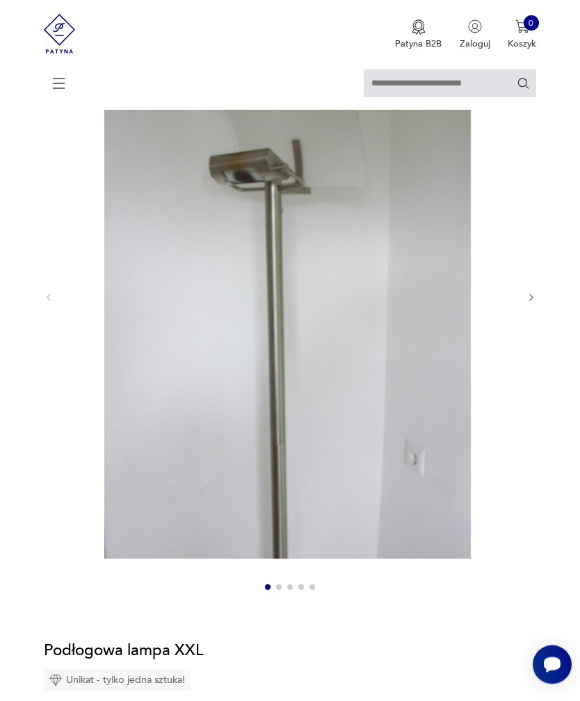
click at [394, 414] on img at bounding box center [287, 279] width 445 height 561
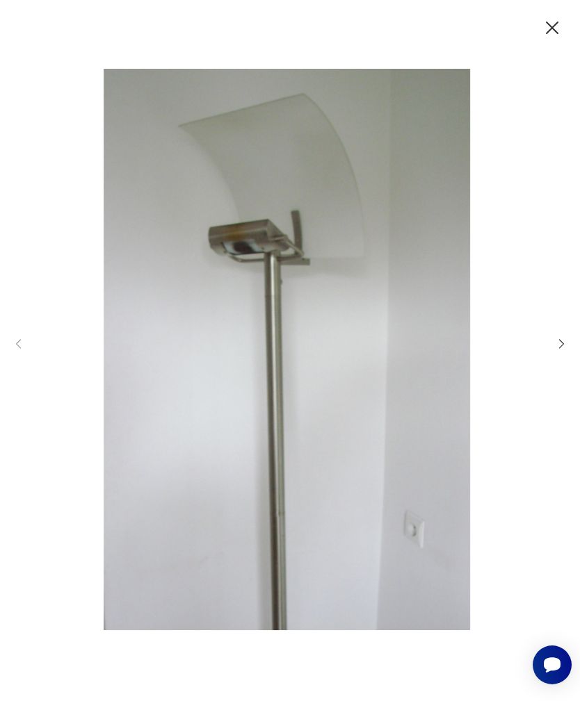
click at [557, 354] on div at bounding box center [290, 350] width 556 height 563
click at [555, 350] on icon "button" at bounding box center [561, 343] width 13 height 13
click at [559, 350] on icon "button" at bounding box center [561, 343] width 13 height 13
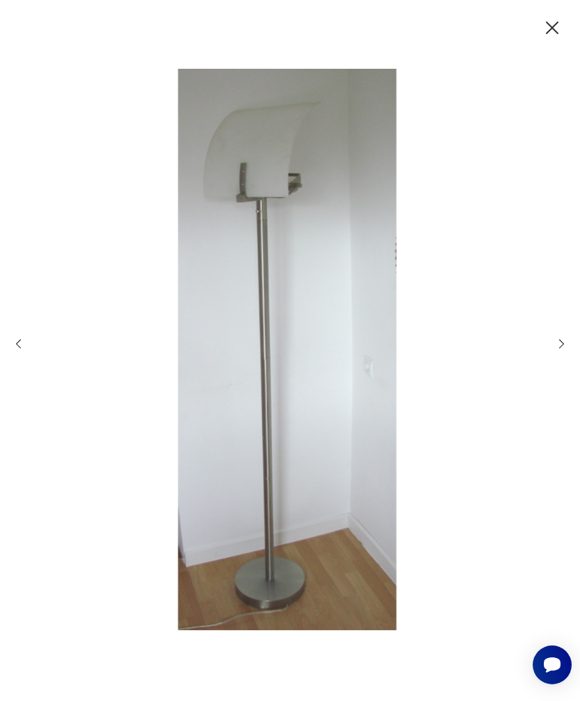
click at [568, 350] on icon "button" at bounding box center [561, 343] width 13 height 13
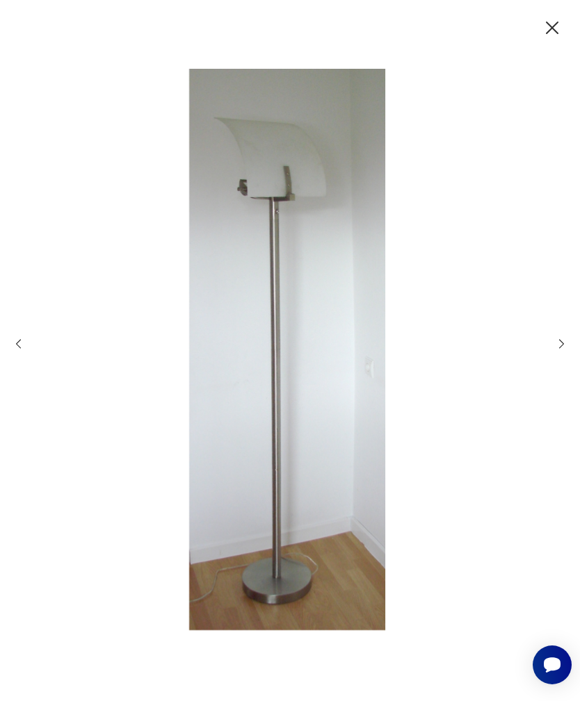
click at [561, 350] on icon "button" at bounding box center [561, 343] width 13 height 13
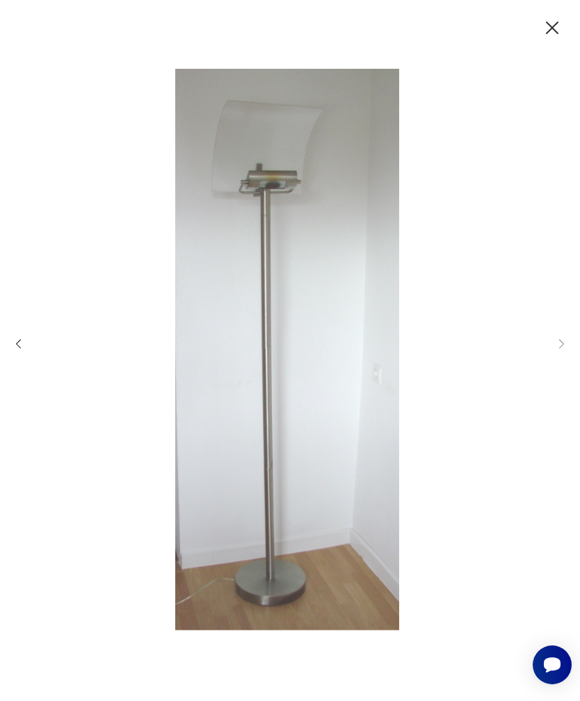
click at [566, 377] on div at bounding box center [290, 350] width 556 height 563
click at [550, 26] on icon "button" at bounding box center [552, 28] width 22 height 22
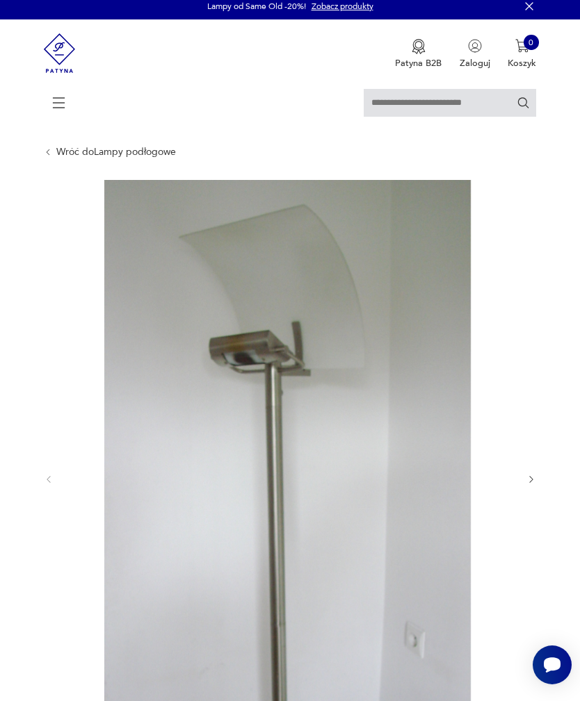
scroll to position [0, 0]
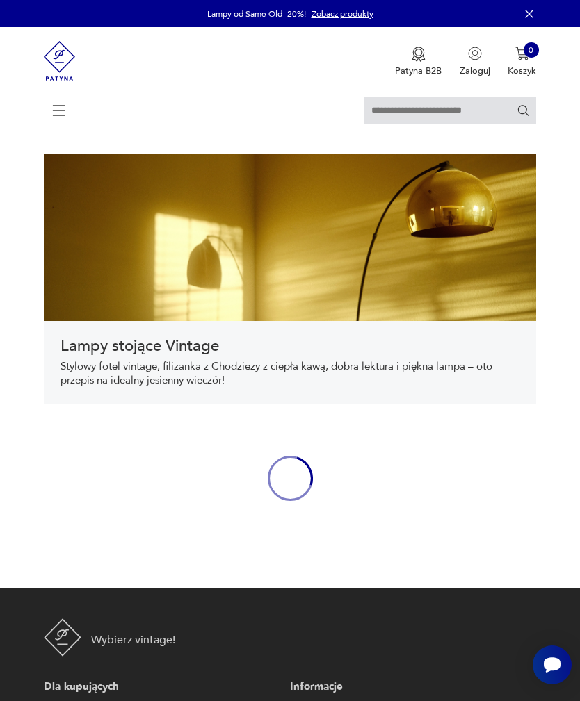
scroll to position [530, 0]
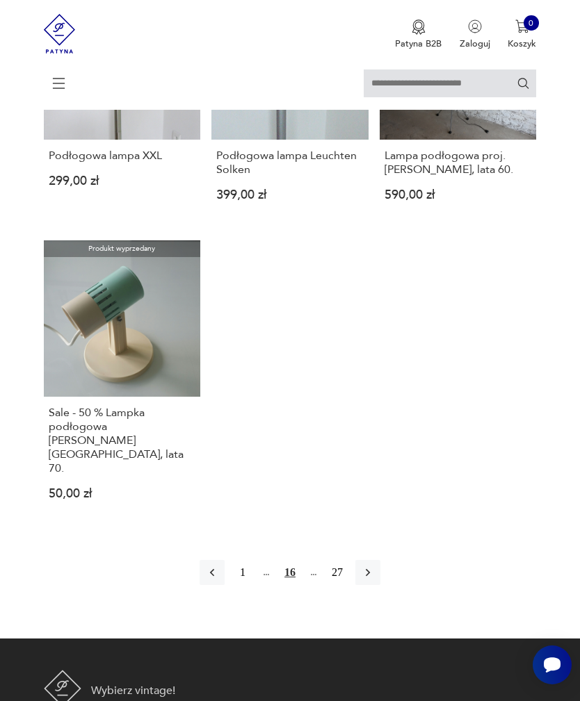
click at [375, 580] on icon "button" at bounding box center [368, 573] width 14 height 14
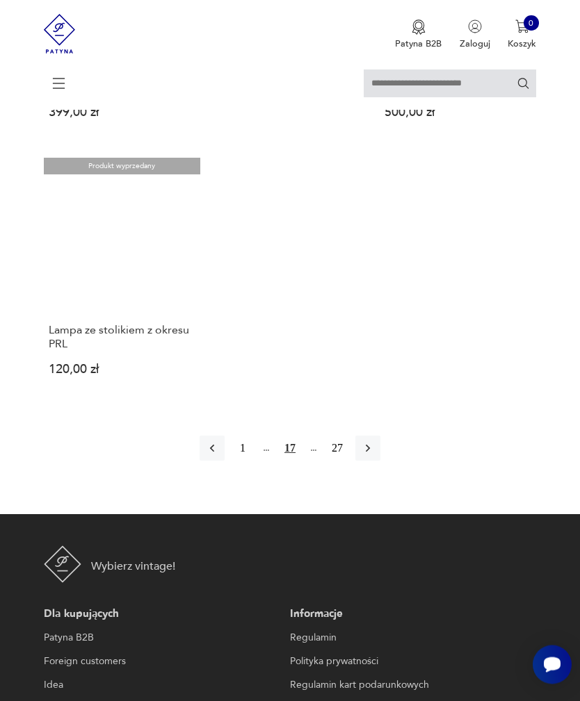
scroll to position [1640, 0]
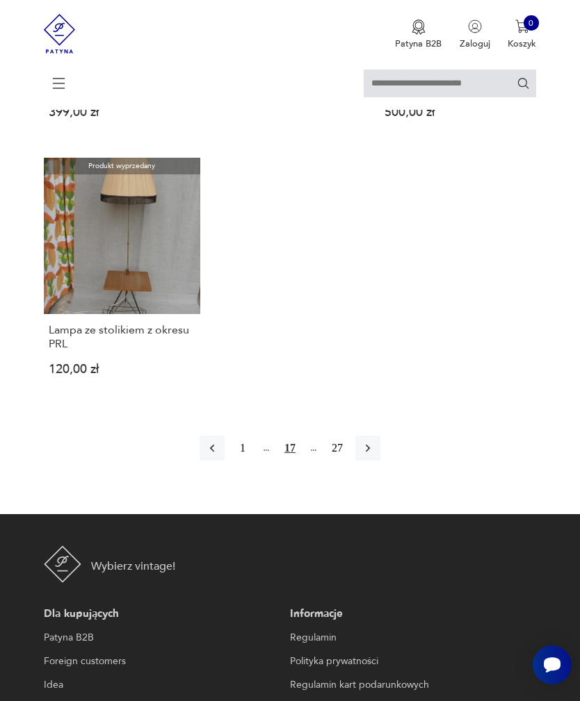
click at [373, 455] on icon "button" at bounding box center [368, 448] width 14 height 14
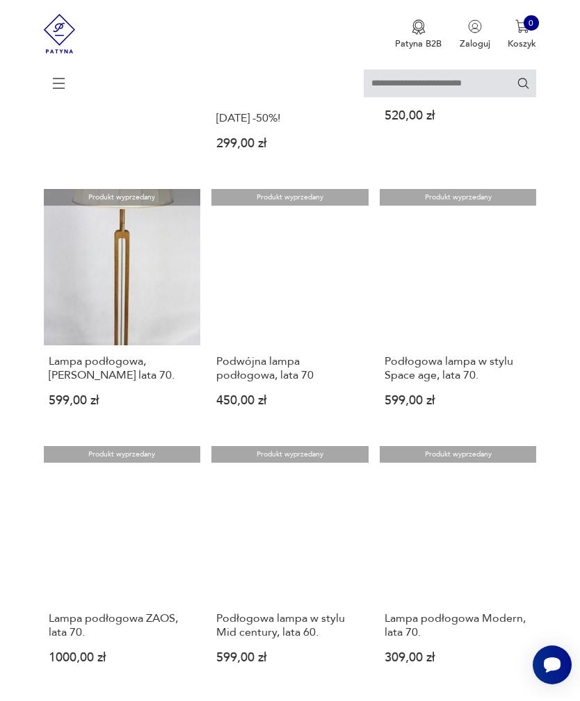
scroll to position [593, 0]
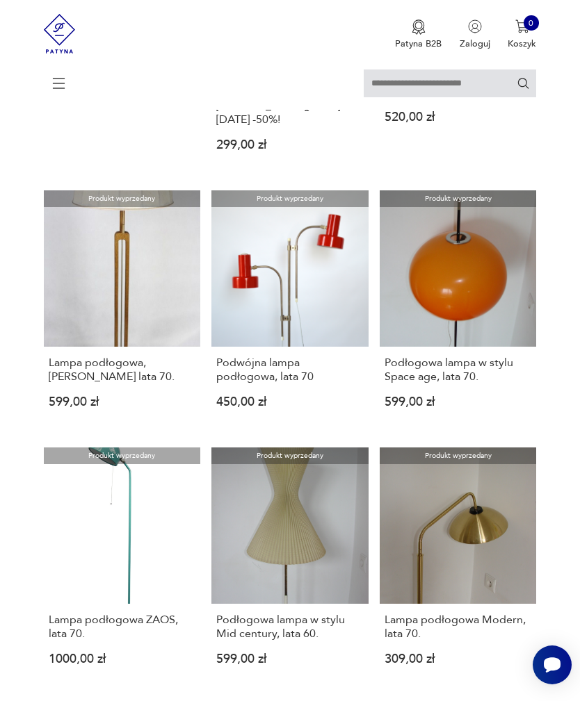
click at [464, 334] on link "Produkt wyprzedany Podłogowa lampa w stylu Space age, lata 70. 599,00 zł" at bounding box center [457, 309] width 157 height 239
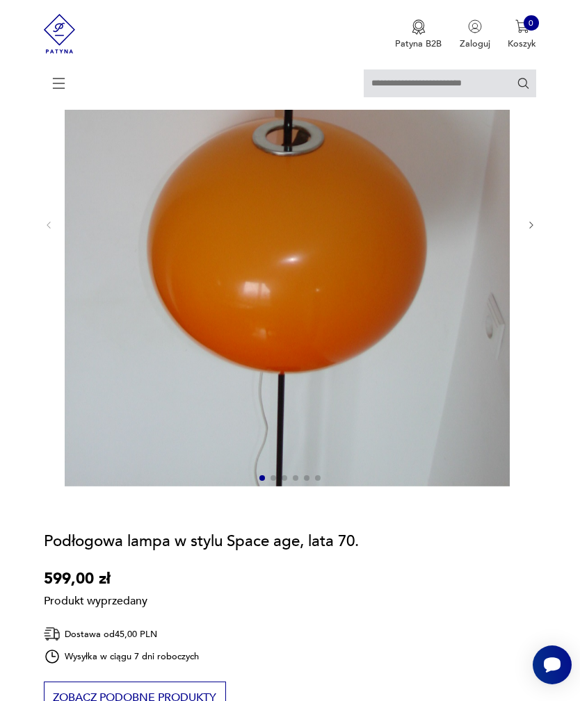
scroll to position [209, 0]
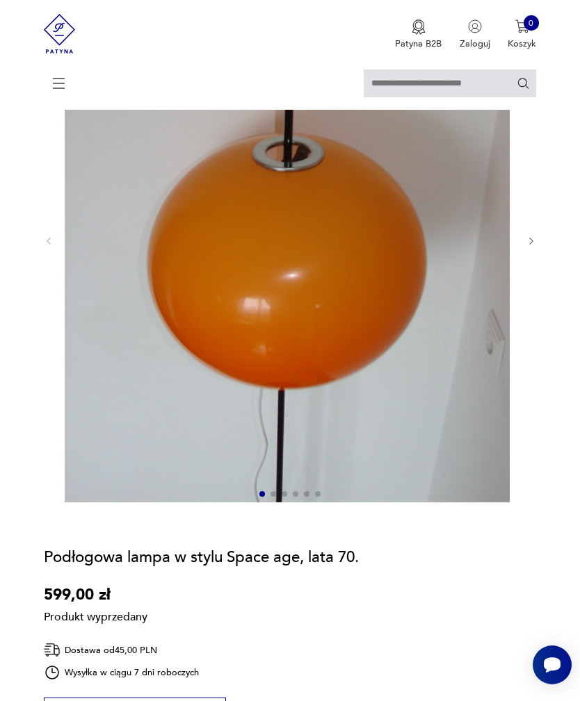
click at [532, 247] on icon "button" at bounding box center [531, 241] width 10 height 10
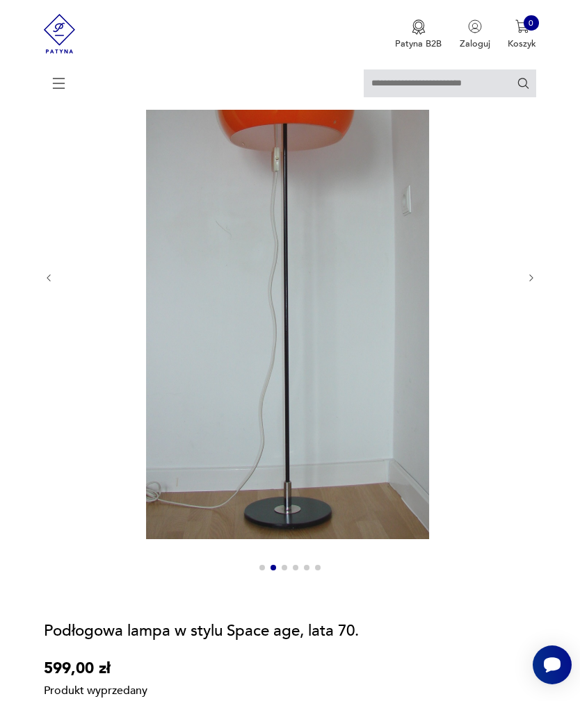
click at [388, 358] on img at bounding box center [287, 258] width 445 height 561
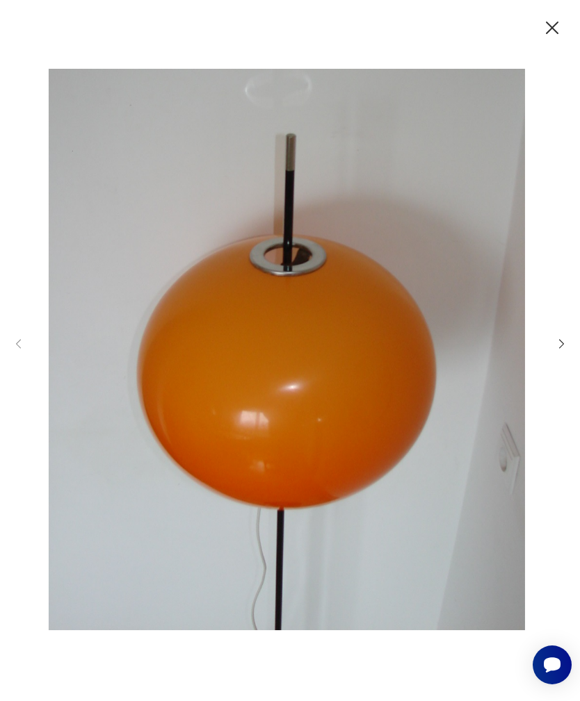
click at [555, 350] on icon "button" at bounding box center [561, 343] width 13 height 13
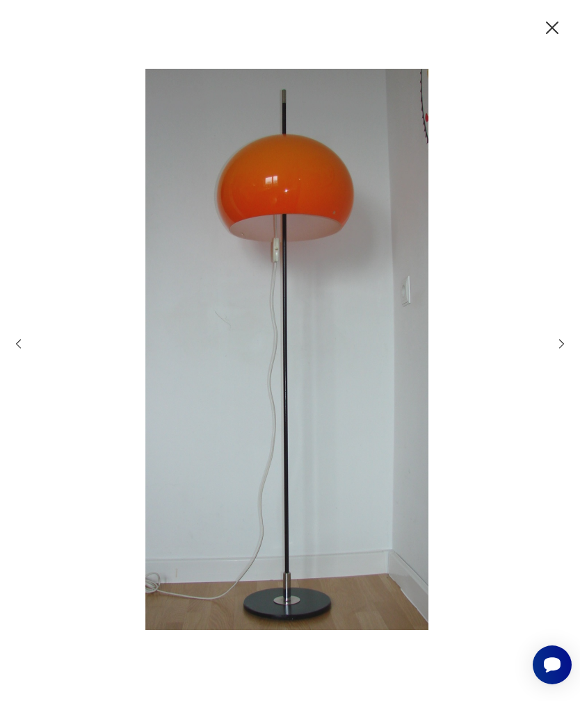
click at [555, 350] on icon "button" at bounding box center [561, 343] width 13 height 13
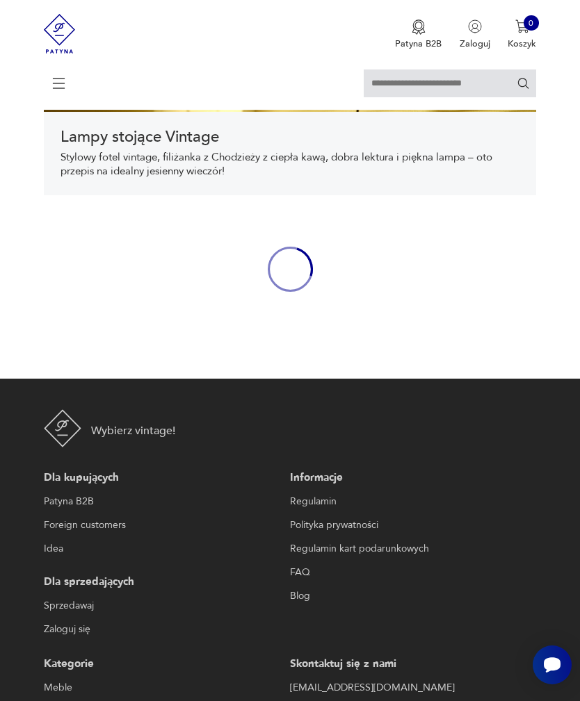
scroll to position [530, 0]
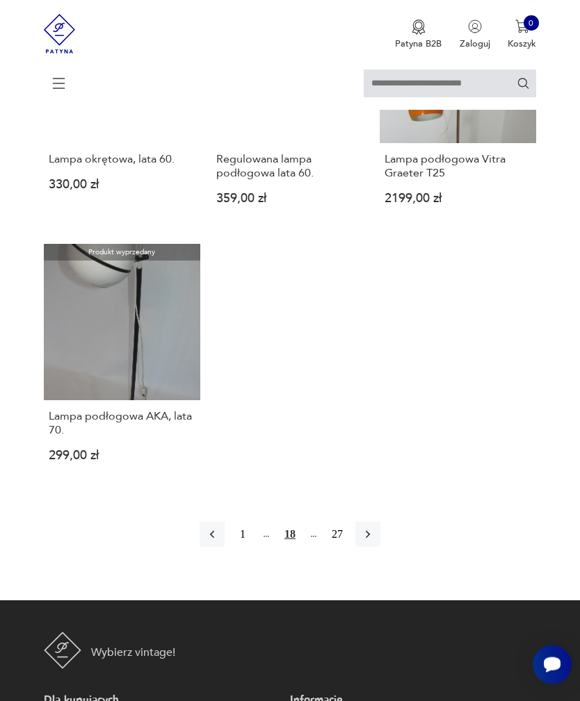
scroll to position [1568, 0]
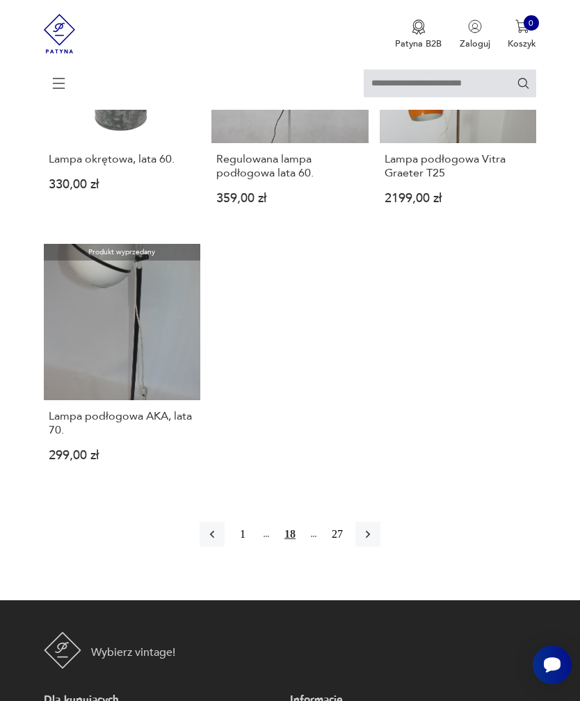
click at [159, 423] on link "Produkt wyprzedany Lampa podłogowa AKA, lata 70. 299,00 zł" at bounding box center [122, 363] width 157 height 239
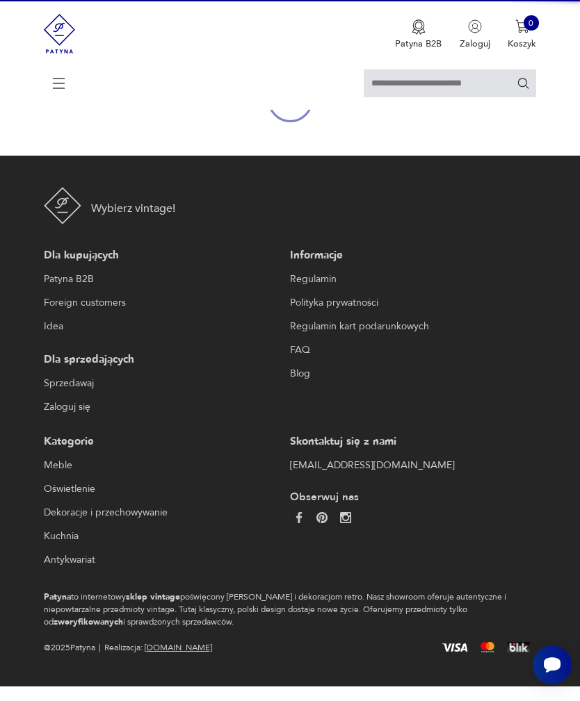
scroll to position [124, 0]
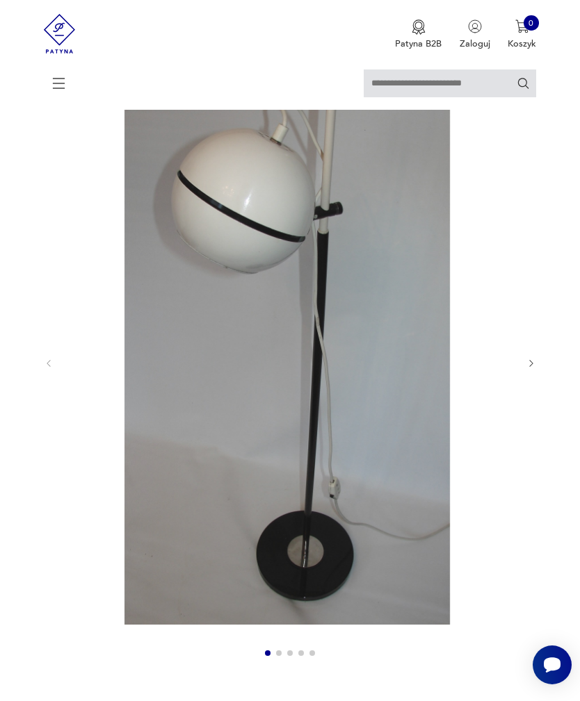
click at [532, 369] on icon "button" at bounding box center [531, 364] width 10 height 10
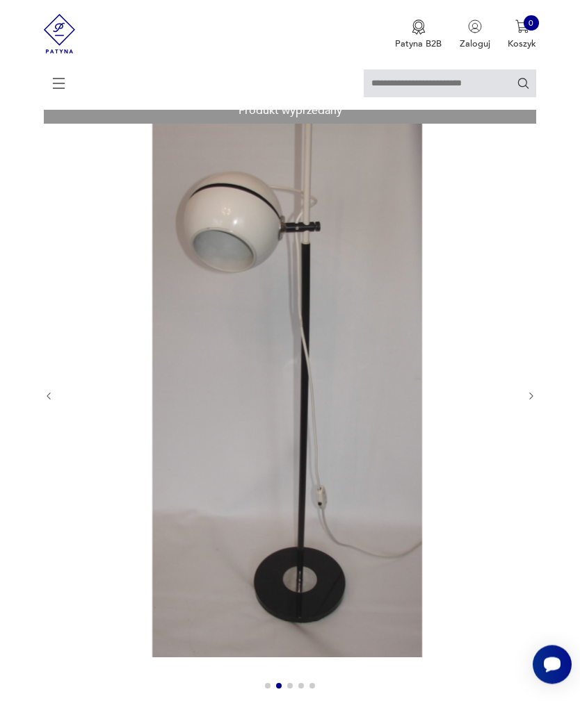
scroll to position [0, 0]
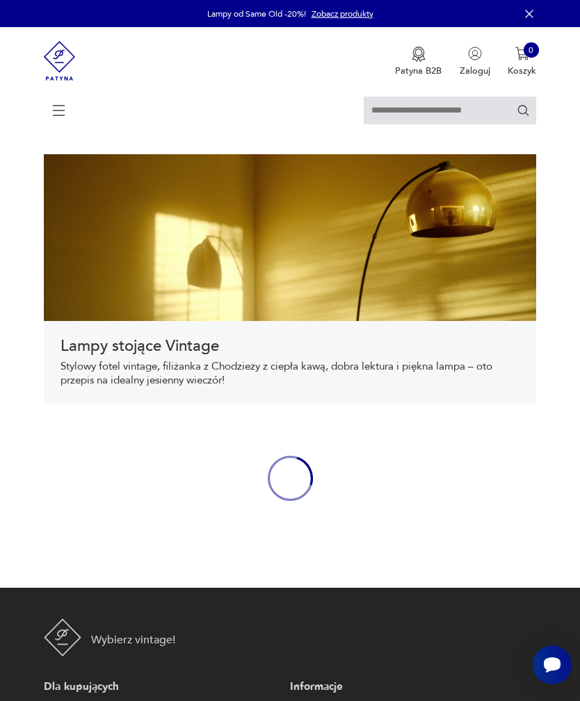
scroll to position [530, 0]
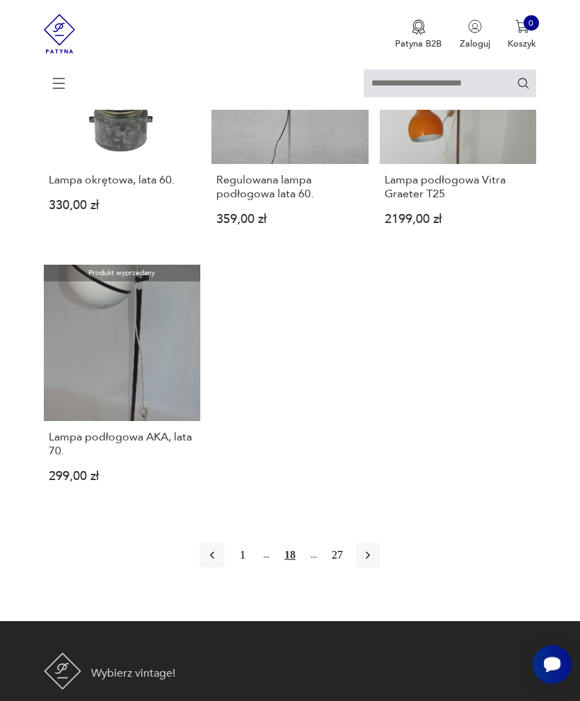
click at [375, 563] on icon "button" at bounding box center [368, 556] width 14 height 14
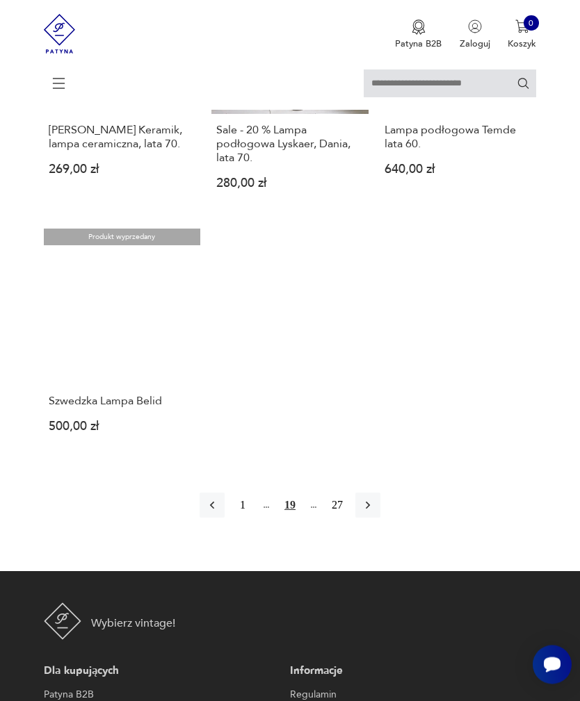
scroll to position [1582, 0]
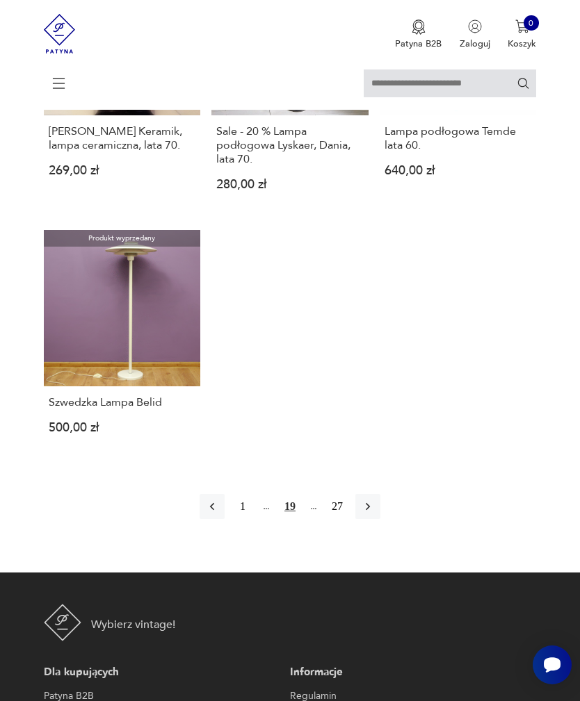
click at [375, 514] on icon "button" at bounding box center [368, 507] width 14 height 14
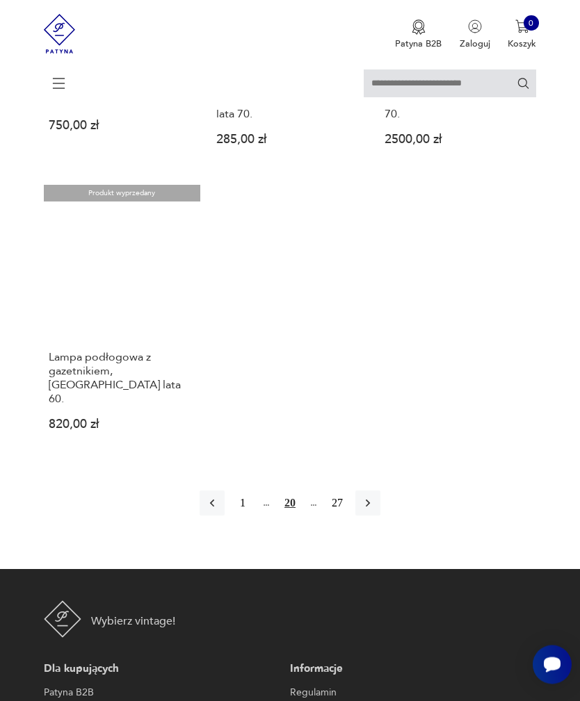
scroll to position [1598, 0]
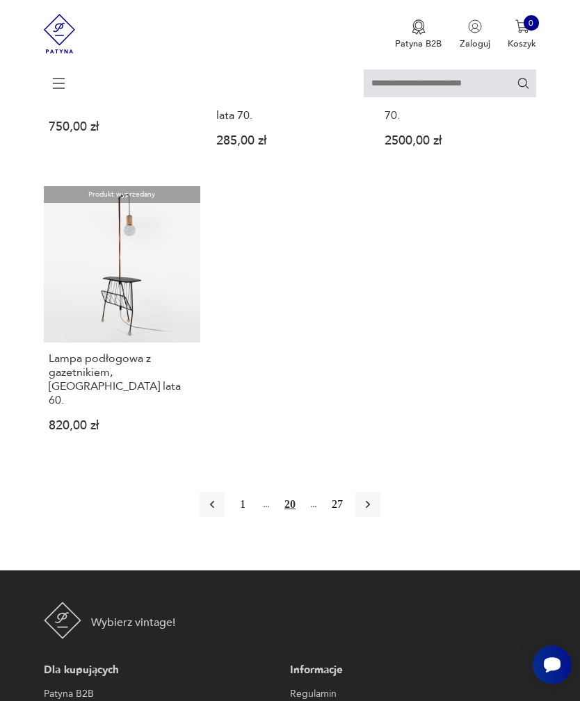
click at [380, 517] on button "button" at bounding box center [367, 504] width 25 height 25
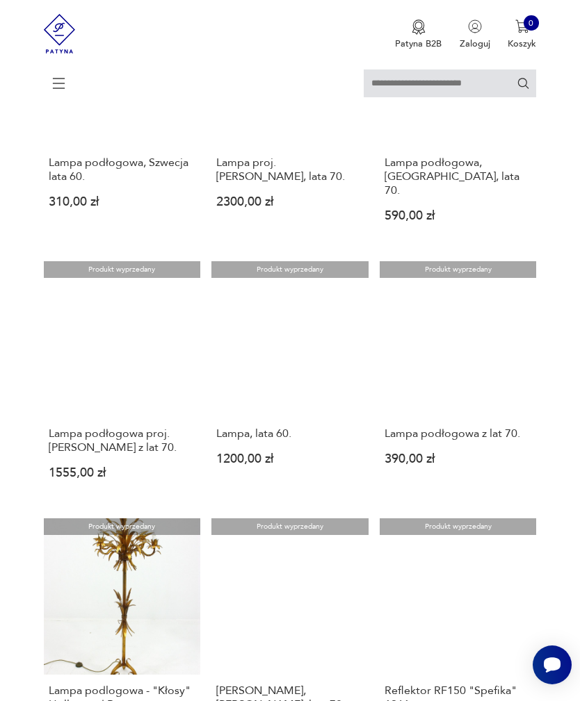
scroll to position [1035, 0]
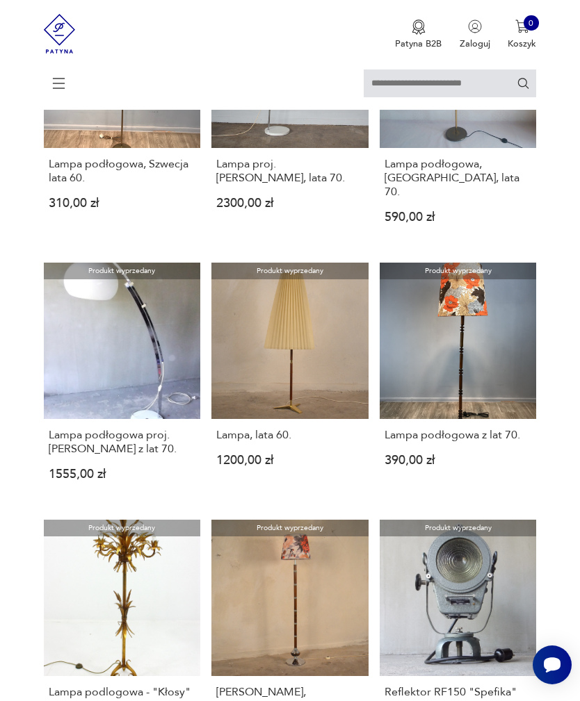
click at [146, 413] on link "Produkt wyprzedany Lampa podłogowa proj. [PERSON_NAME] z lat 70. 1555,00 zł" at bounding box center [122, 382] width 157 height 239
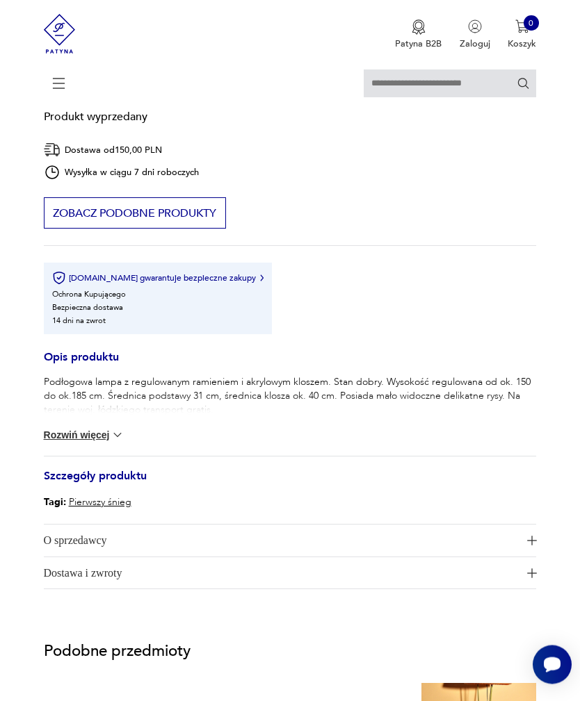
scroll to position [785, 0]
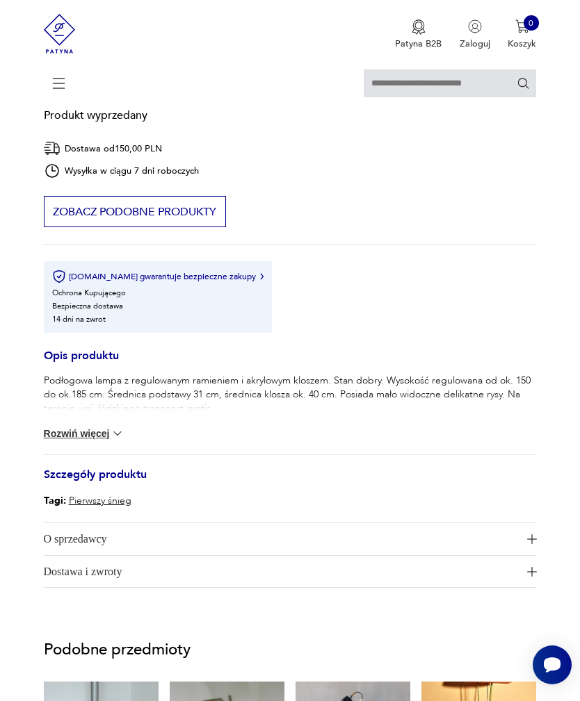
click at [115, 441] on img at bounding box center [118, 434] width 14 height 14
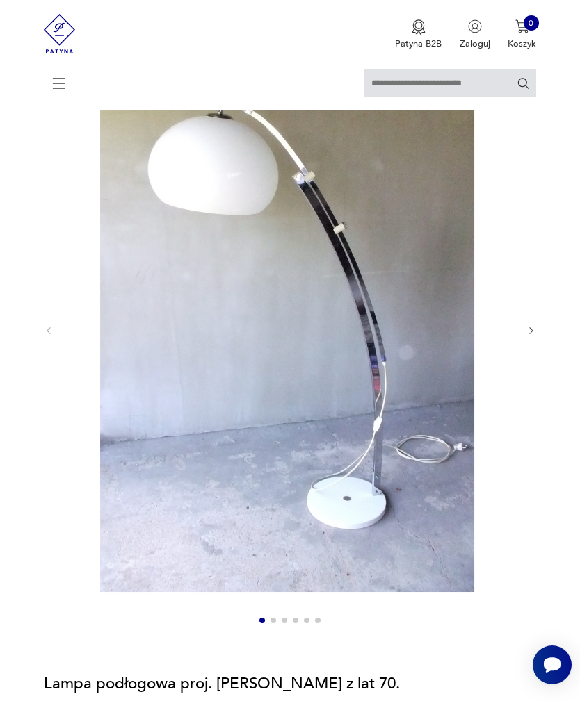
scroll to position [156, 0]
click at [538, 335] on section "Produkt wyprzedany Opis produktu Podłogowa lampa z regulowanym ramieniem i akry…" at bounding box center [290, 640] width 580 height 1216
click at [526, 337] on icon "button" at bounding box center [531, 332] width 10 height 10
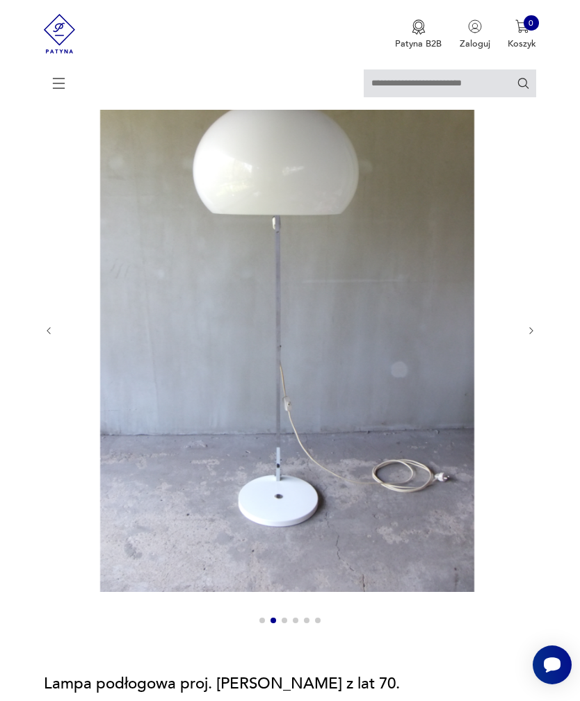
click at [528, 336] on icon "button" at bounding box center [531, 331] width 10 height 10
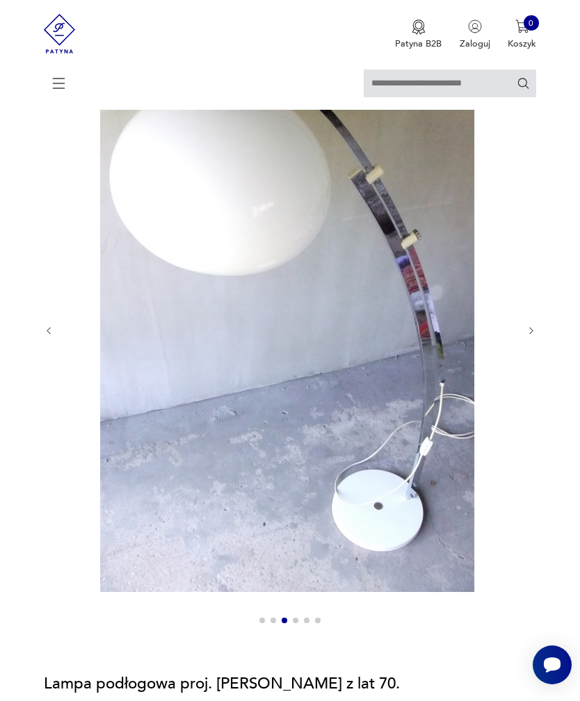
click at [526, 336] on icon "button" at bounding box center [531, 331] width 10 height 10
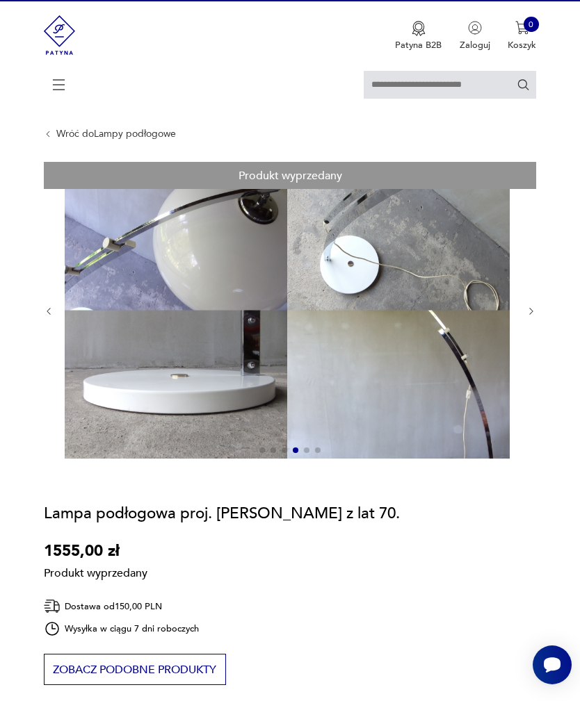
scroll to position [25, 0]
click at [526, 318] on icon "button" at bounding box center [531, 312] width 10 height 10
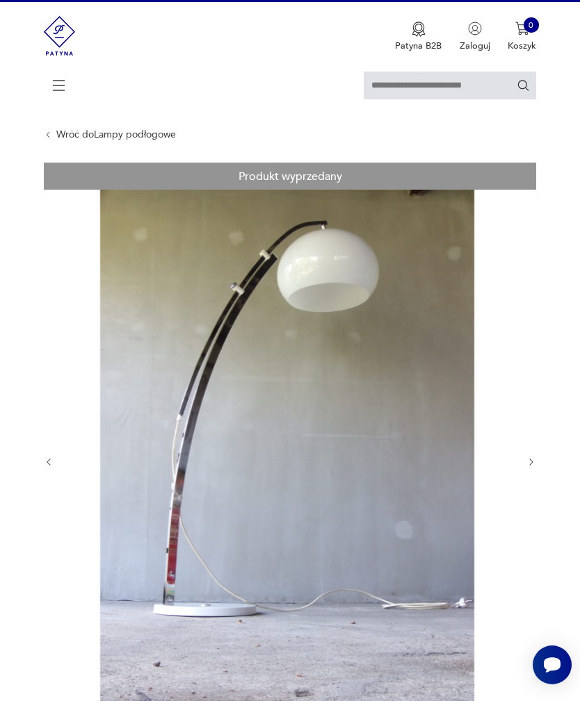
click at [529, 468] on icon "button" at bounding box center [531, 462] width 10 height 10
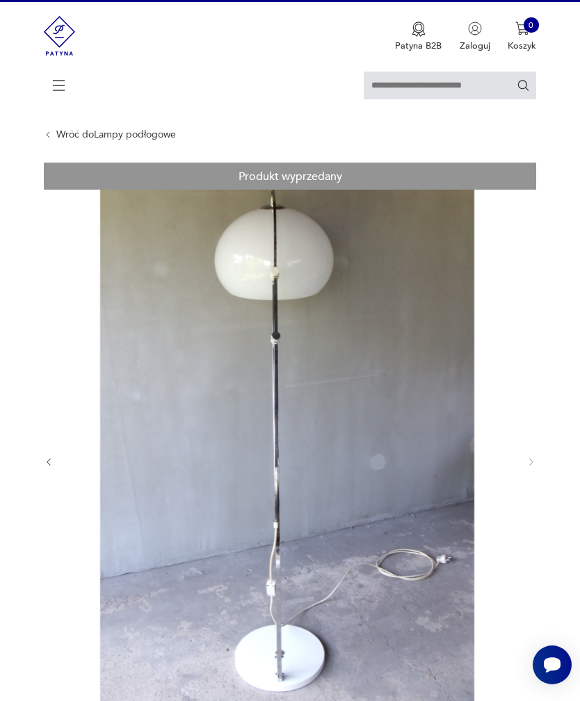
click at [521, 482] on div at bounding box center [290, 463] width 493 height 600
click at [521, 481] on div at bounding box center [290, 463] width 493 height 600
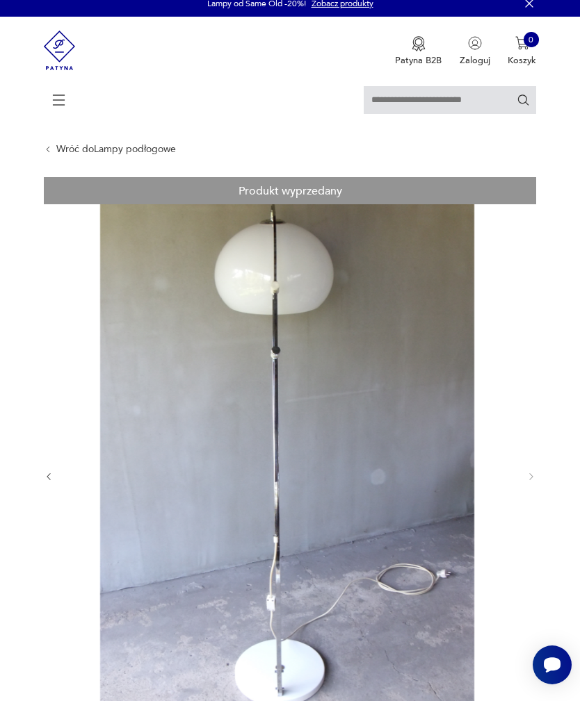
scroll to position [0, 0]
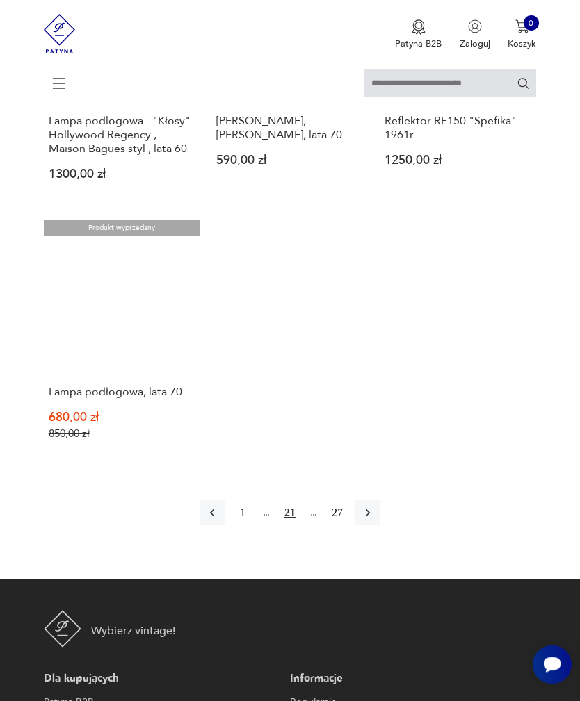
scroll to position [1611, 0]
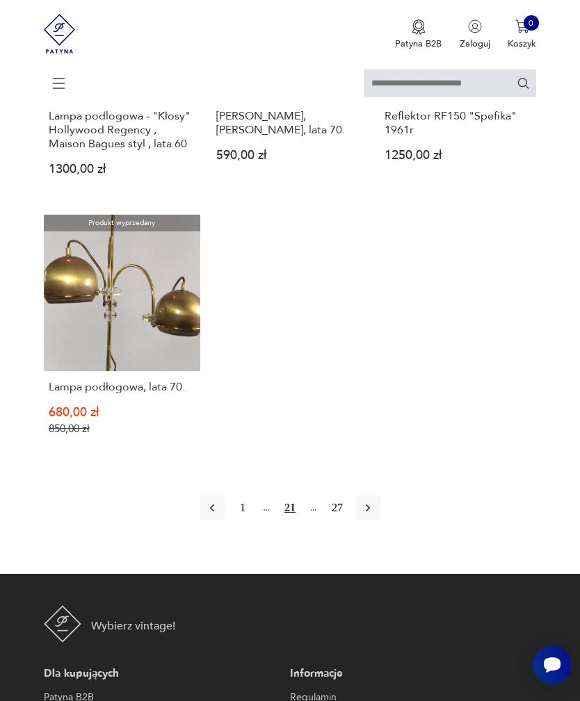
click at [375, 515] on icon "button" at bounding box center [368, 508] width 14 height 14
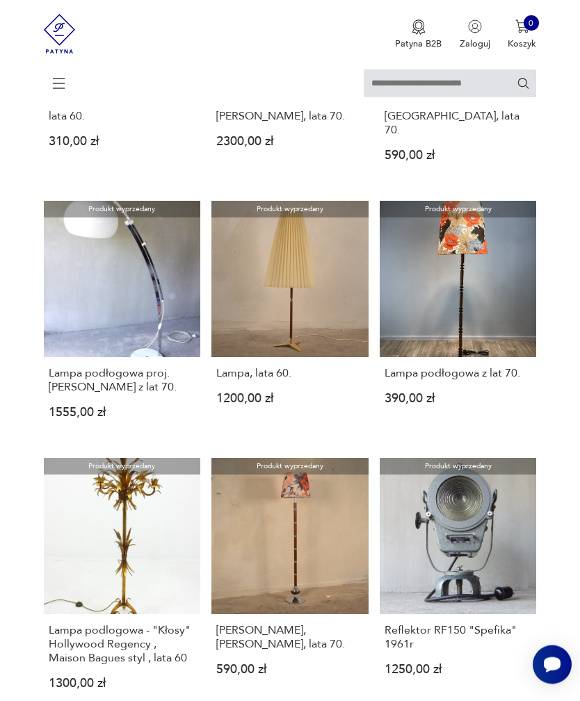
scroll to position [254, 0]
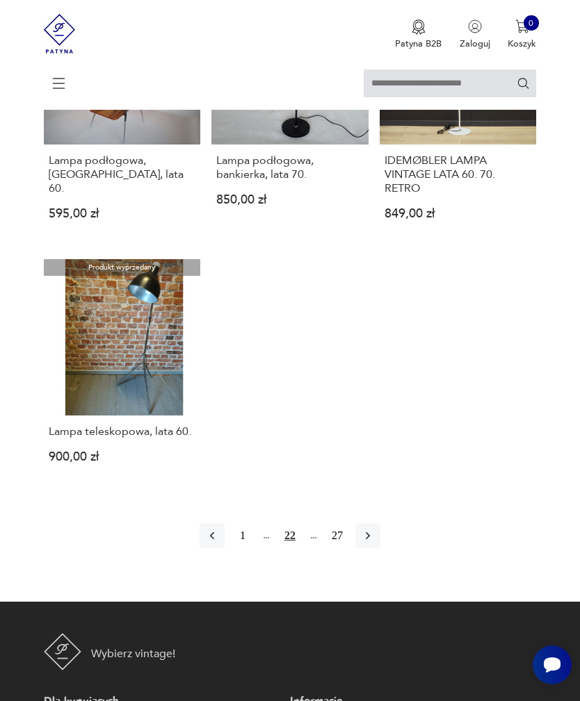
click at [375, 543] on icon "button" at bounding box center [368, 536] width 14 height 14
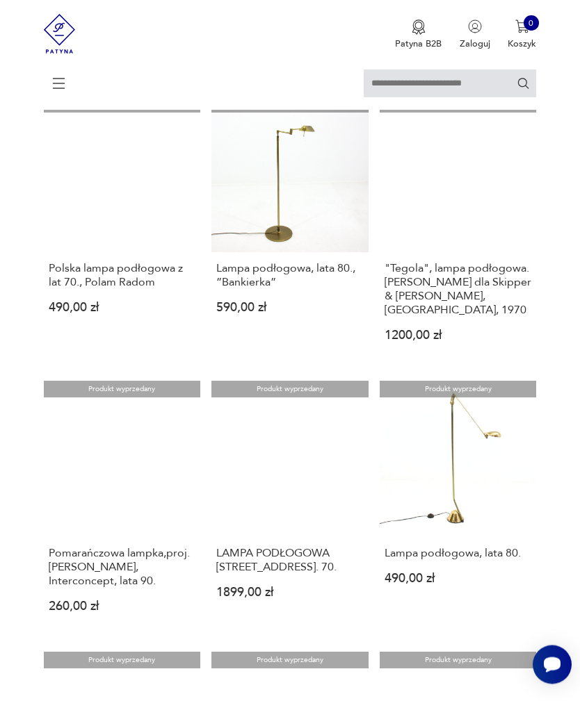
scroll to position [917, 0]
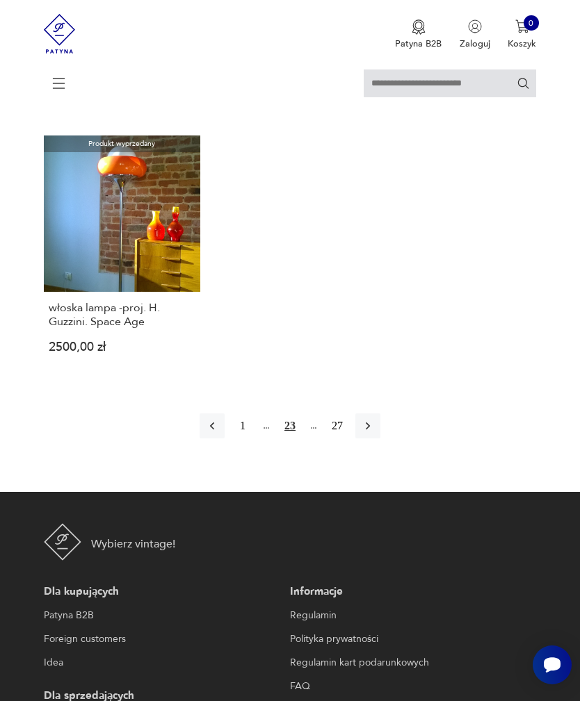
click at [375, 433] on icon "button" at bounding box center [368, 426] width 14 height 14
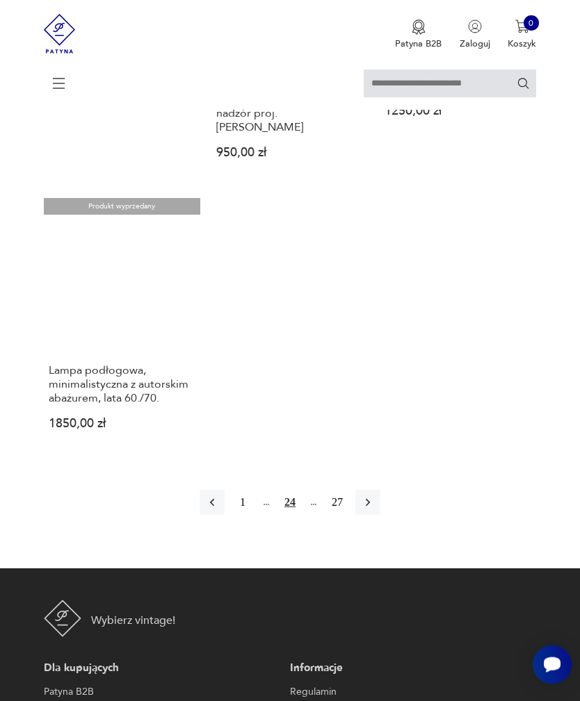
scroll to position [1739, 0]
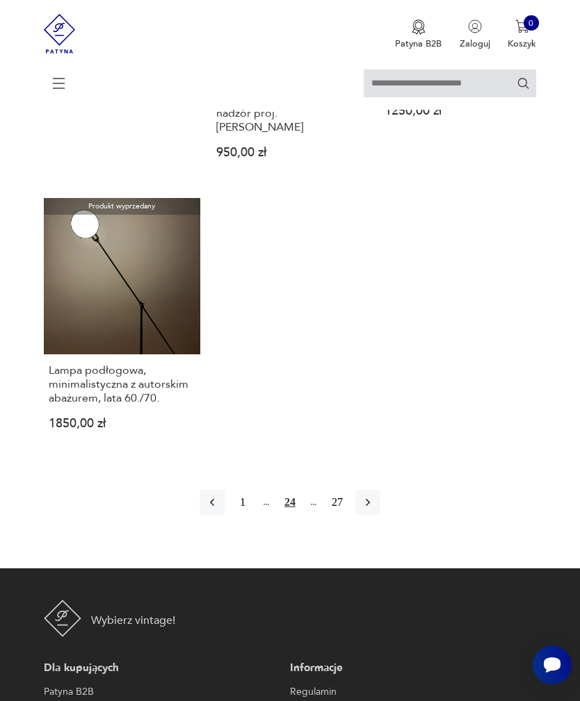
click at [370, 507] on icon "button" at bounding box center [368, 503] width 4 height 8
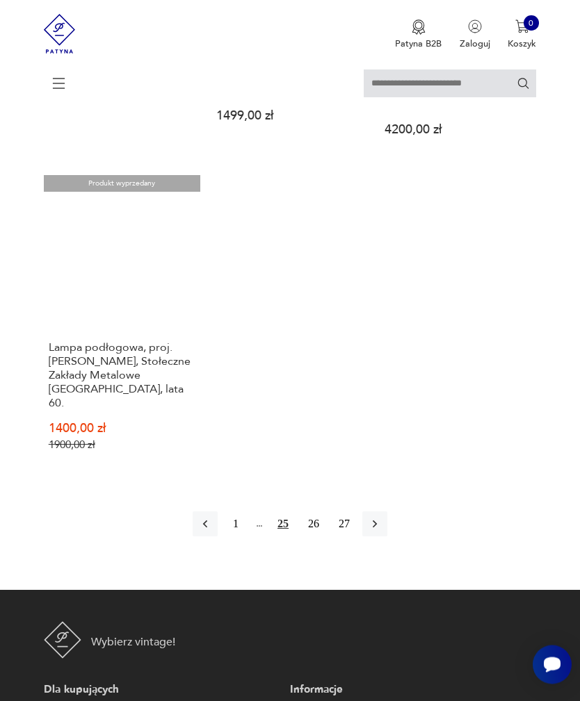
scroll to position [1748, 0]
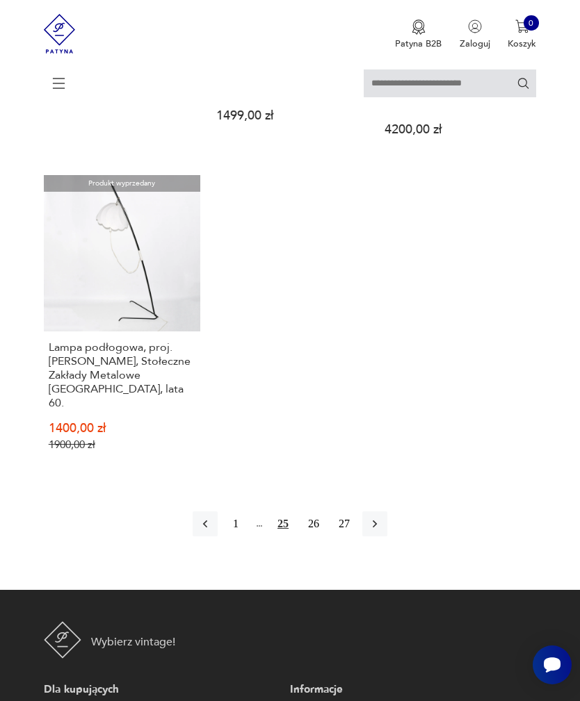
click at [382, 531] on icon "button" at bounding box center [375, 524] width 14 height 14
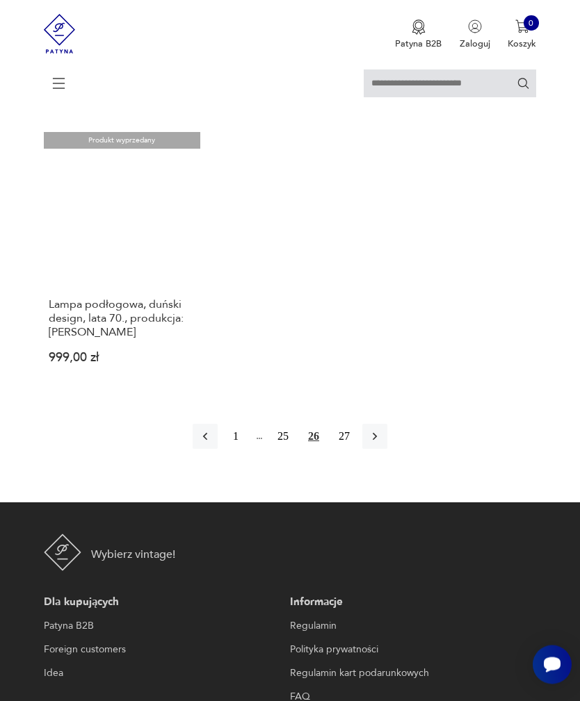
scroll to position [1711, 0]
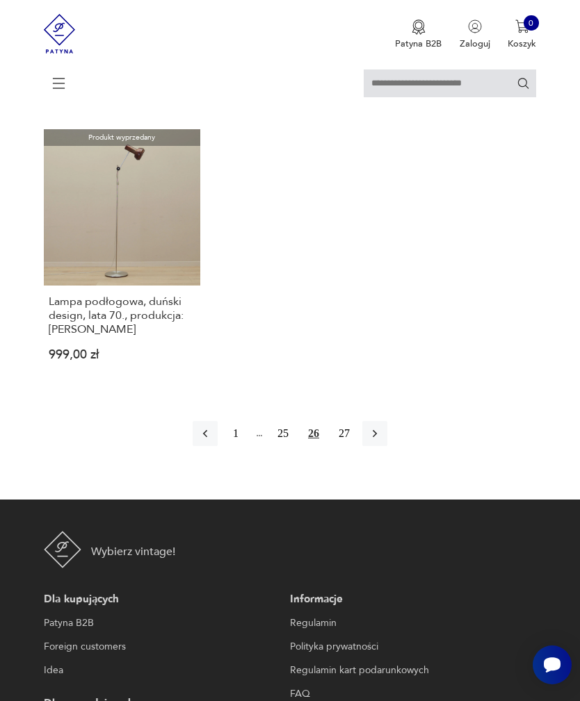
click at [382, 441] on icon "button" at bounding box center [375, 434] width 14 height 14
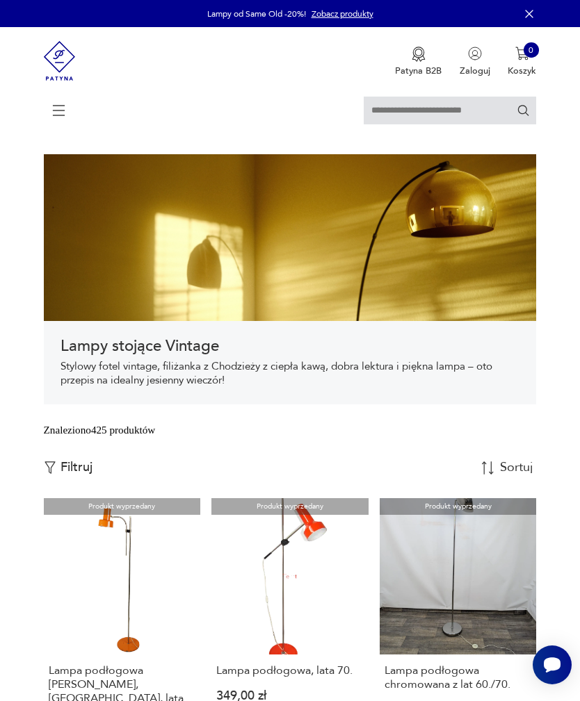
click at [463, 107] on input "text" at bounding box center [450, 111] width 172 height 28
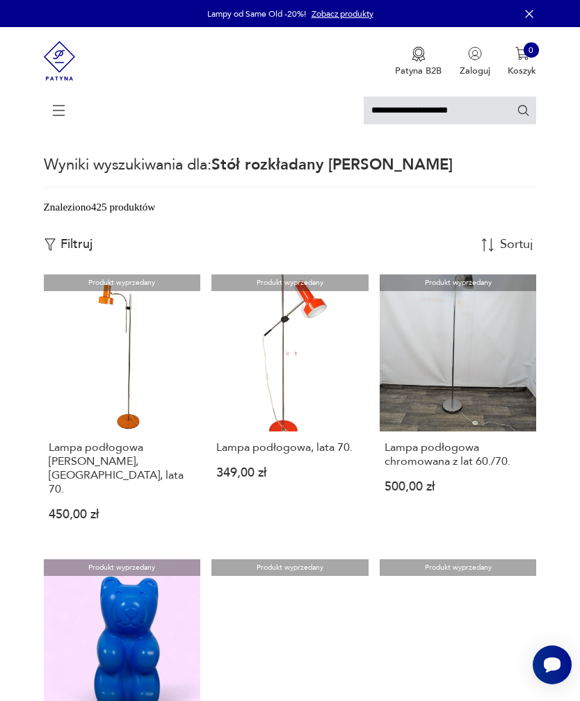
type input "**********"
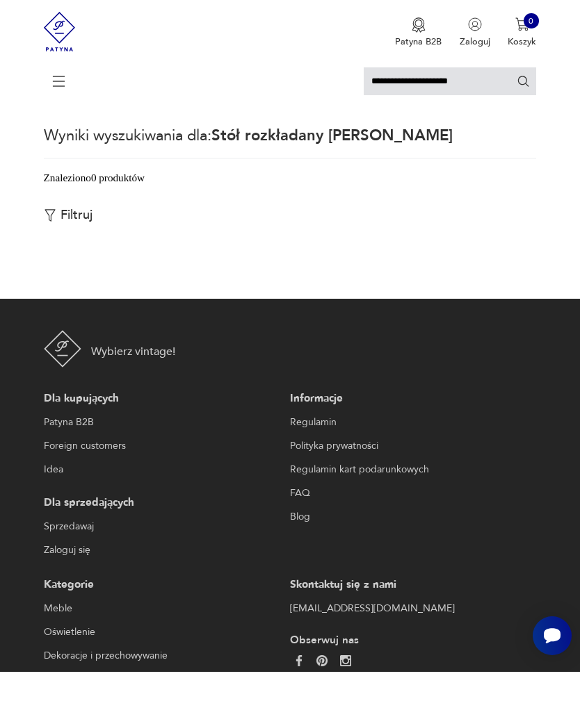
scroll to position [29, 0]
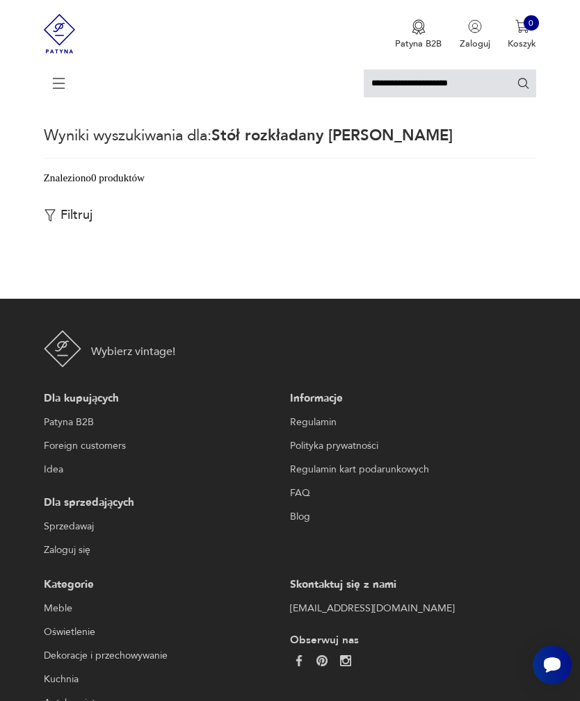
click at [477, 72] on input "**********" at bounding box center [450, 84] width 172 height 28
click at [493, 93] on input "**********" at bounding box center [450, 84] width 172 height 28
click at [493, 90] on input "**********" at bounding box center [450, 84] width 172 height 28
type input "**********"
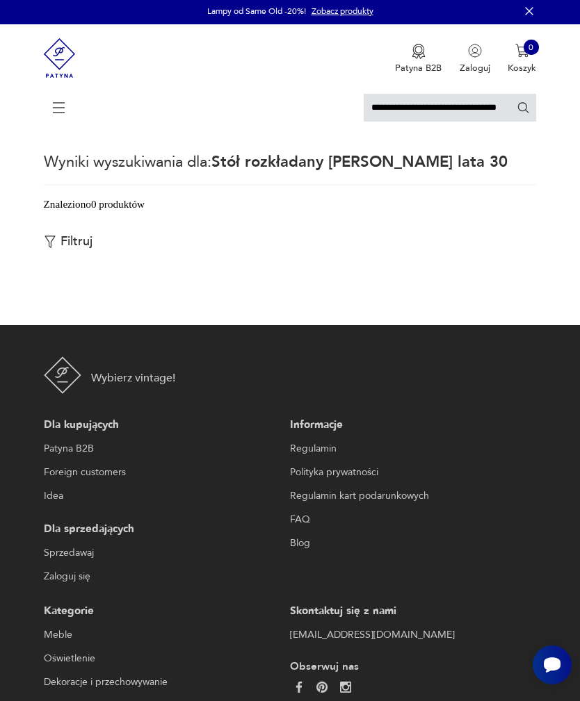
scroll to position [3, 0]
click at [525, 102] on icon "Szukaj" at bounding box center [522, 107] width 13 height 13
click at [58, 104] on icon at bounding box center [59, 107] width 49 height 49
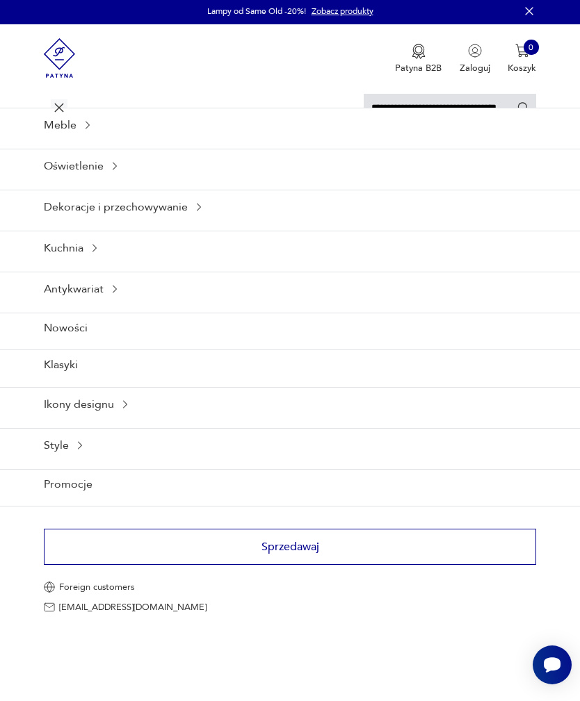
click at [83, 131] on icon at bounding box center [87, 125] width 11 height 11
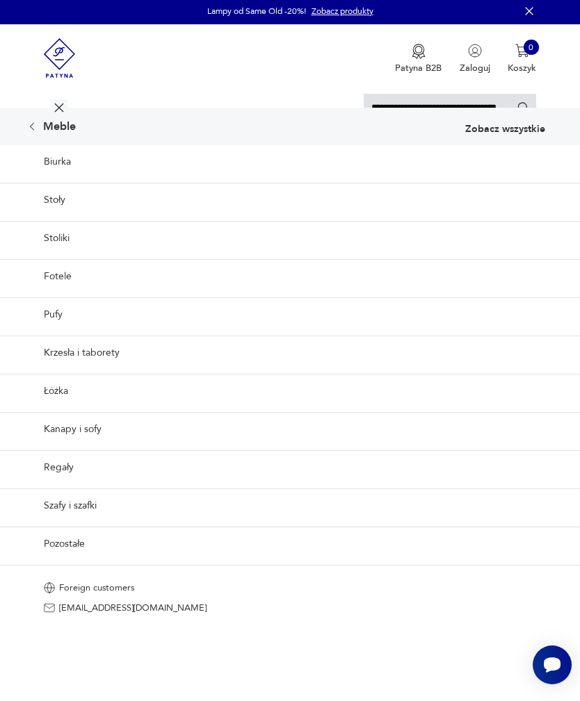
click at [63, 217] on link "Stoły" at bounding box center [290, 200] width 580 height 34
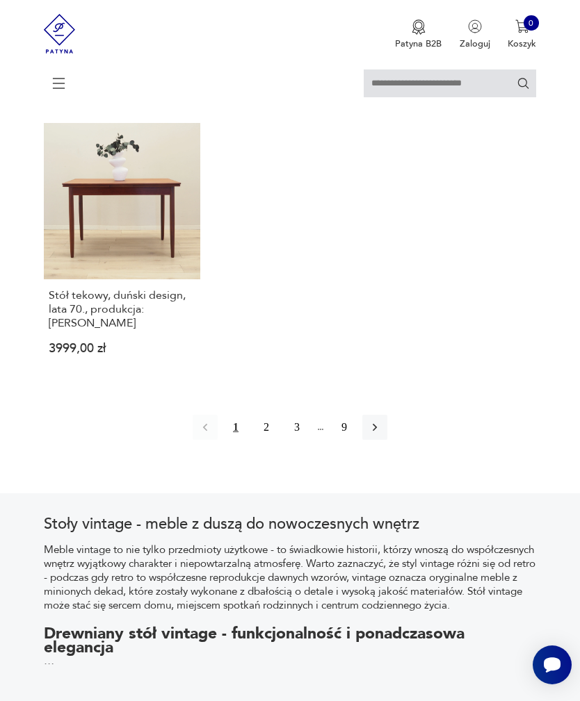
click at [385, 440] on button "button" at bounding box center [374, 427] width 25 height 25
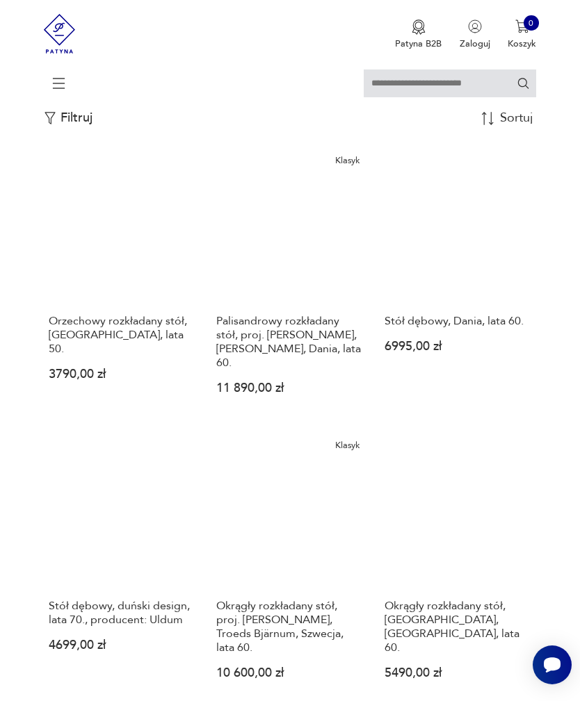
scroll to position [273, 0]
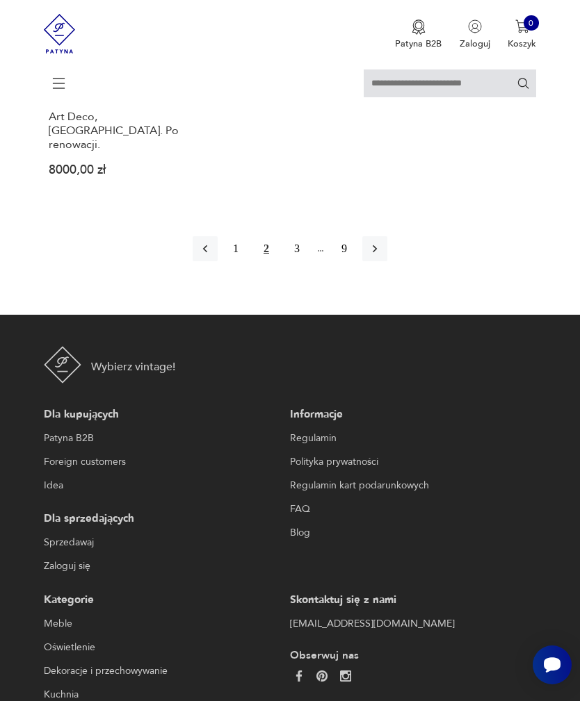
click at [382, 256] on icon "button" at bounding box center [375, 249] width 14 height 14
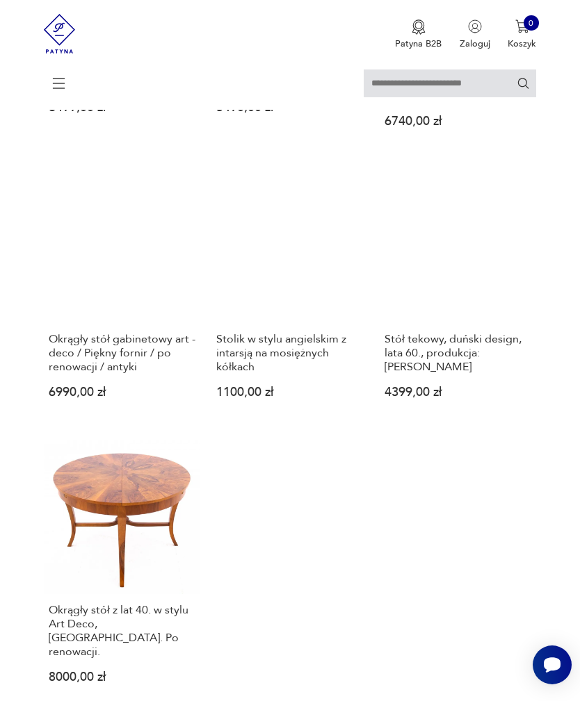
scroll to position [273, 0]
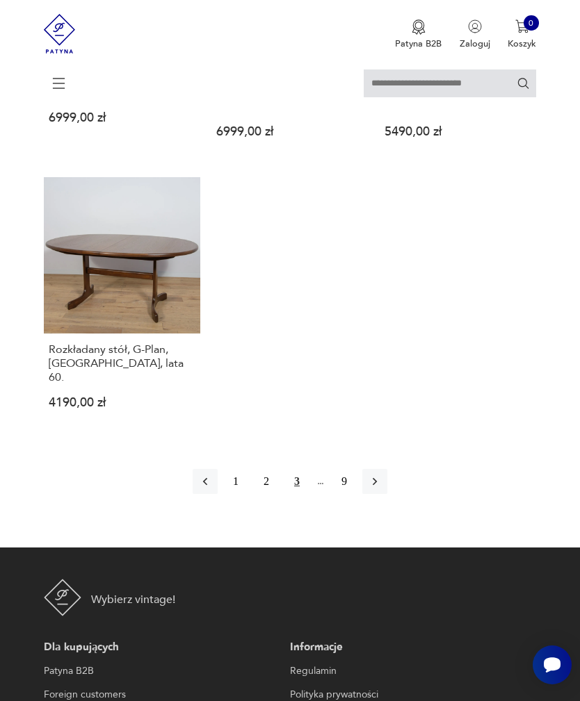
click at [377, 494] on button "button" at bounding box center [374, 481] width 25 height 25
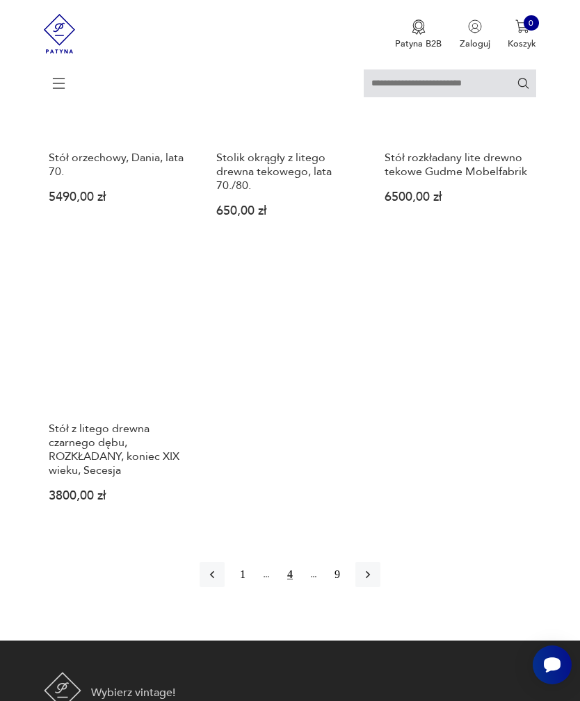
scroll to position [1663, 0]
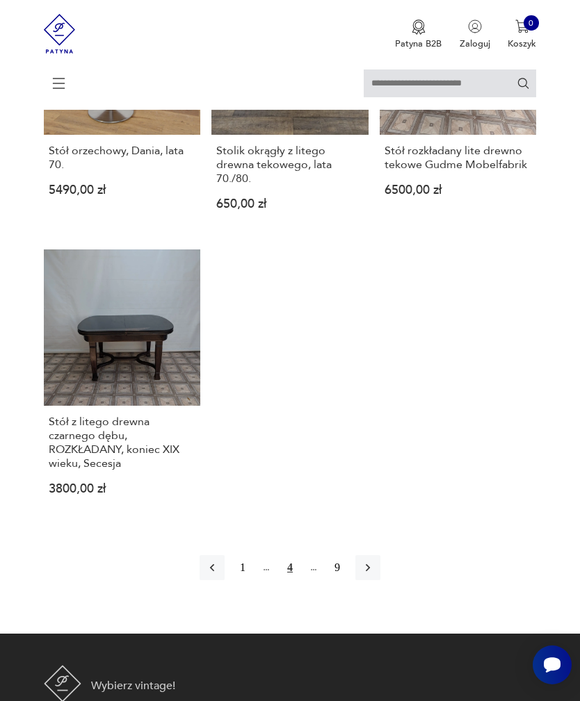
click at [375, 575] on icon "button" at bounding box center [368, 568] width 14 height 14
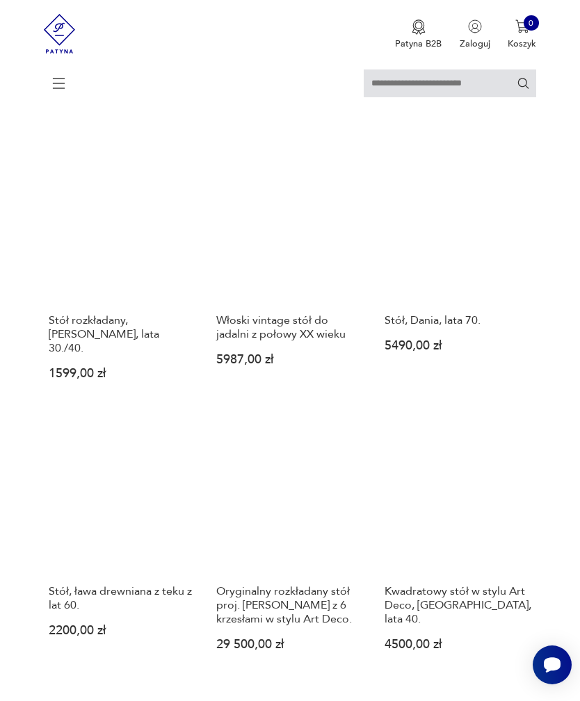
scroll to position [637, 0]
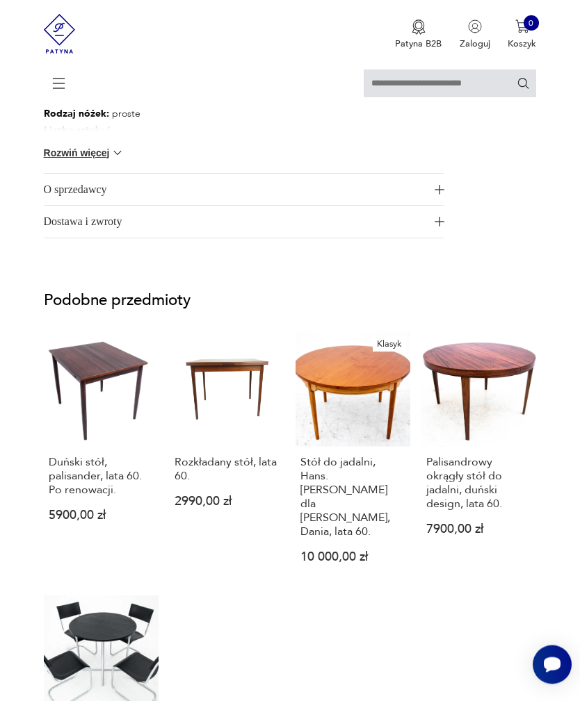
click at [436, 206] on button "O sprzedawcy" at bounding box center [244, 190] width 400 height 32
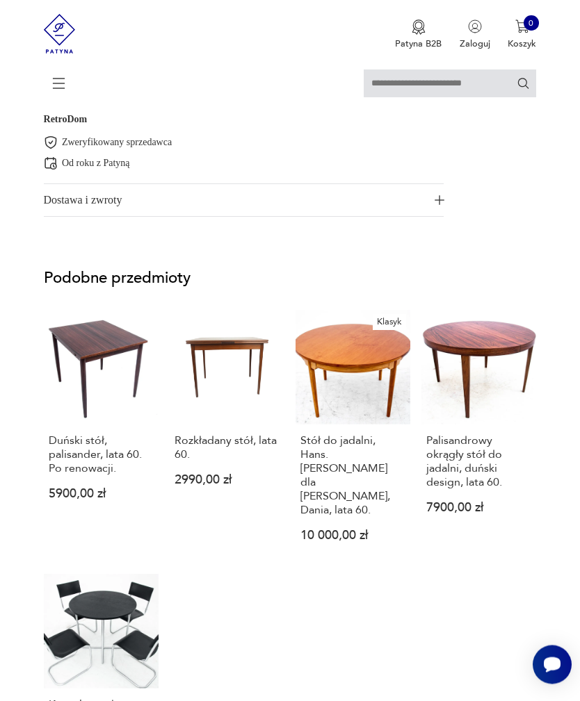
scroll to position [1285, 0]
click at [434, 205] on img "button" at bounding box center [439, 200] width 10 height 10
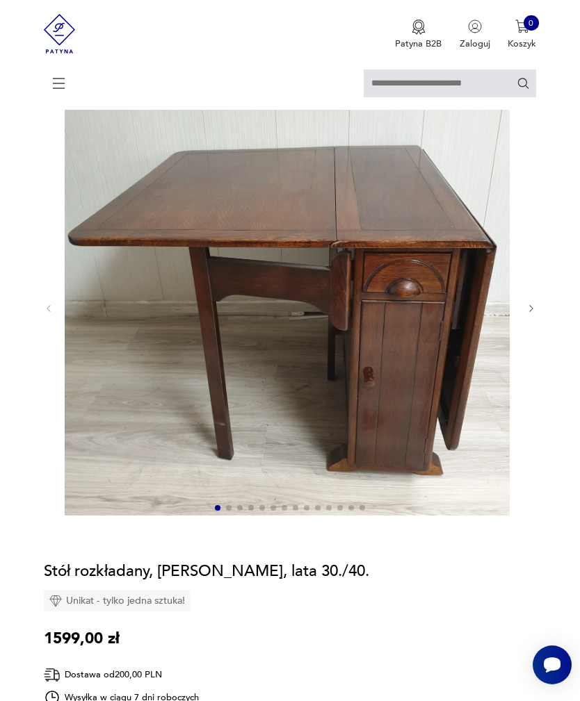
scroll to position [84, 0]
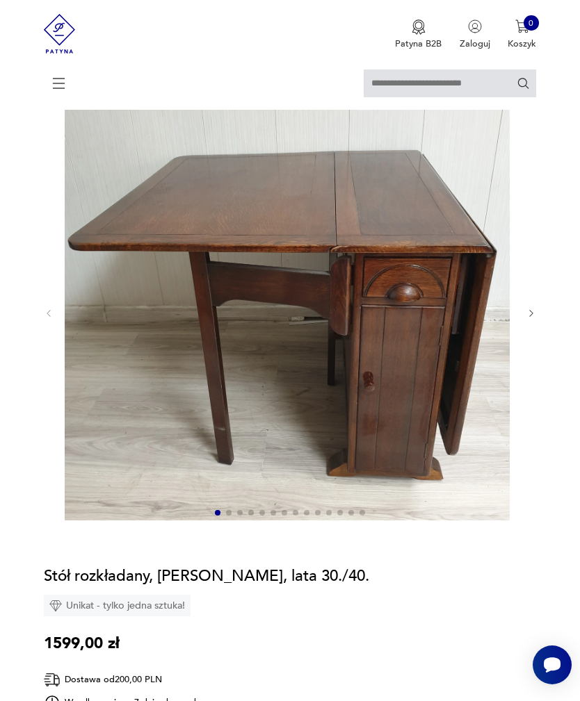
click at [532, 319] on icon "button" at bounding box center [531, 314] width 10 height 10
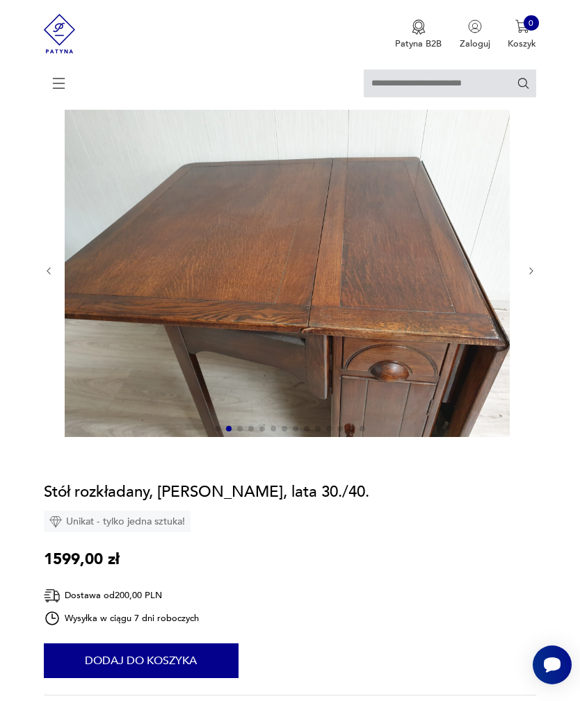
click at [522, 280] on div at bounding box center [290, 272] width 493 height 336
click at [521, 281] on div at bounding box center [290, 272] width 493 height 336
click at [529, 277] on icon "button" at bounding box center [531, 271] width 10 height 10
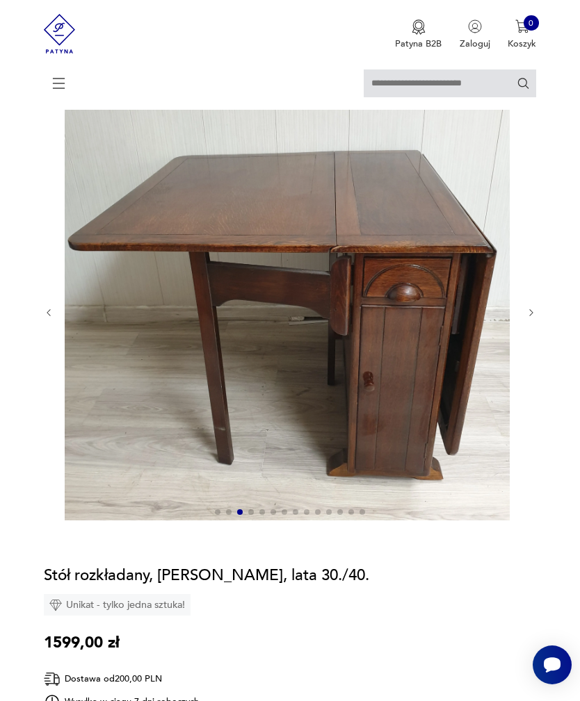
click at [526, 318] on icon "button" at bounding box center [531, 313] width 10 height 10
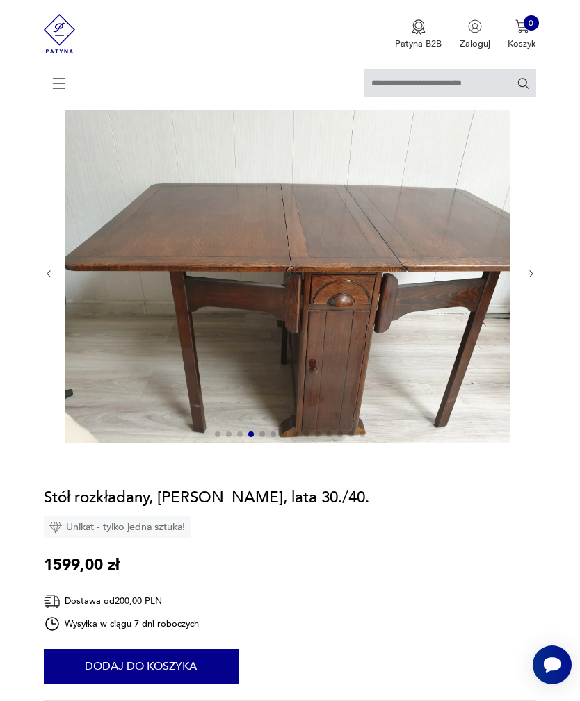
click at [526, 279] on icon "button" at bounding box center [531, 274] width 10 height 10
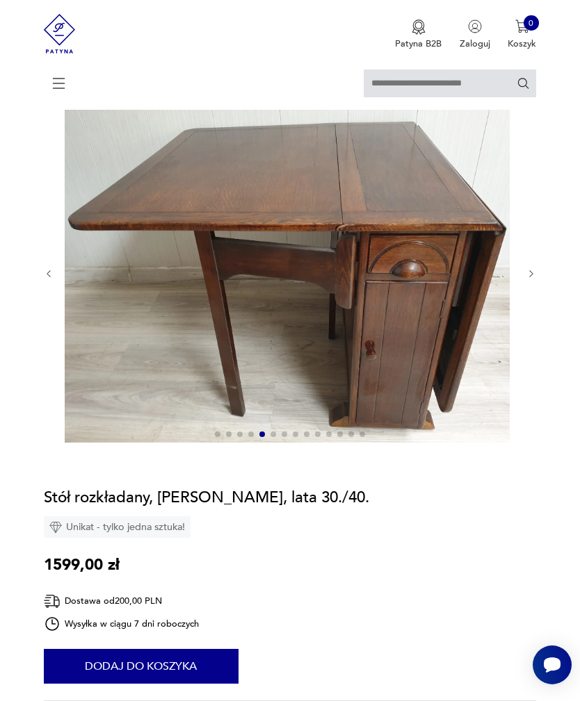
click at [526, 279] on icon "button" at bounding box center [531, 274] width 10 height 10
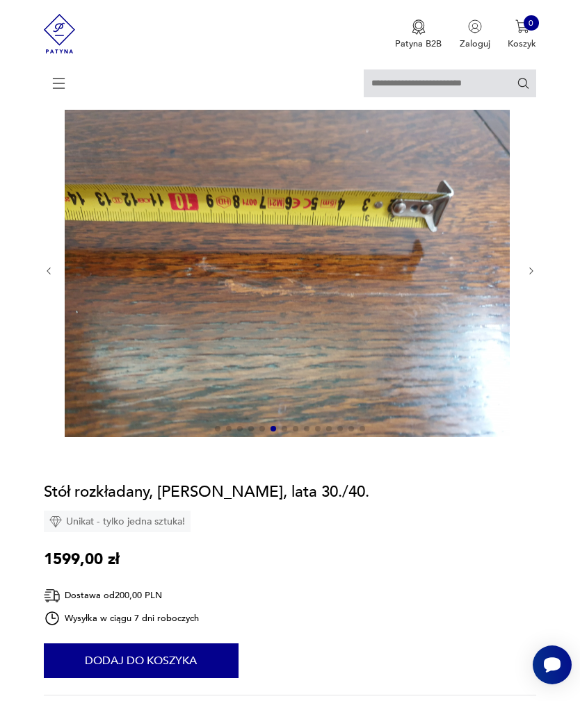
click at [526, 277] on icon "button" at bounding box center [531, 271] width 10 height 10
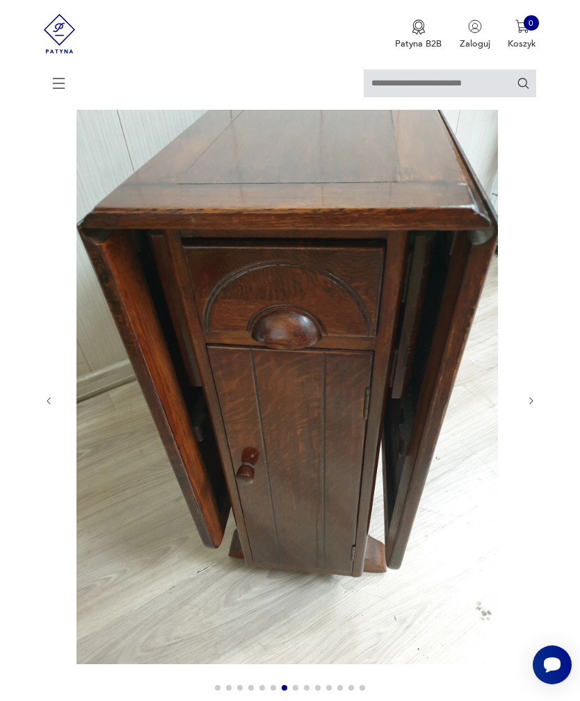
click at [526, 407] on icon "button" at bounding box center [531, 401] width 10 height 10
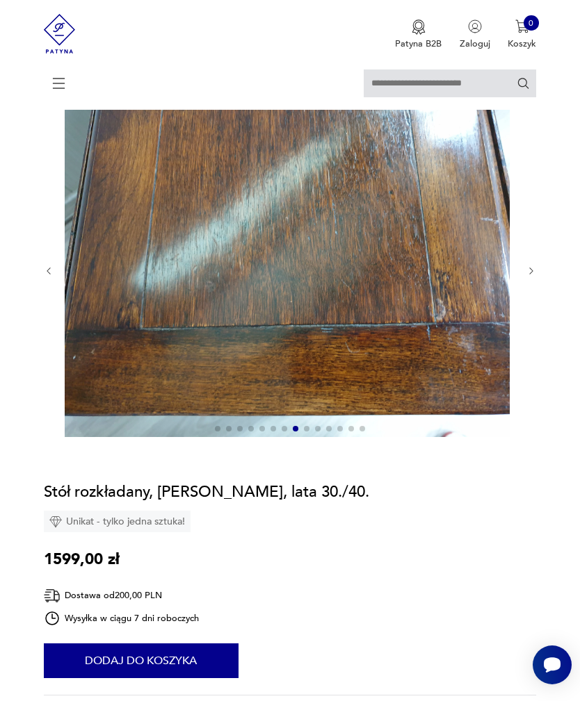
click at [533, 277] on icon "button" at bounding box center [531, 271] width 10 height 10
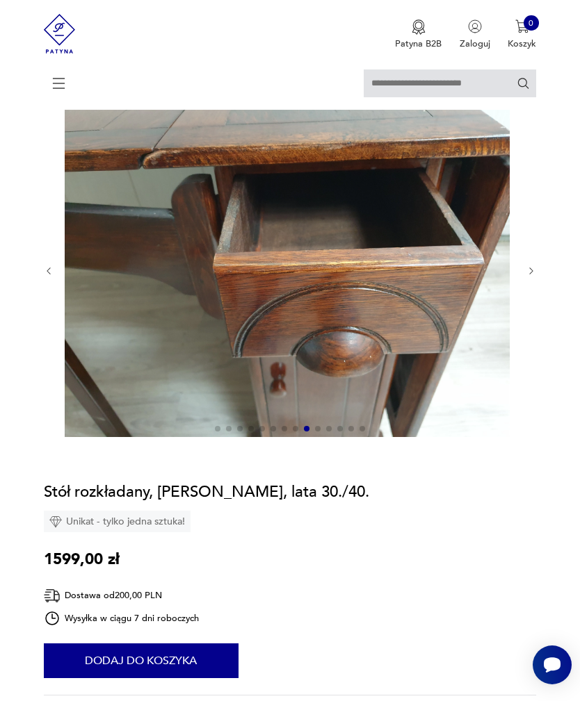
click at [526, 277] on icon "button" at bounding box center [531, 271] width 10 height 10
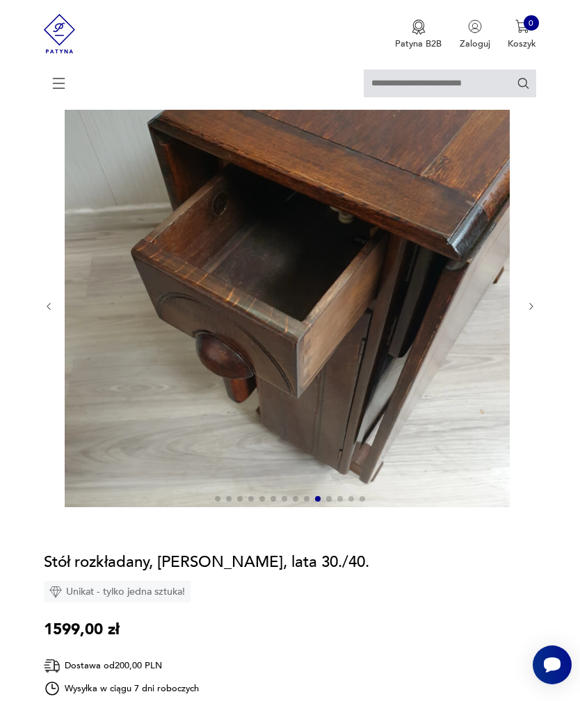
click at [529, 312] on icon "button" at bounding box center [531, 307] width 10 height 10
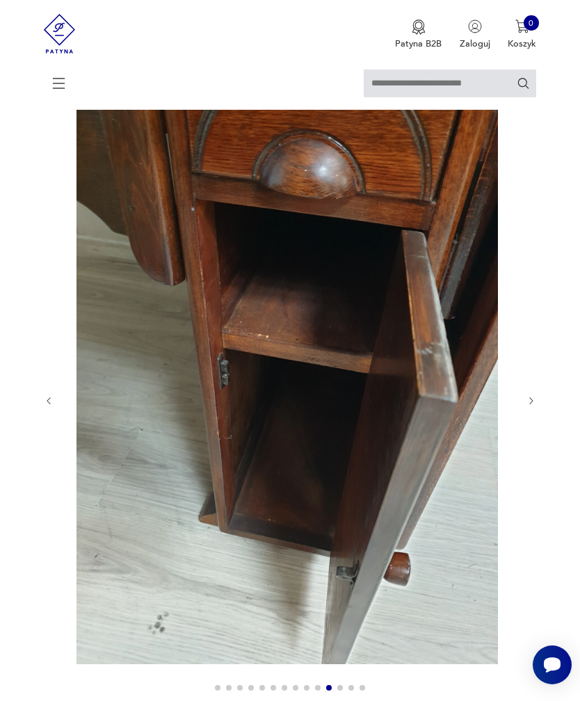
click at [526, 407] on icon "button" at bounding box center [531, 401] width 10 height 10
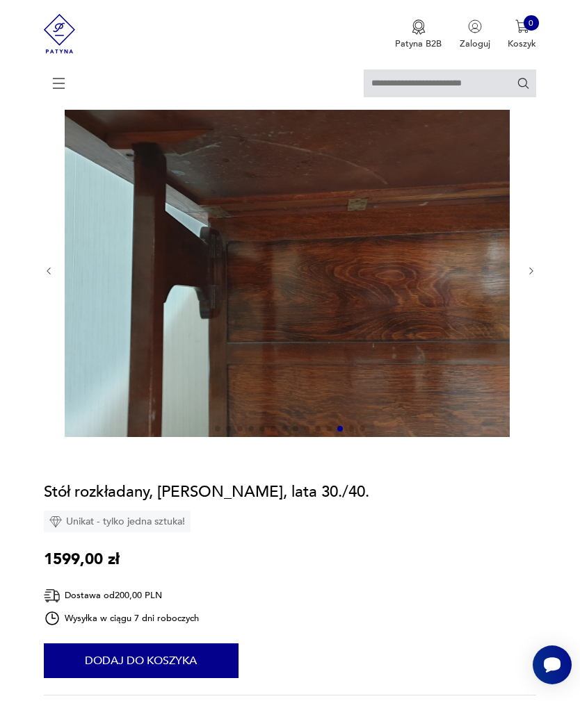
click at [508, 281] on img at bounding box center [287, 271] width 445 height 334
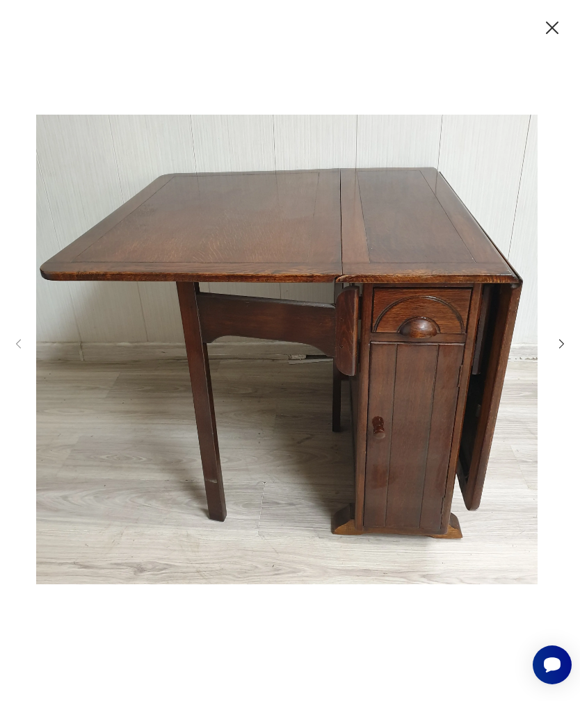
click at [543, 33] on icon "button" at bounding box center [552, 28] width 22 height 22
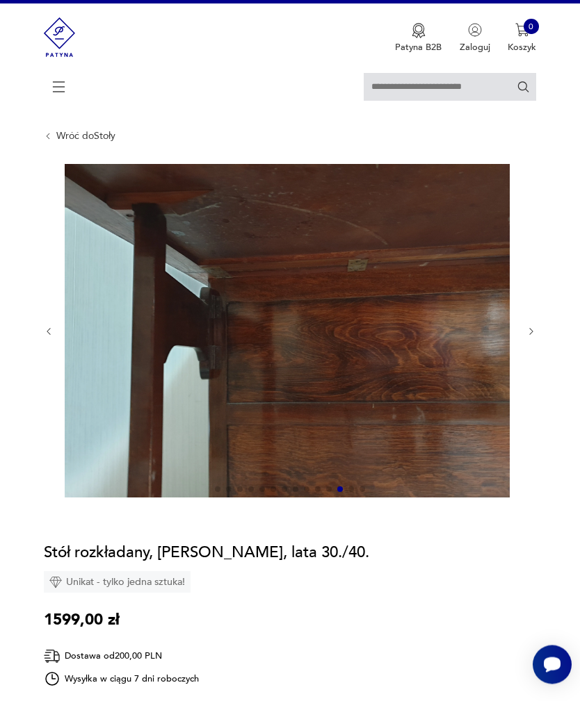
scroll to position [0, 0]
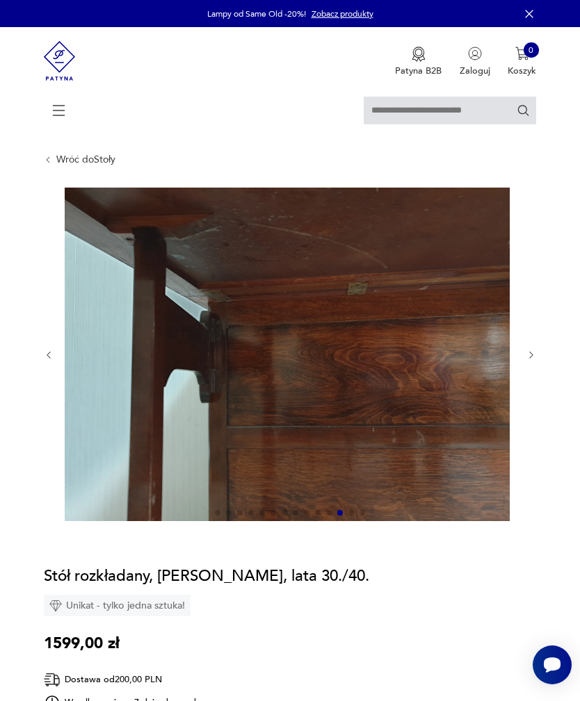
click at [532, 361] on icon "button" at bounding box center [531, 355] width 10 height 10
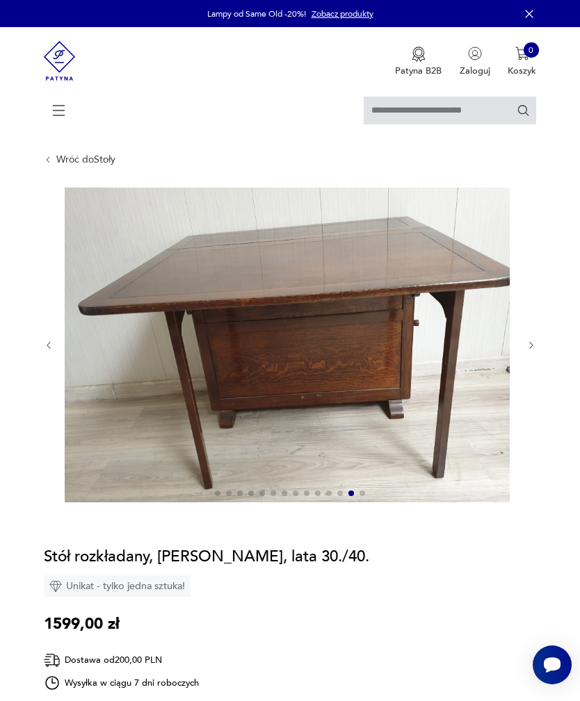
click at [535, 351] on icon "button" at bounding box center [531, 346] width 10 height 10
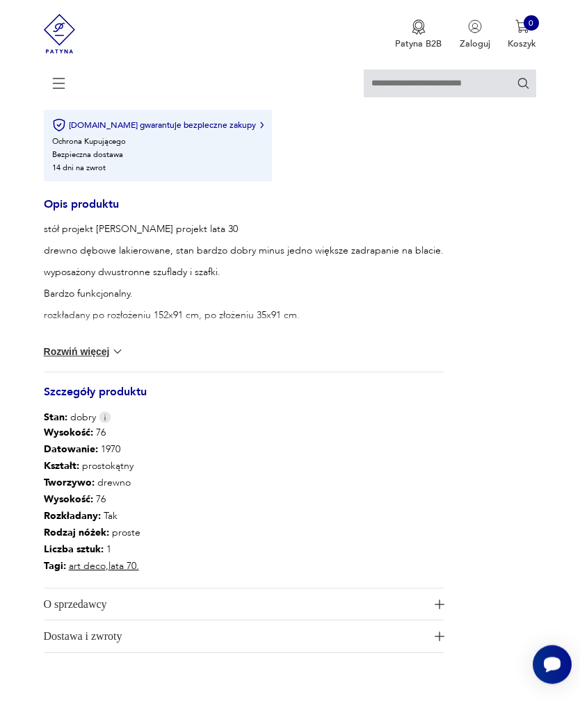
scroll to position [841, 0]
click at [115, 359] on img at bounding box center [118, 352] width 14 height 14
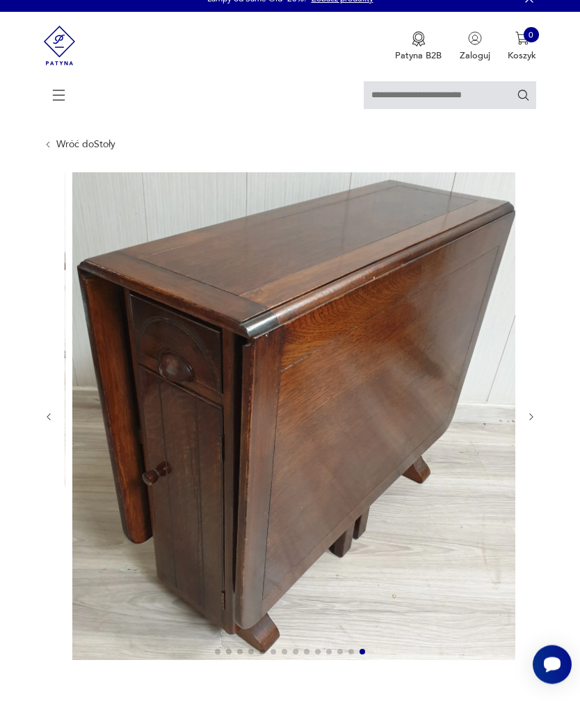
scroll to position [15, 0]
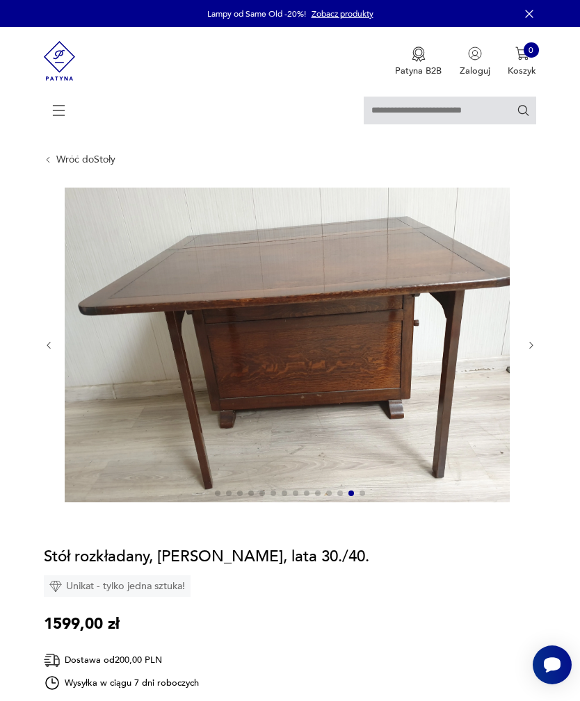
scroll to position [26, 0]
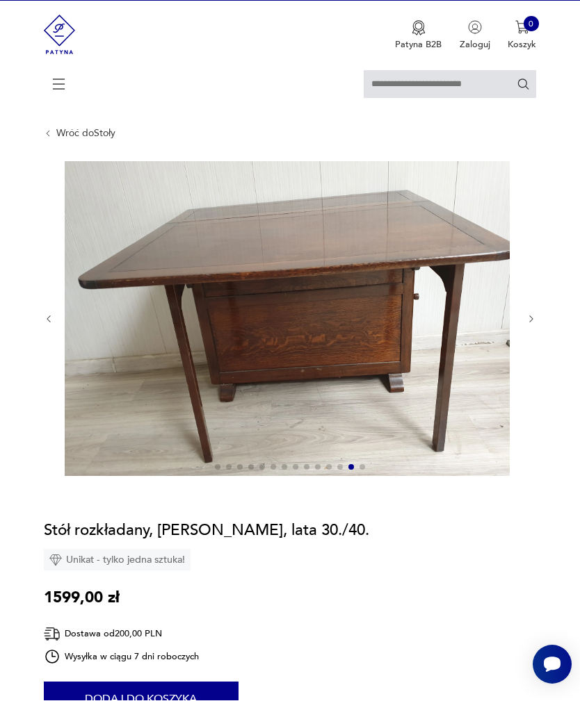
click at [419, 288] on img at bounding box center [287, 319] width 445 height 314
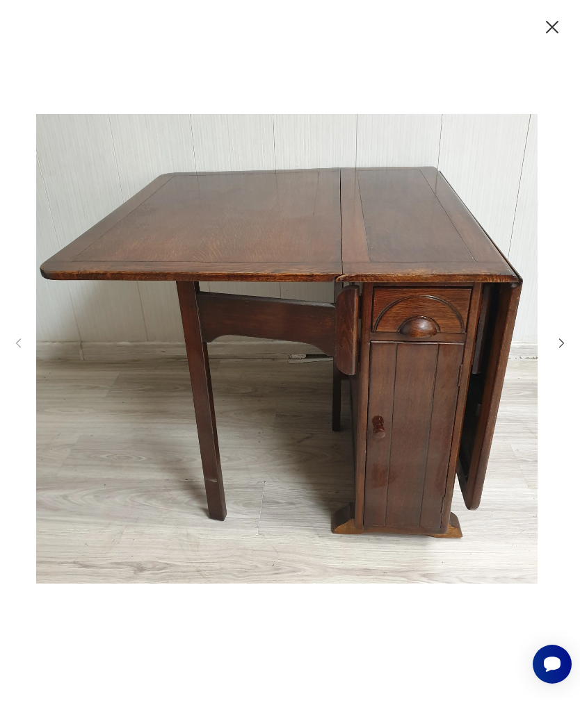
scroll to position [26, 0]
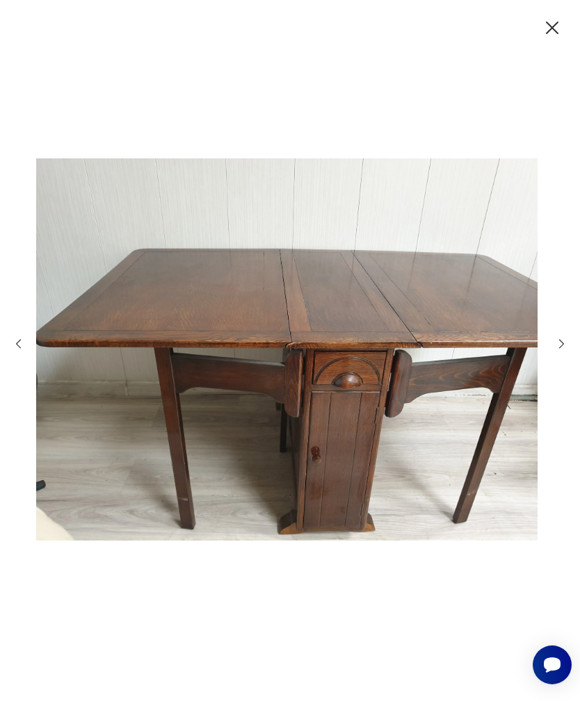
click at [578, 375] on div at bounding box center [290, 350] width 580 height 701
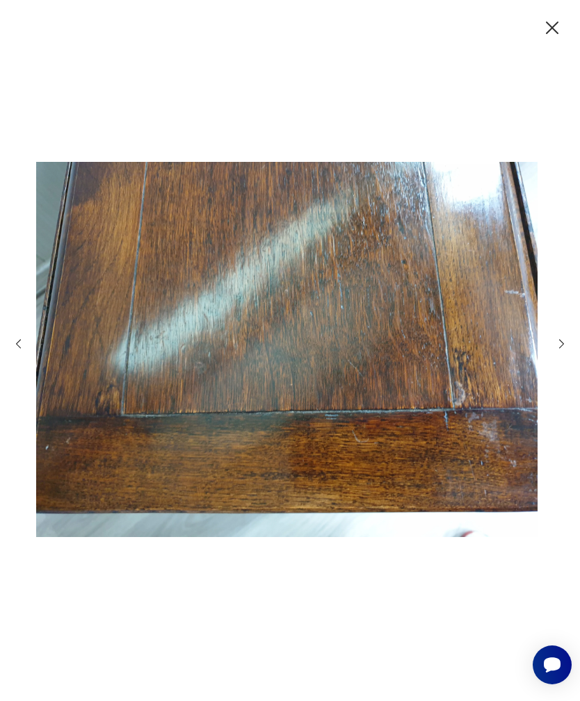
click at [555, 350] on icon "button" at bounding box center [561, 343] width 13 height 13
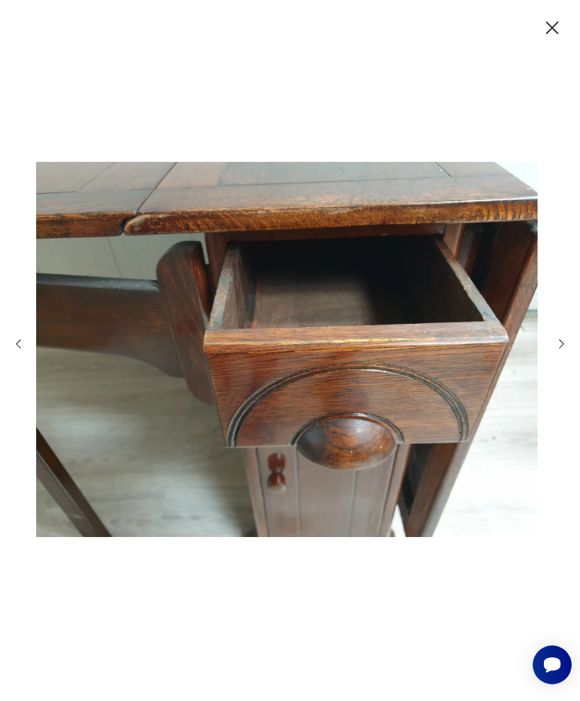
click at [560, 350] on icon "button" at bounding box center [561, 343] width 13 height 13
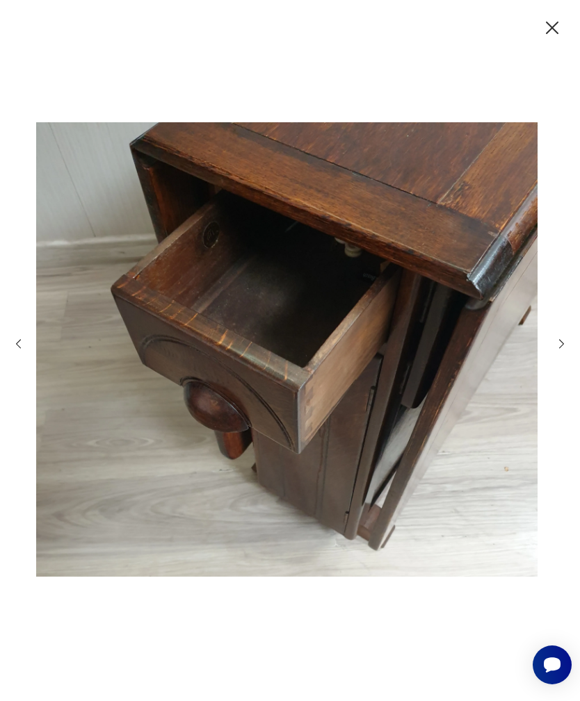
click at [578, 337] on div at bounding box center [290, 350] width 580 height 701
click at [557, 350] on icon "button" at bounding box center [561, 343] width 13 height 13
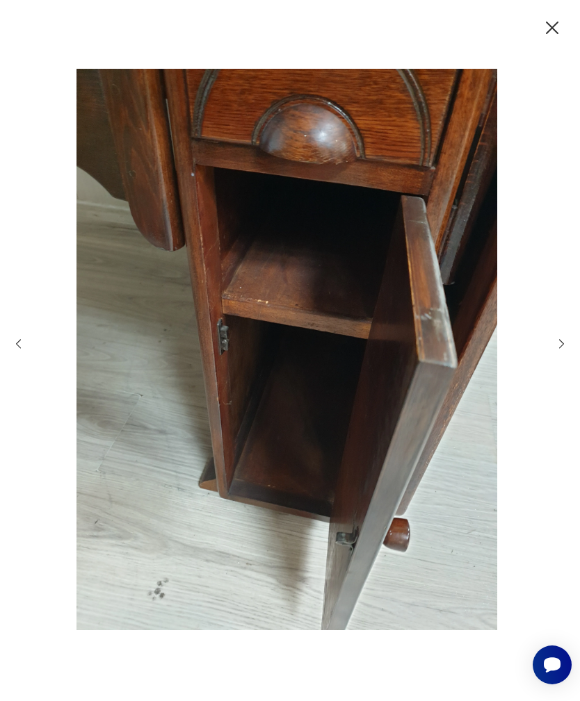
click at [567, 350] on icon "button" at bounding box center [561, 343] width 13 height 13
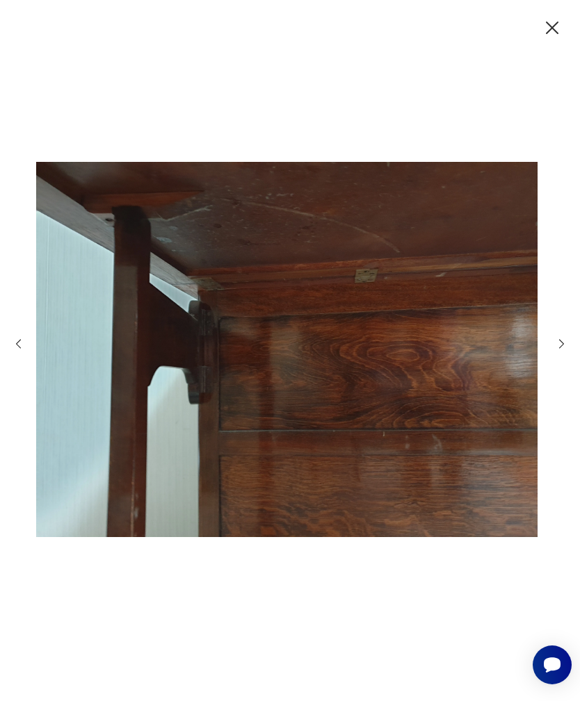
click at [555, 350] on icon "button" at bounding box center [561, 343] width 13 height 13
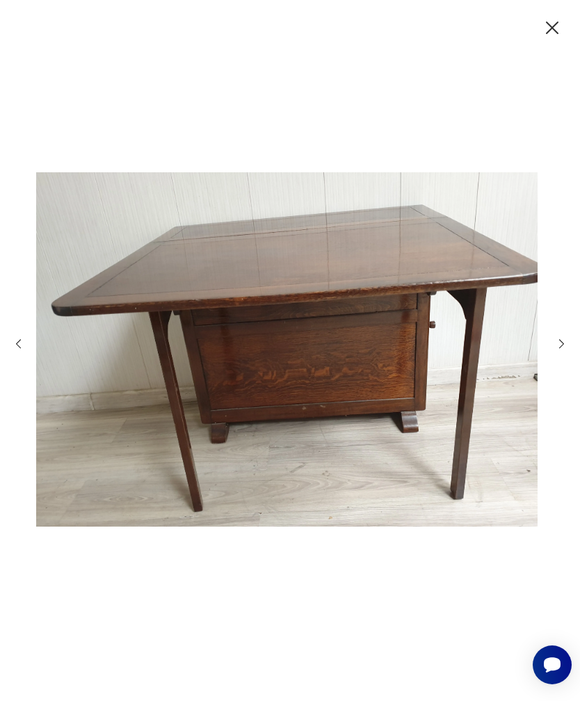
click at [560, 348] on icon "button" at bounding box center [561, 343] width 5 height 9
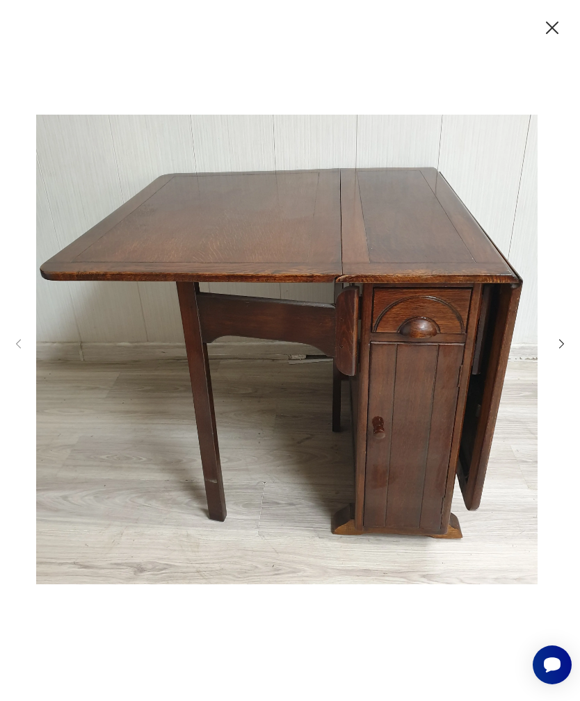
click at [544, 39] on icon "button" at bounding box center [552, 28] width 22 height 22
